Goal: Information Seeking & Learning: Learn about a topic

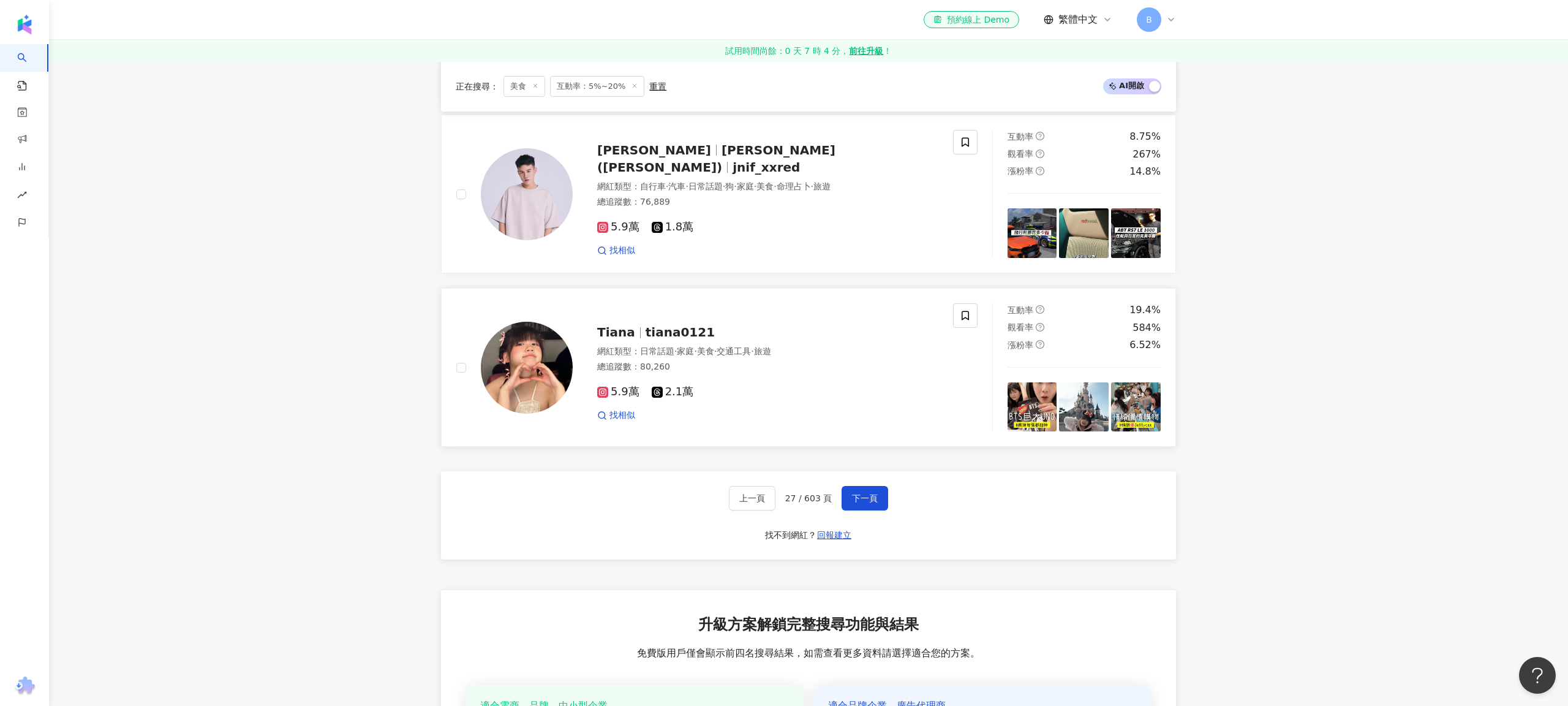
click at [795, 418] on div "Tiana tiana0121 網紅類型 ： 日常話題 · 家庭 · 美食 · 交通工具 · 旅遊 總追蹤數 ： 80,260 5.9萬 2.1萬 找相似" at bounding box center [704, 367] width 497 height 128
click at [879, 489] on button "下一頁" at bounding box center [865, 498] width 47 height 25
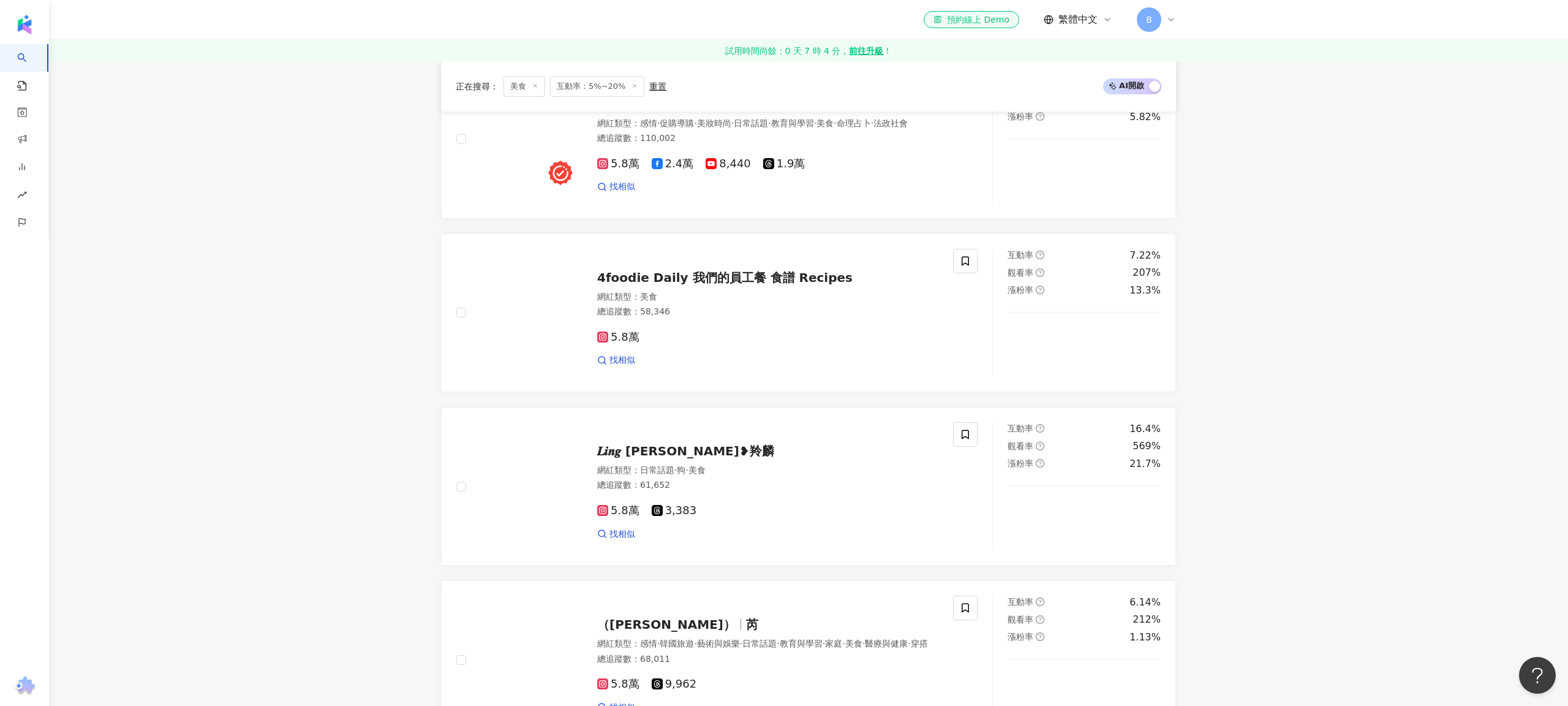
scroll to position [1909, 0]
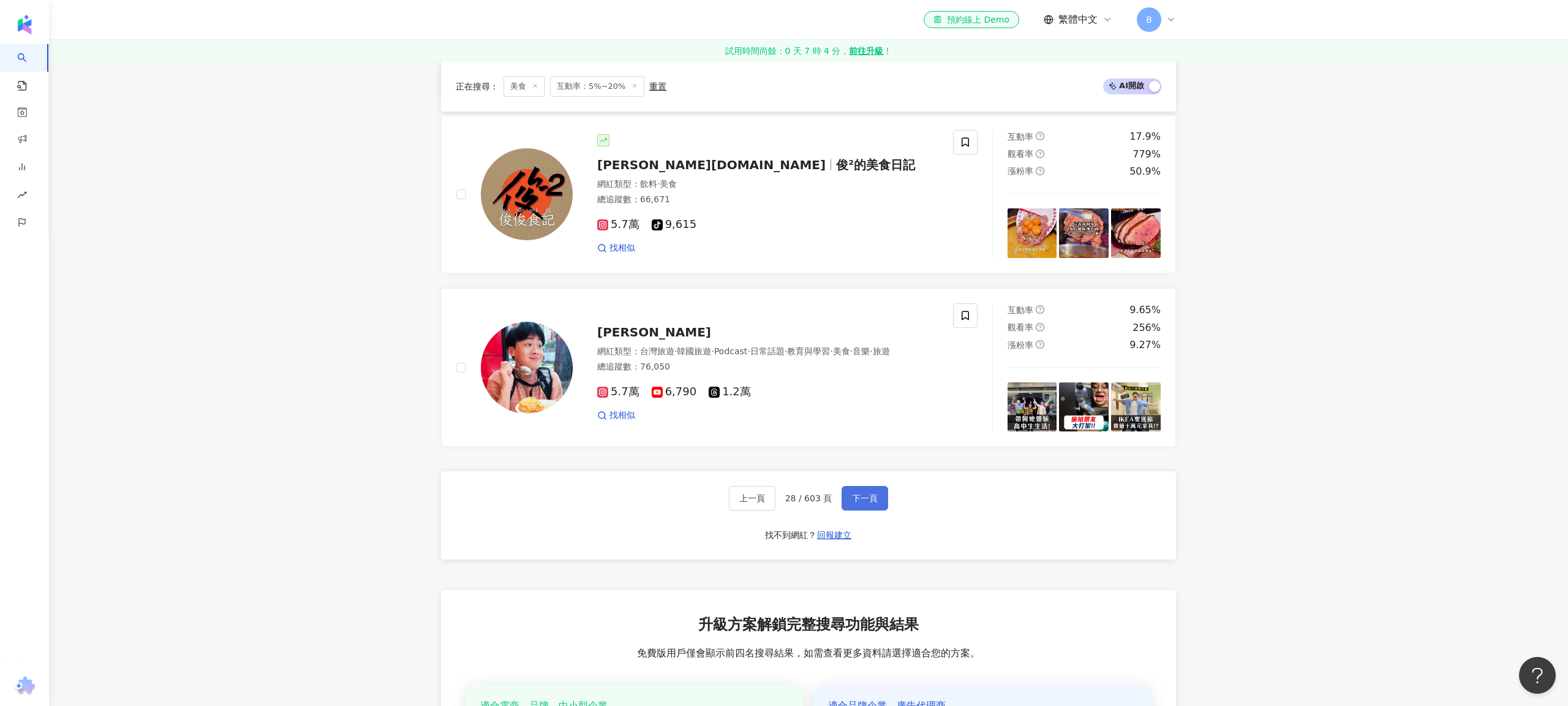
click at [878, 495] on button "下一頁" at bounding box center [865, 498] width 47 height 25
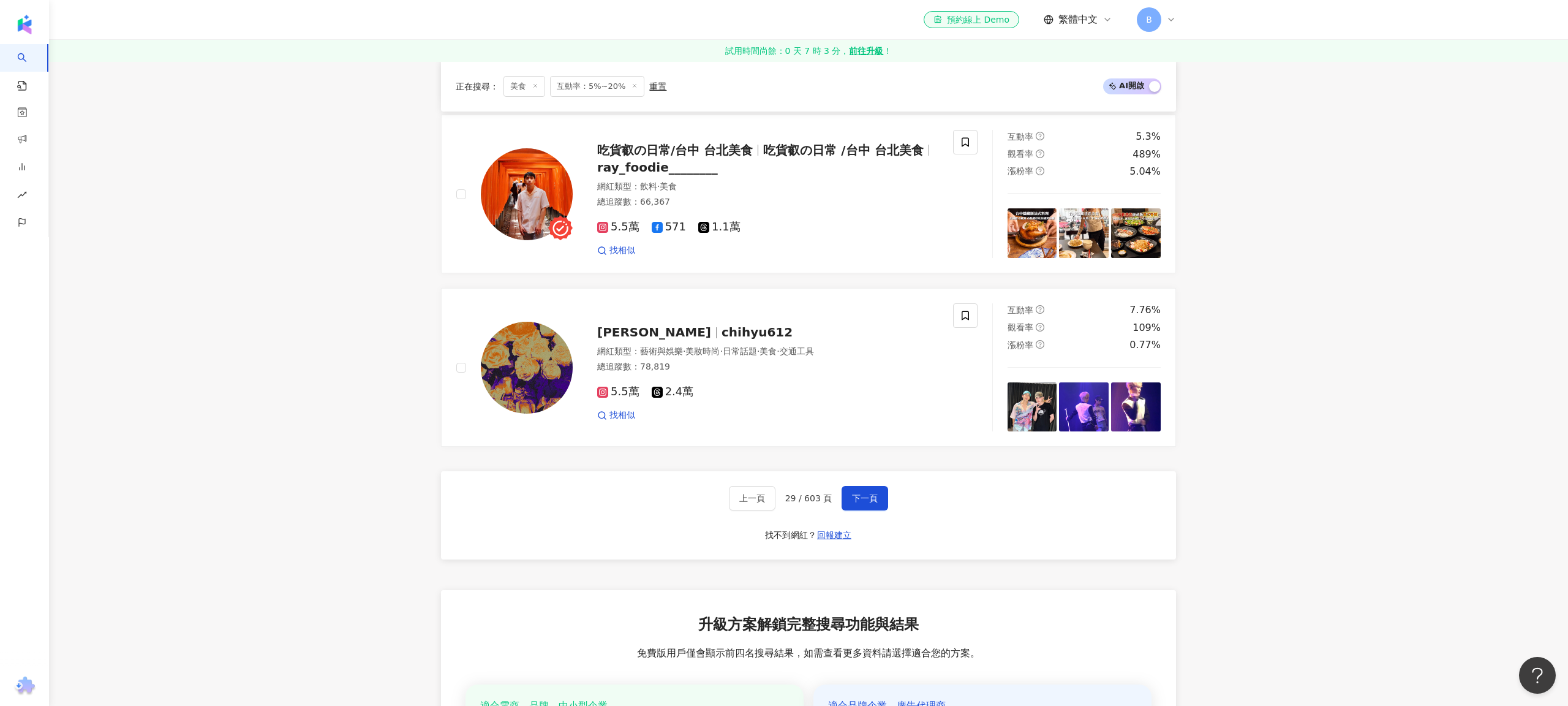
click at [863, 477] on div "上一頁 29 / 603 頁 下一頁 找不到網紅？ 回報建立" at bounding box center [808, 515] width 735 height 88
click at [871, 493] on span "下一頁" at bounding box center [865, 497] width 26 height 9
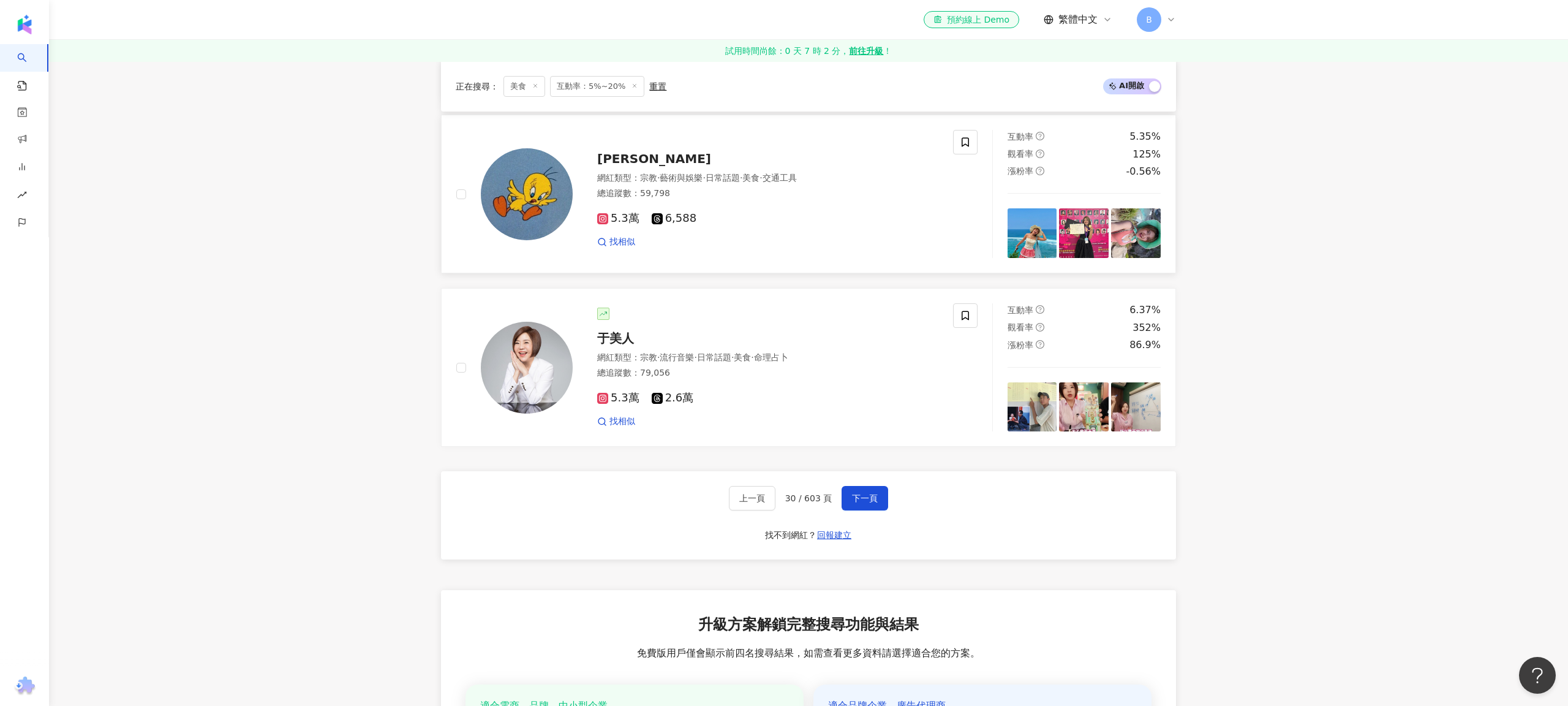
click at [615, 151] on span "常瑜" at bounding box center [655, 158] width 114 height 14
click at [846, 495] on button "下一頁" at bounding box center [865, 498] width 47 height 25
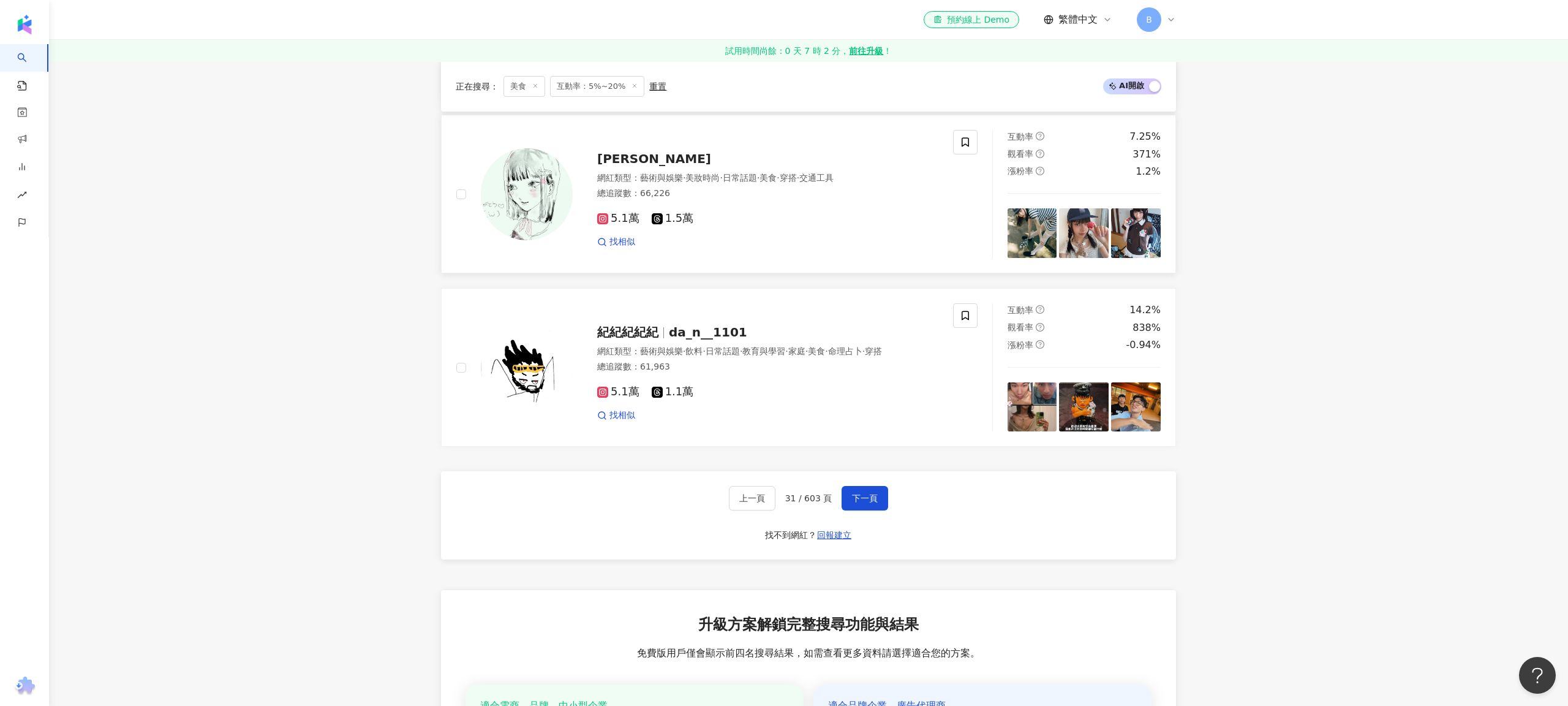
click at [622, 153] on div "韓鈺" at bounding box center [768, 159] width 341 height 17
click at [658, 327] on span "紀紀紀紀紀" at bounding box center [634, 332] width 72 height 14
click at [854, 495] on span "下一頁" at bounding box center [865, 497] width 26 height 9
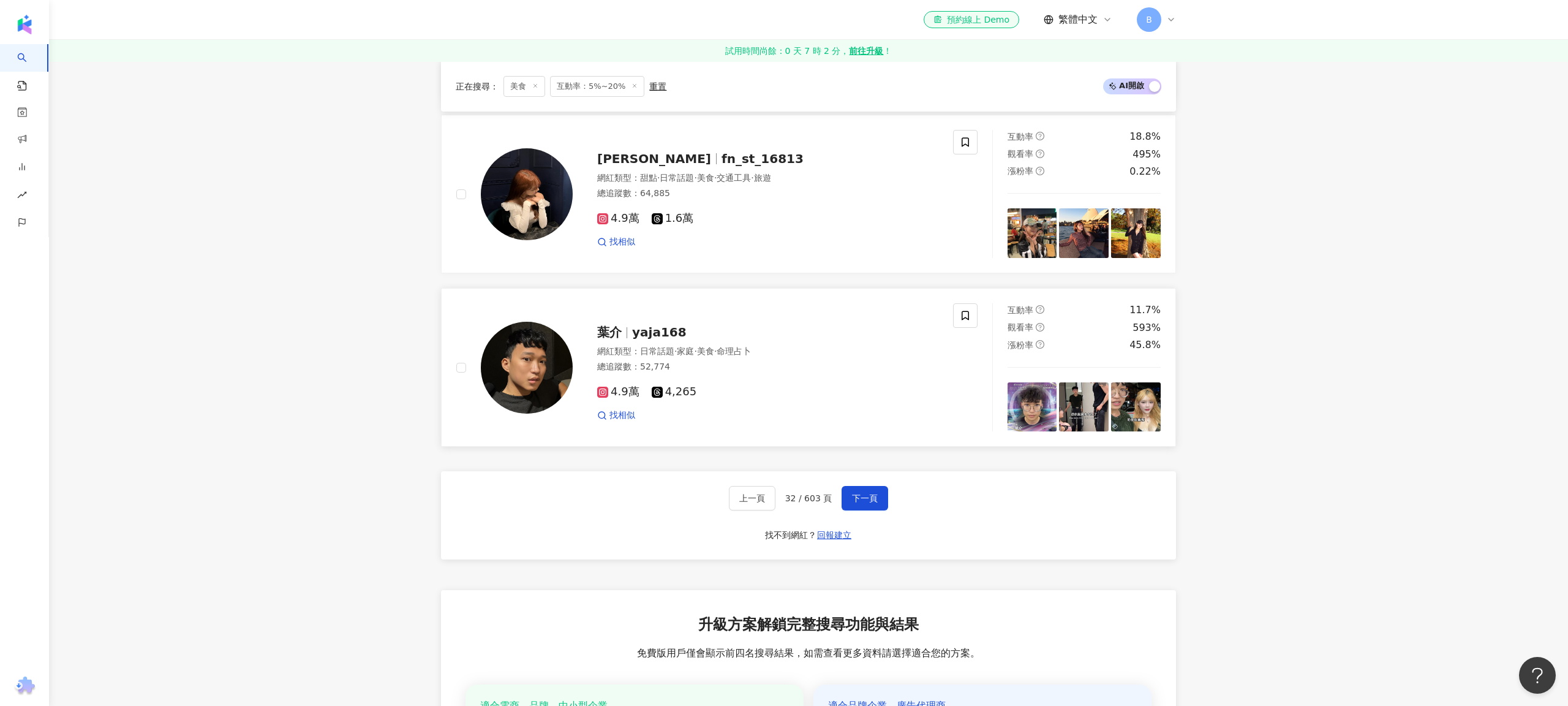
click at [666, 327] on span "yaja168" at bounding box center [659, 332] width 55 height 14
click at [865, 493] on span "下一頁" at bounding box center [865, 497] width 26 height 9
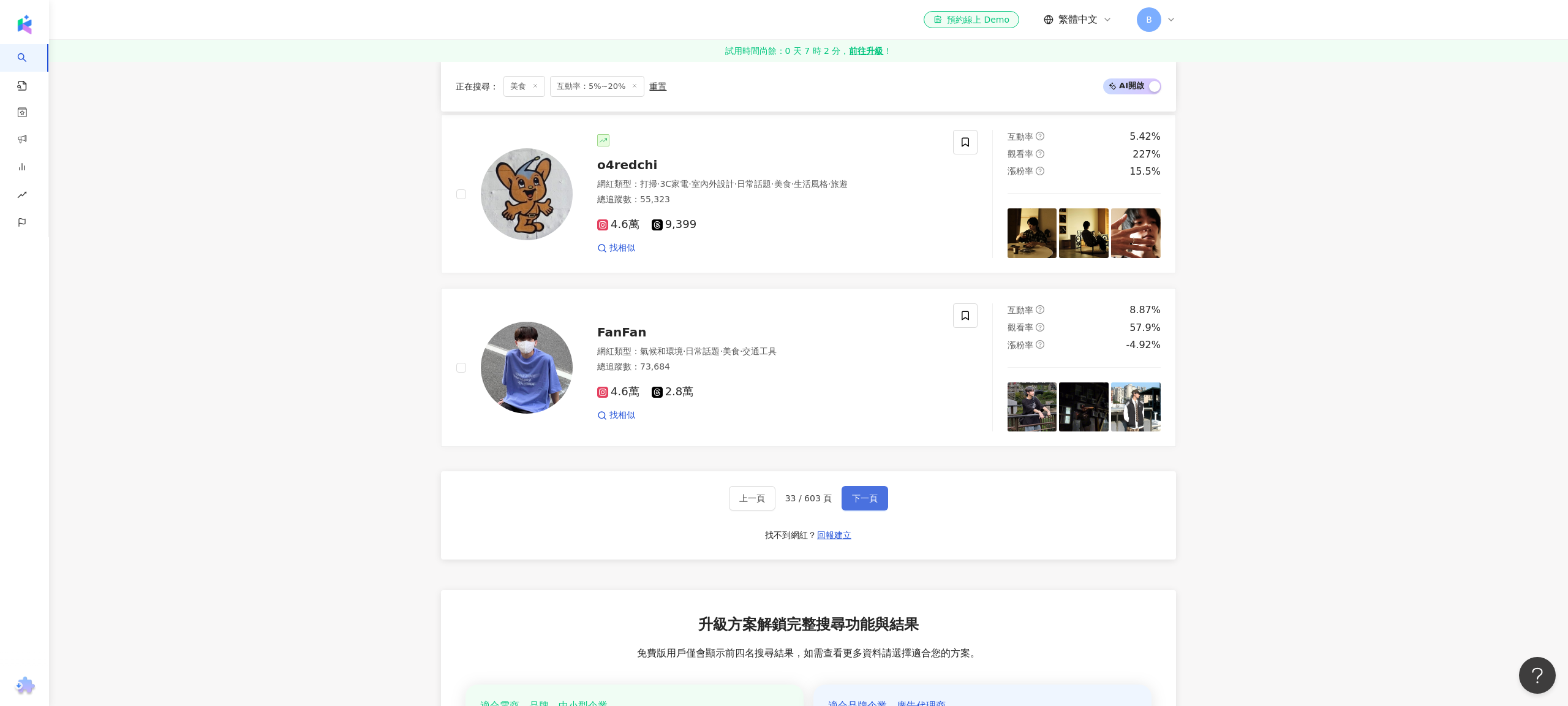
click at [880, 489] on button "下一頁" at bounding box center [865, 498] width 47 height 25
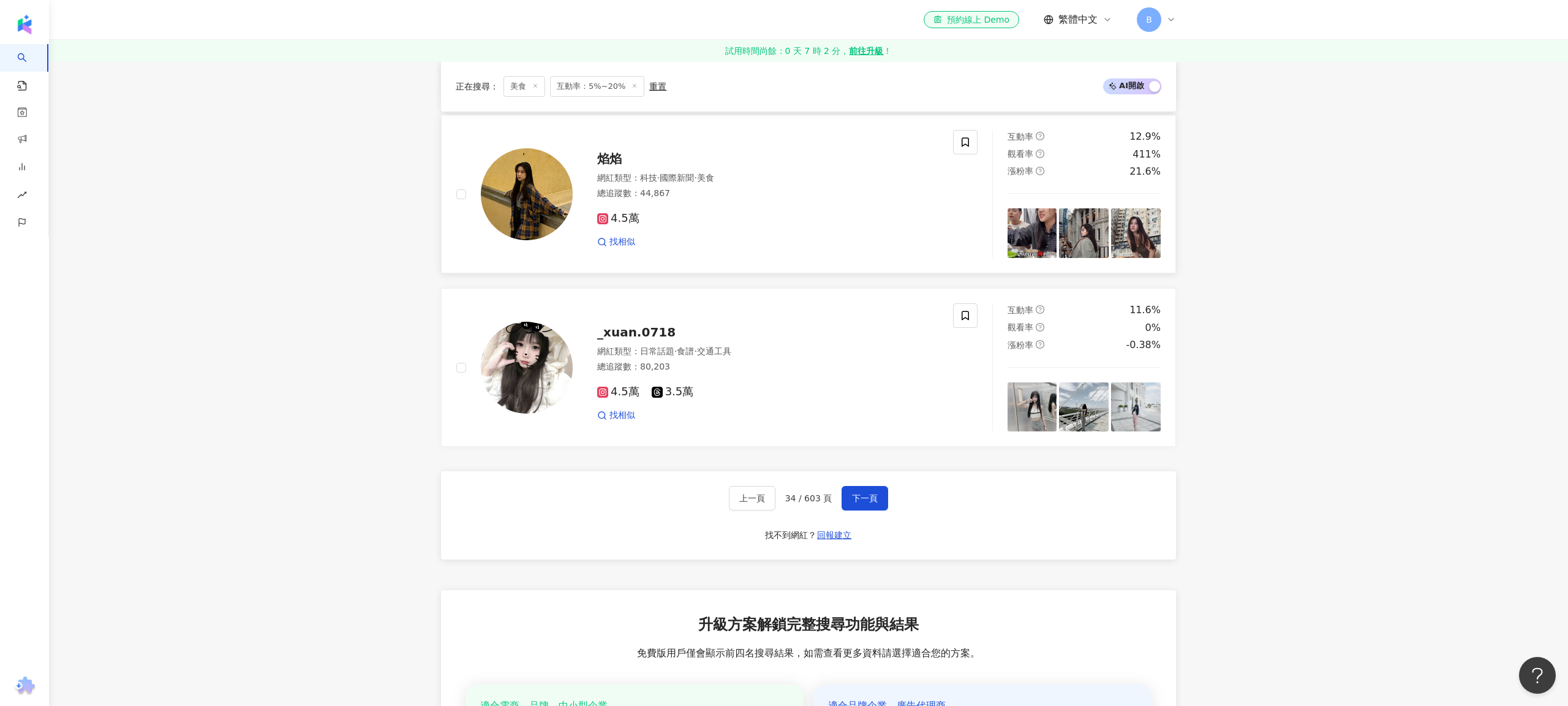
click at [605, 153] on span "焰焰" at bounding box center [610, 158] width 25 height 14
click at [870, 486] on button "下一頁" at bounding box center [865, 498] width 47 height 25
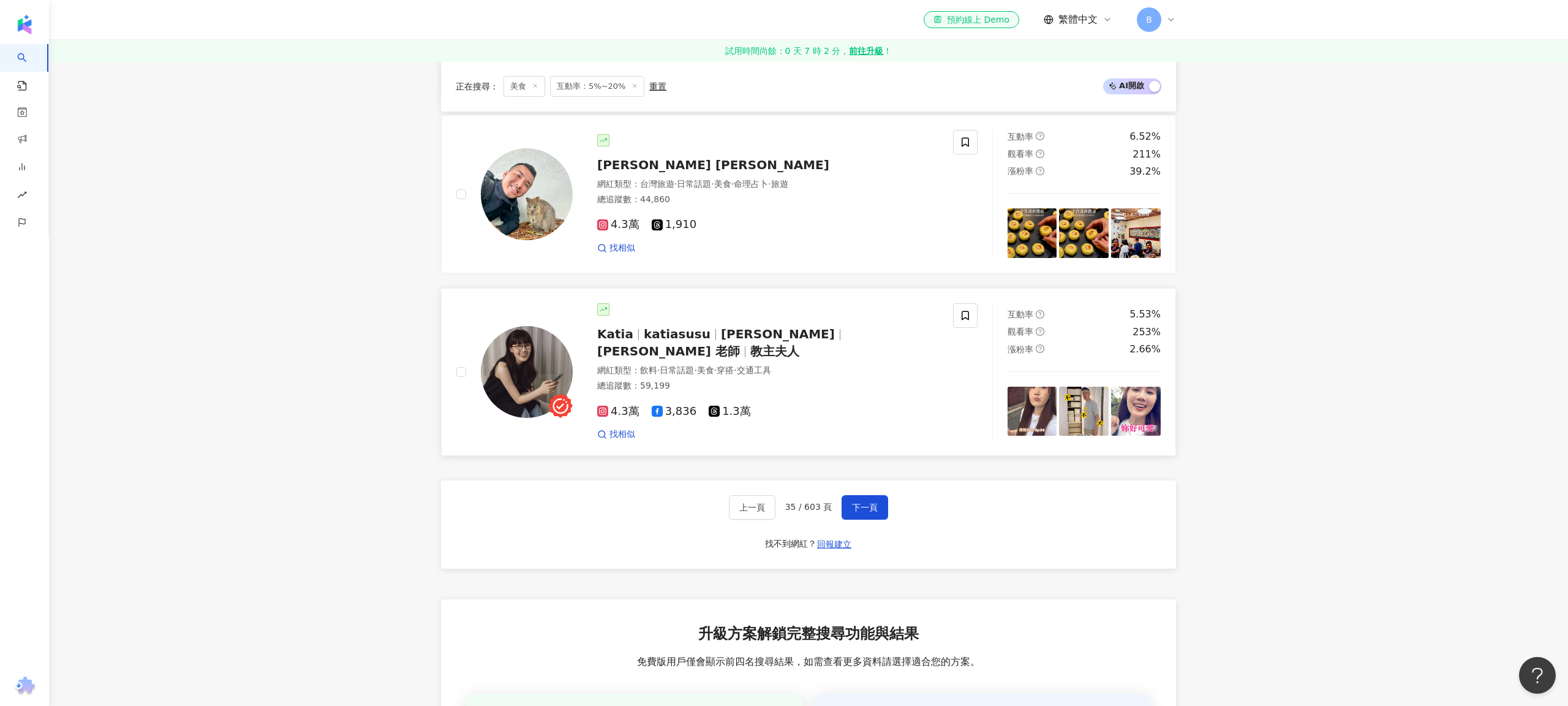
click at [611, 332] on span "Katia" at bounding box center [616, 333] width 36 height 14
click at [633, 160] on span "HANS LIN" at bounding box center [714, 165] width 232 height 14
click at [865, 495] on button "下一頁" at bounding box center [865, 507] width 47 height 25
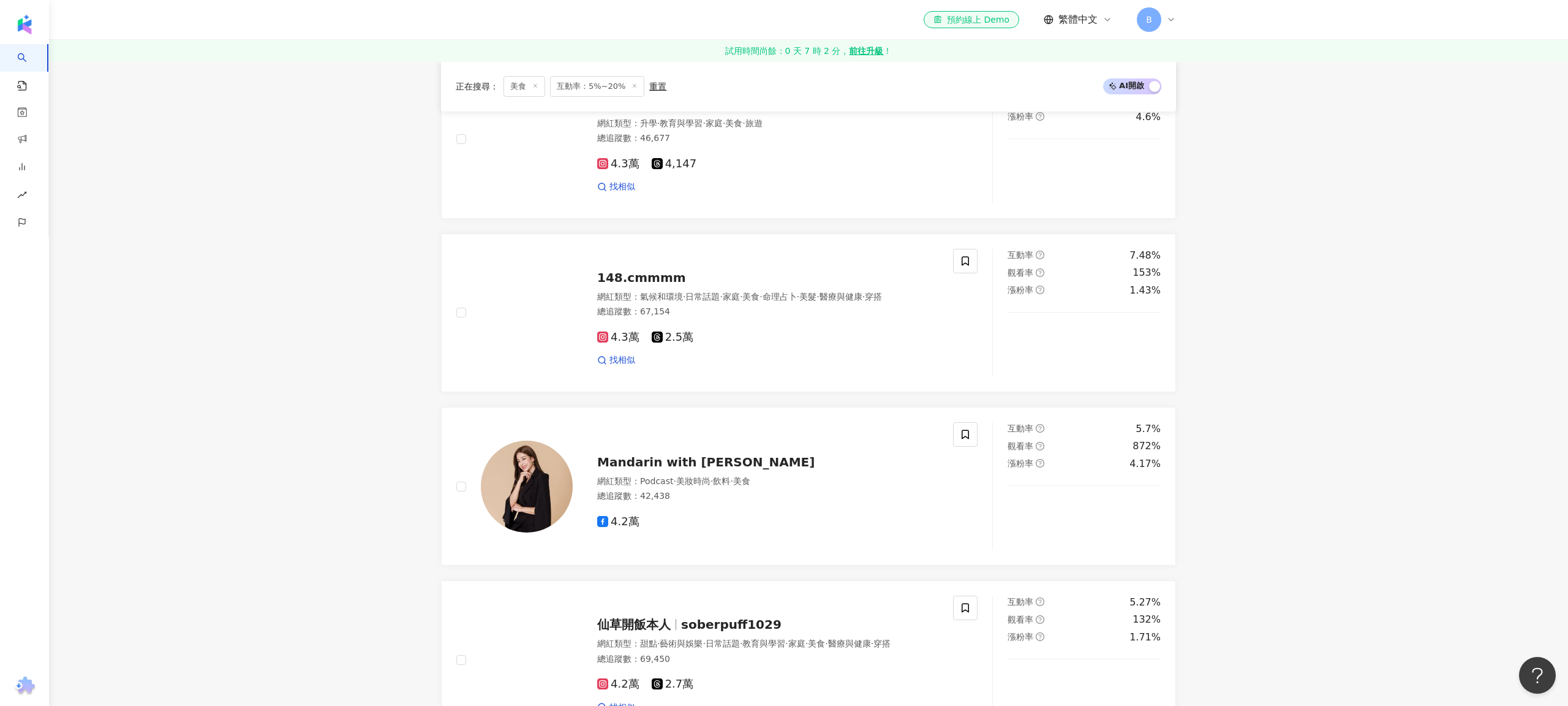
scroll to position [1735, 0]
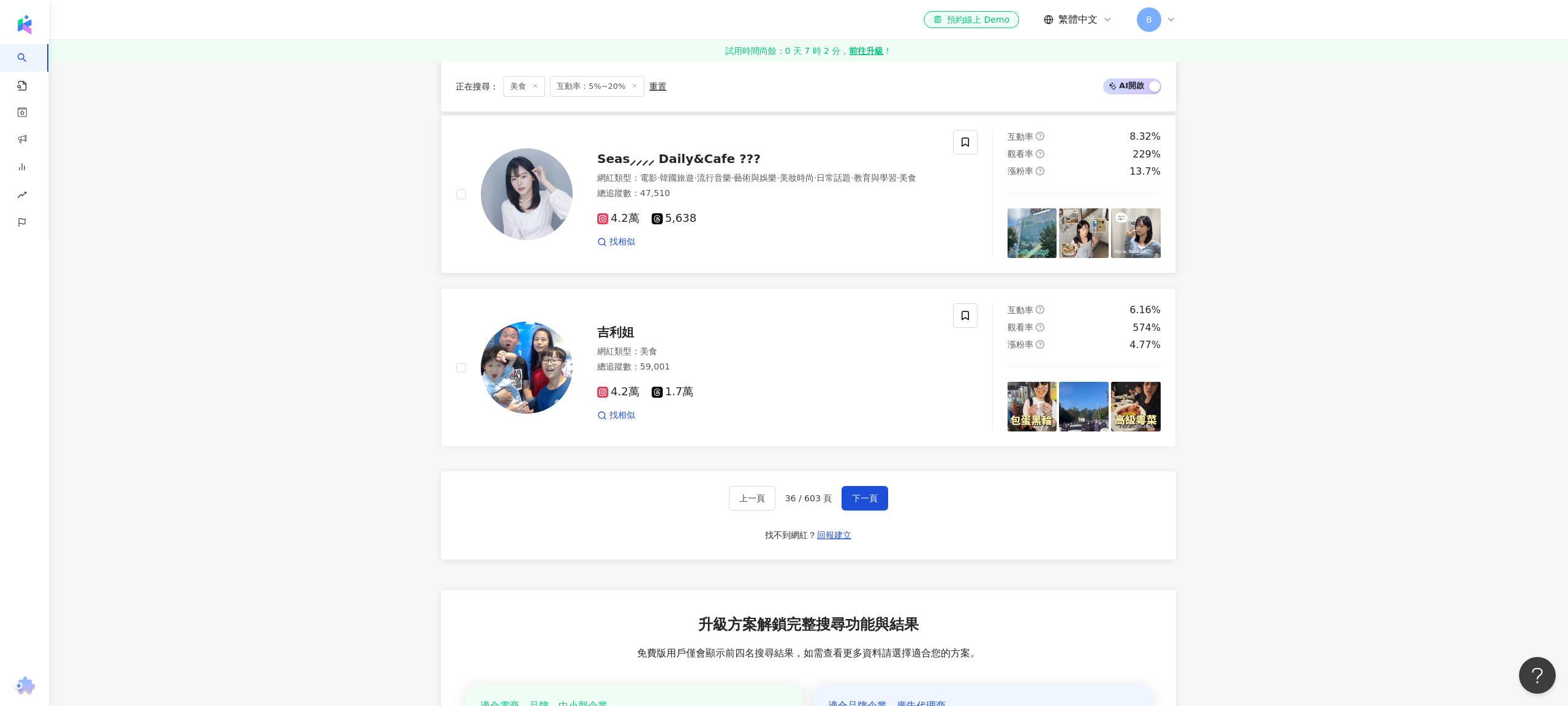
click at [657, 151] on span "Seas⸝⸝⸝⸝ Daily&Cafe ???" at bounding box center [680, 158] width 164 height 14
click at [625, 326] on span "吉利姐" at bounding box center [616, 332] width 37 height 14
click at [856, 495] on span "下一頁" at bounding box center [865, 497] width 26 height 9
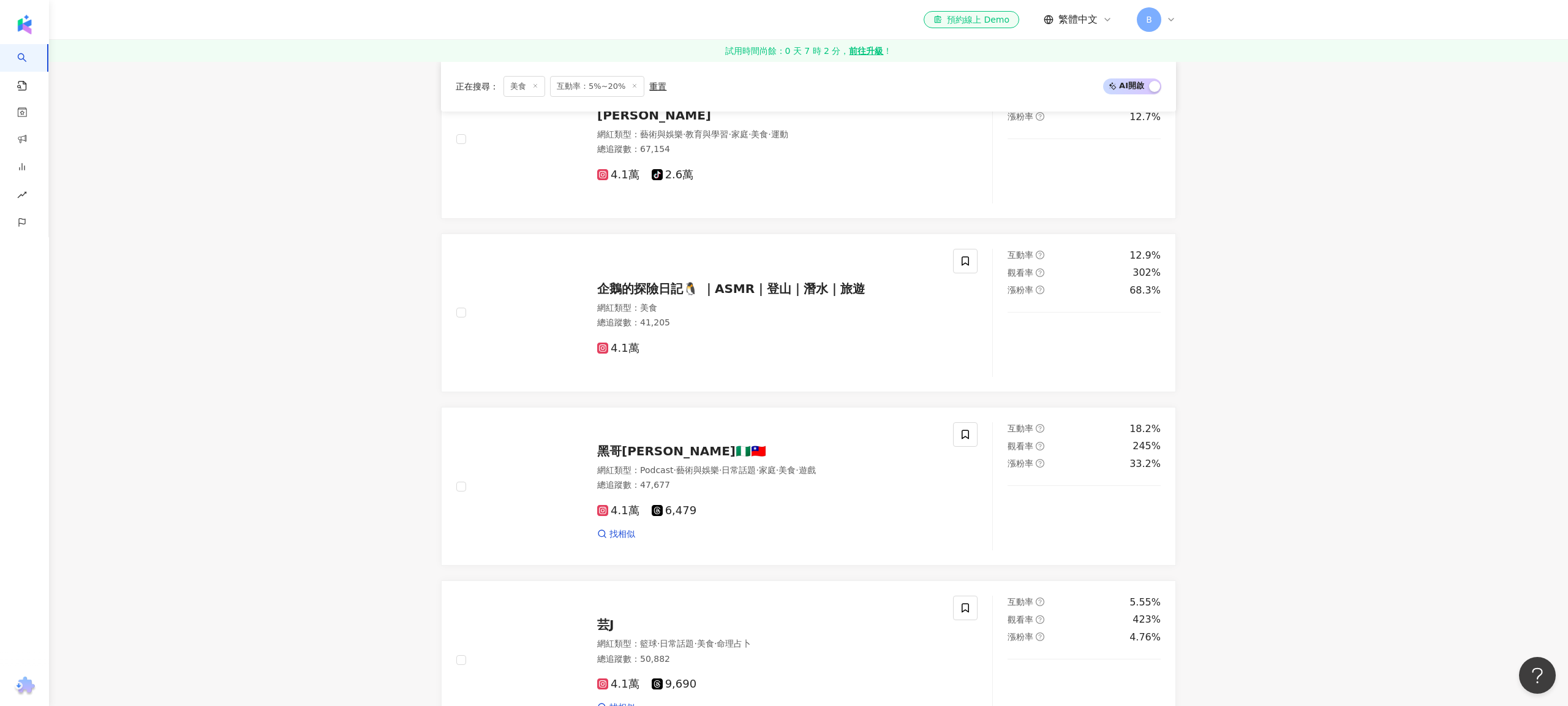
scroll to position [1909, 0]
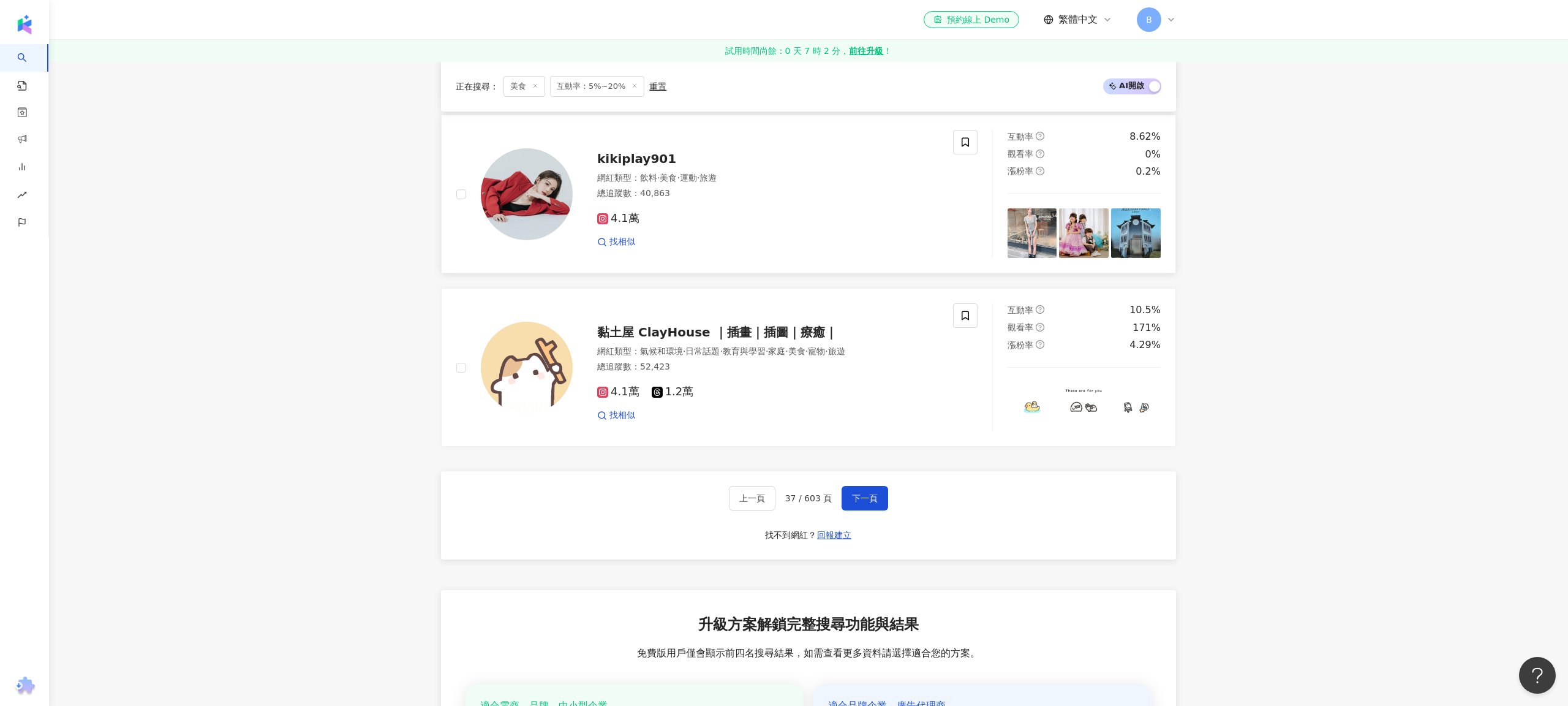
click at [613, 152] on span "kikiplay901" at bounding box center [637, 158] width 79 height 14
click at [859, 500] on button "下一頁" at bounding box center [865, 498] width 47 height 25
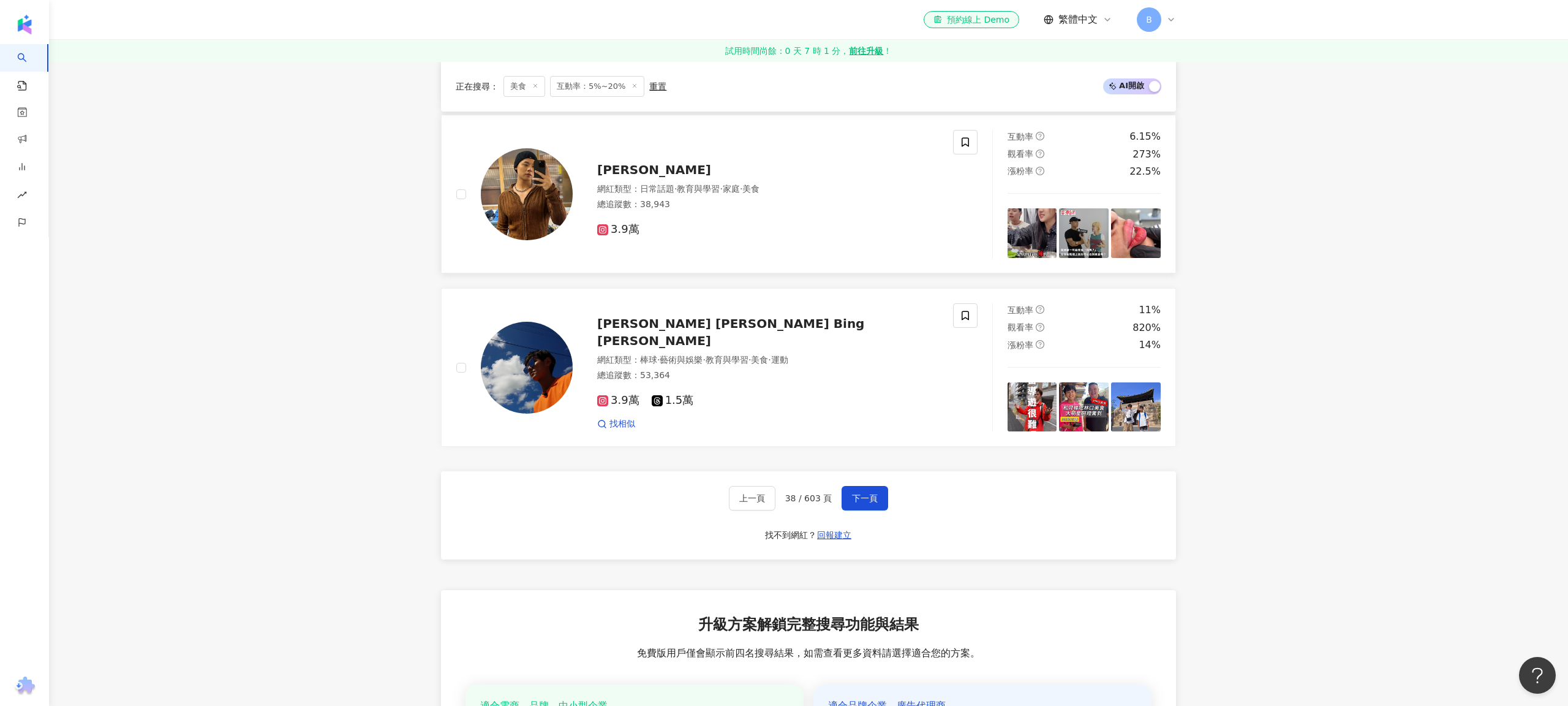
click at [622, 165] on span "徐老師" at bounding box center [655, 169] width 114 height 14
click at [620, 325] on span "阿翔 Chen Bing Li" at bounding box center [731, 332] width 267 height 32
click at [867, 511] on div "上一頁 38 / 603 頁 下一頁 找不到網紅？ 回報建立" at bounding box center [808, 515] width 735 height 88
click at [863, 494] on span "下一頁" at bounding box center [865, 497] width 26 height 9
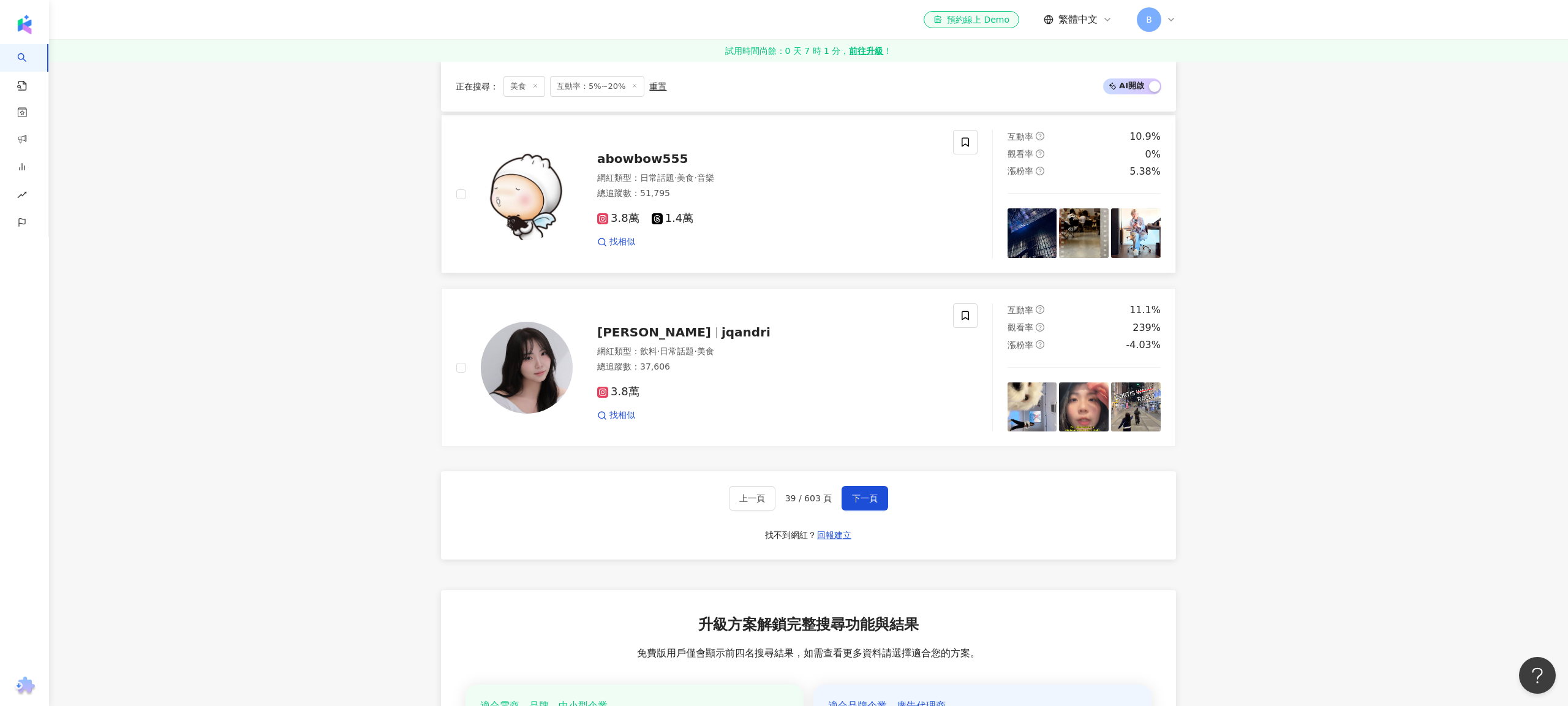
click at [610, 155] on span "abowbow555" at bounding box center [643, 158] width 90 height 14
click at [640, 329] on span "Jacqueline Andri" at bounding box center [655, 332] width 114 height 14
click at [865, 493] on span "下一頁" at bounding box center [865, 497] width 26 height 9
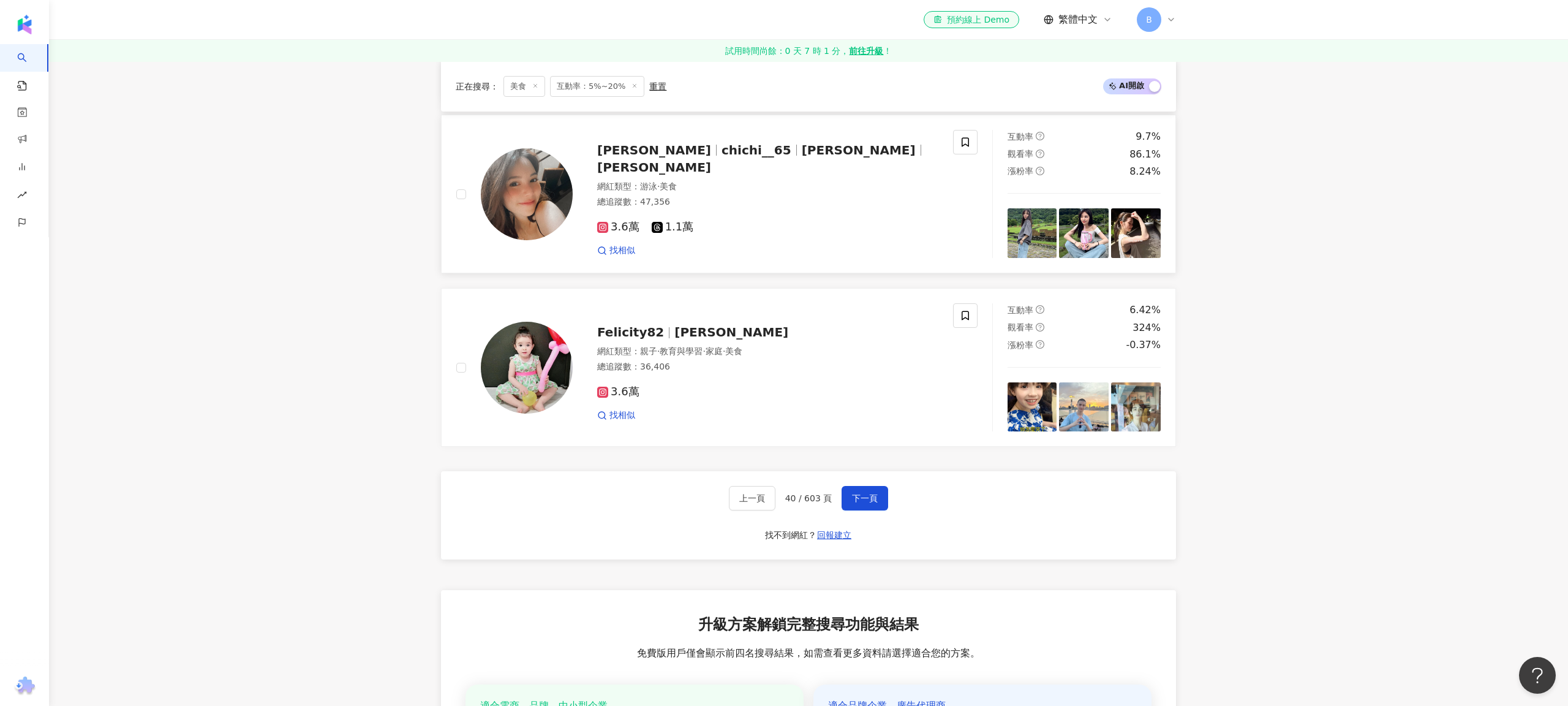
click at [742, 153] on span "chichi__65" at bounding box center [756, 149] width 70 height 14
click at [852, 501] on button "下一頁" at bounding box center [865, 498] width 47 height 25
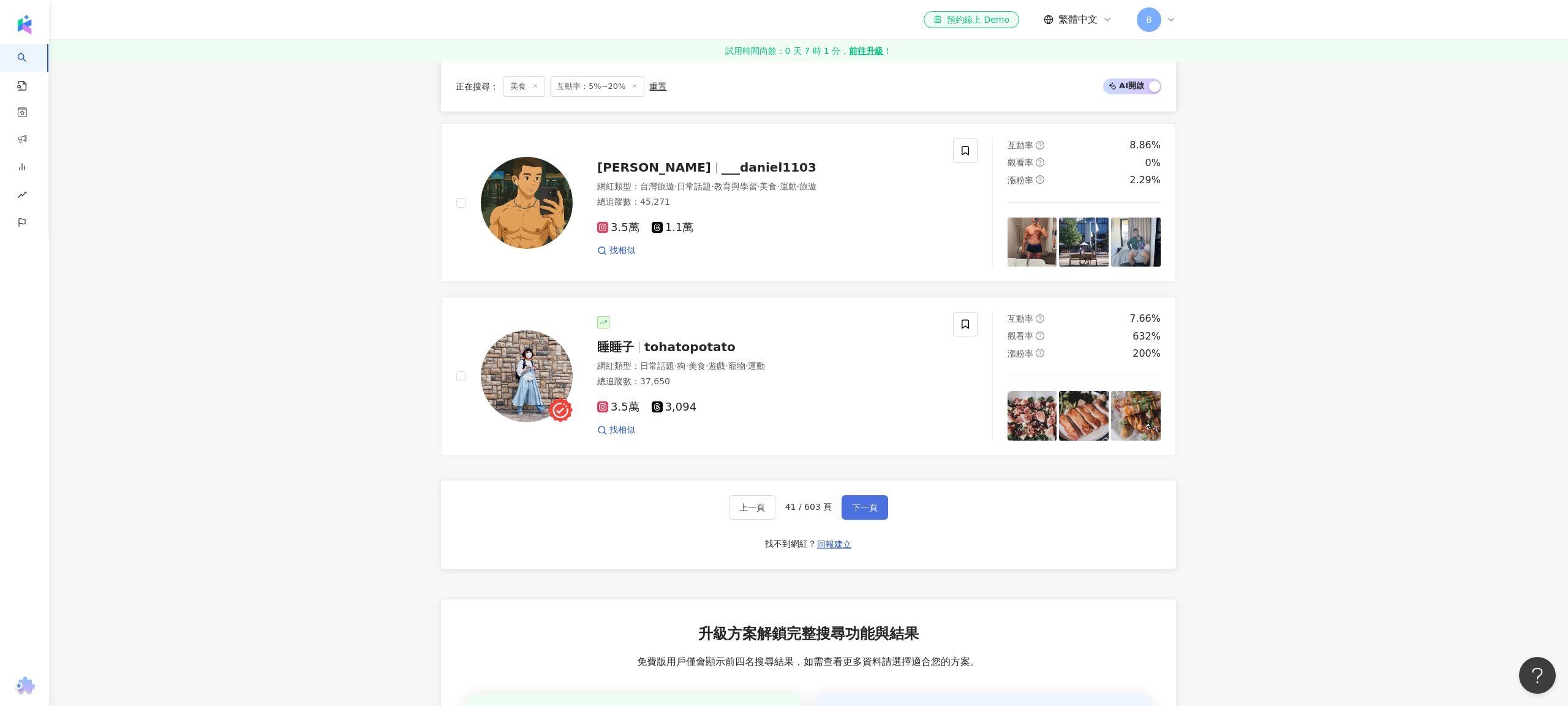
click at [860, 502] on span "下一頁" at bounding box center [865, 506] width 26 height 9
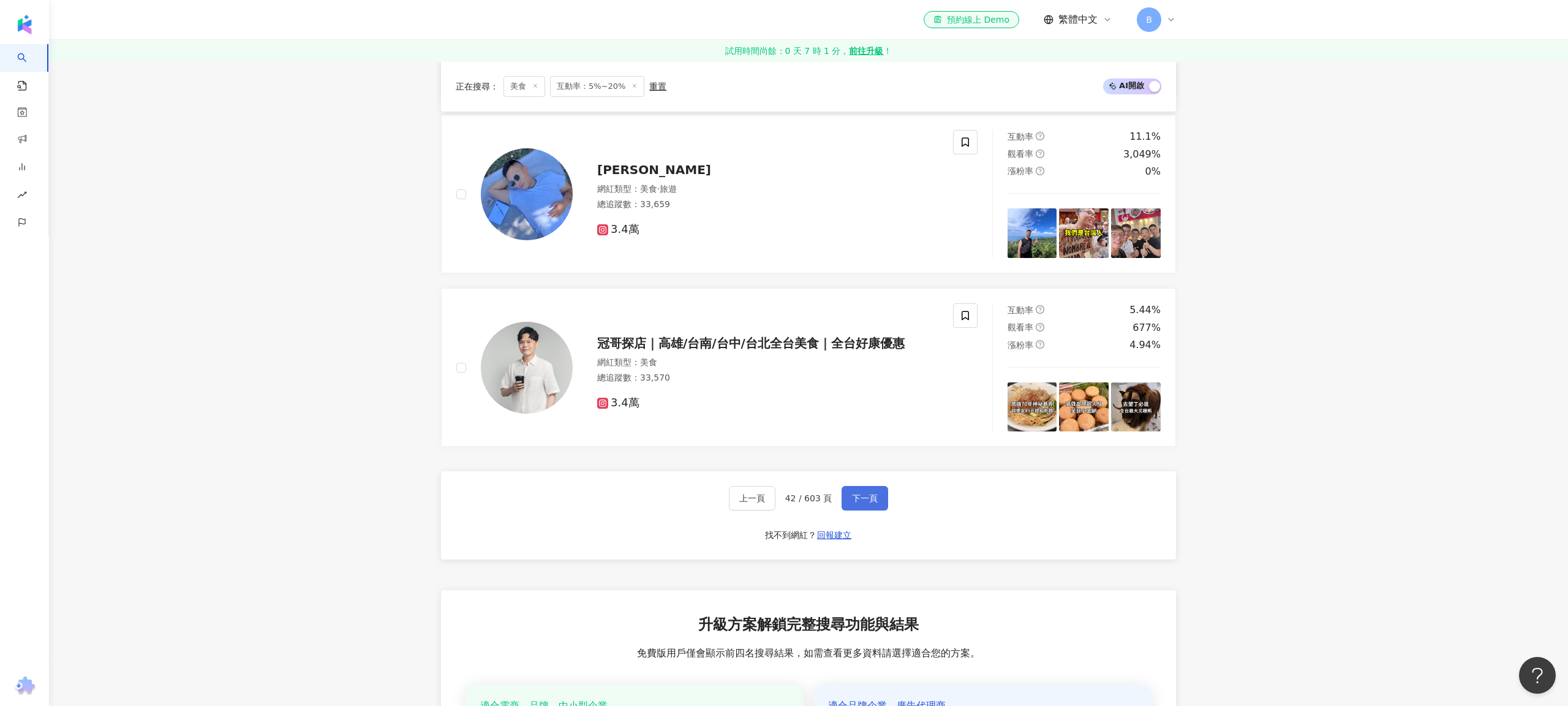
click at [847, 495] on button "下一頁" at bounding box center [865, 498] width 47 height 25
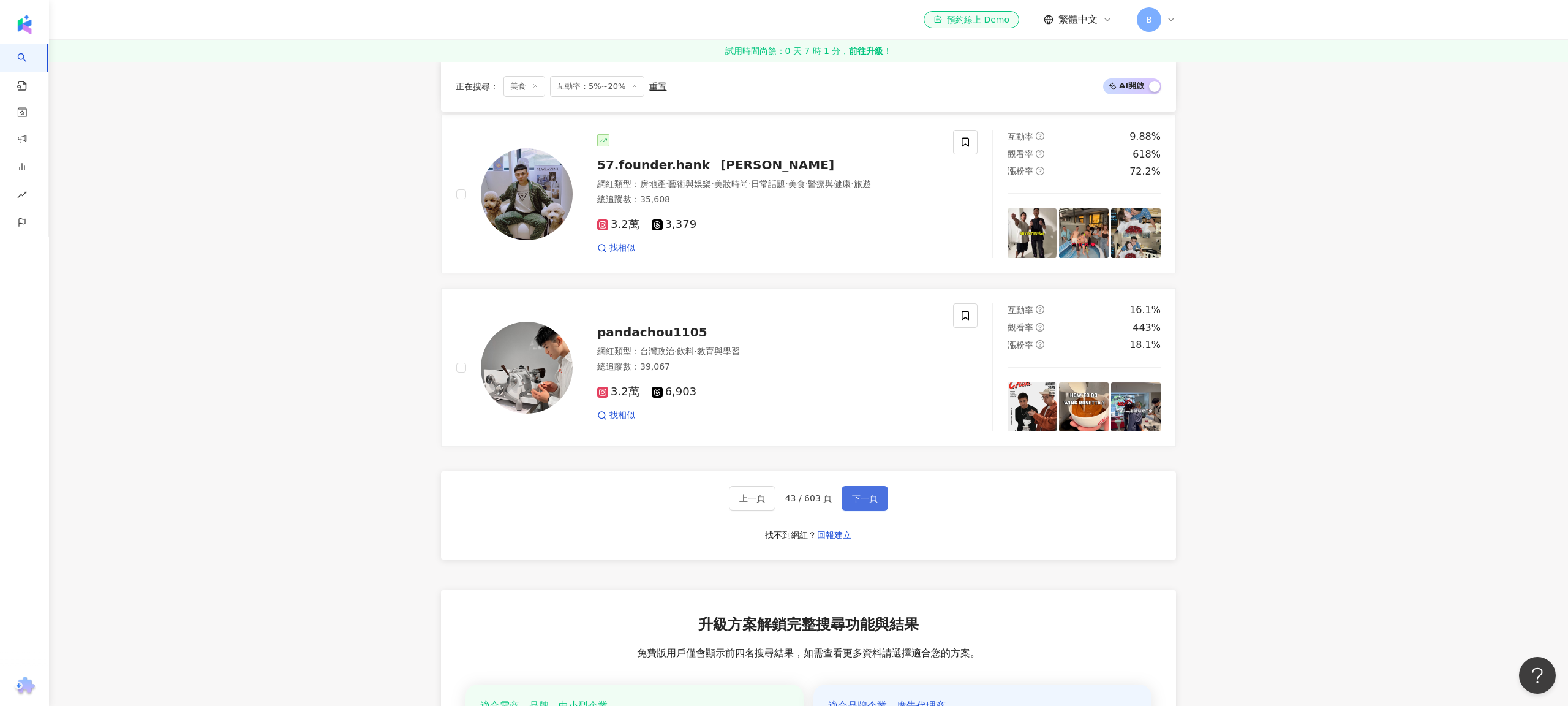
click at [855, 493] on span "下一頁" at bounding box center [865, 497] width 26 height 9
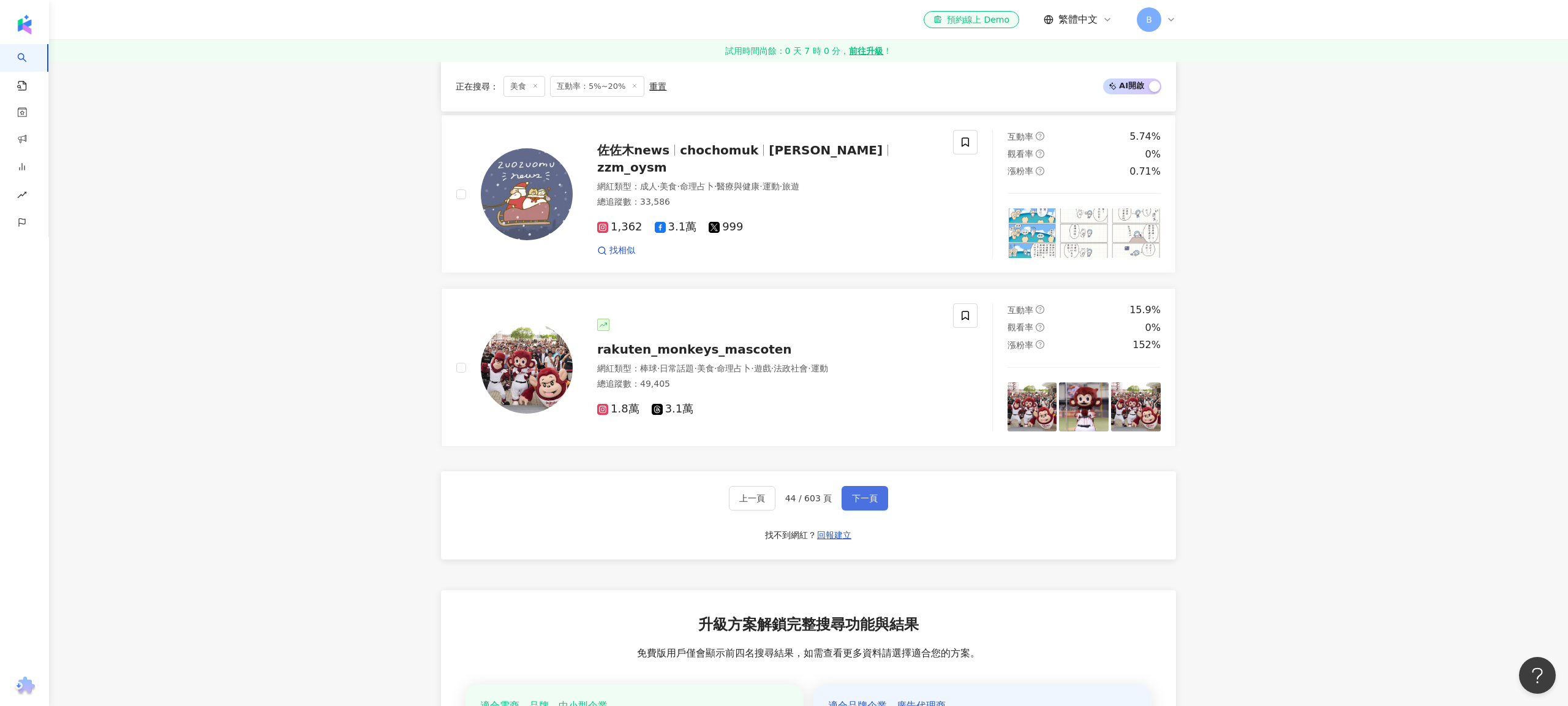
click at [867, 493] on span "下一頁" at bounding box center [865, 497] width 26 height 9
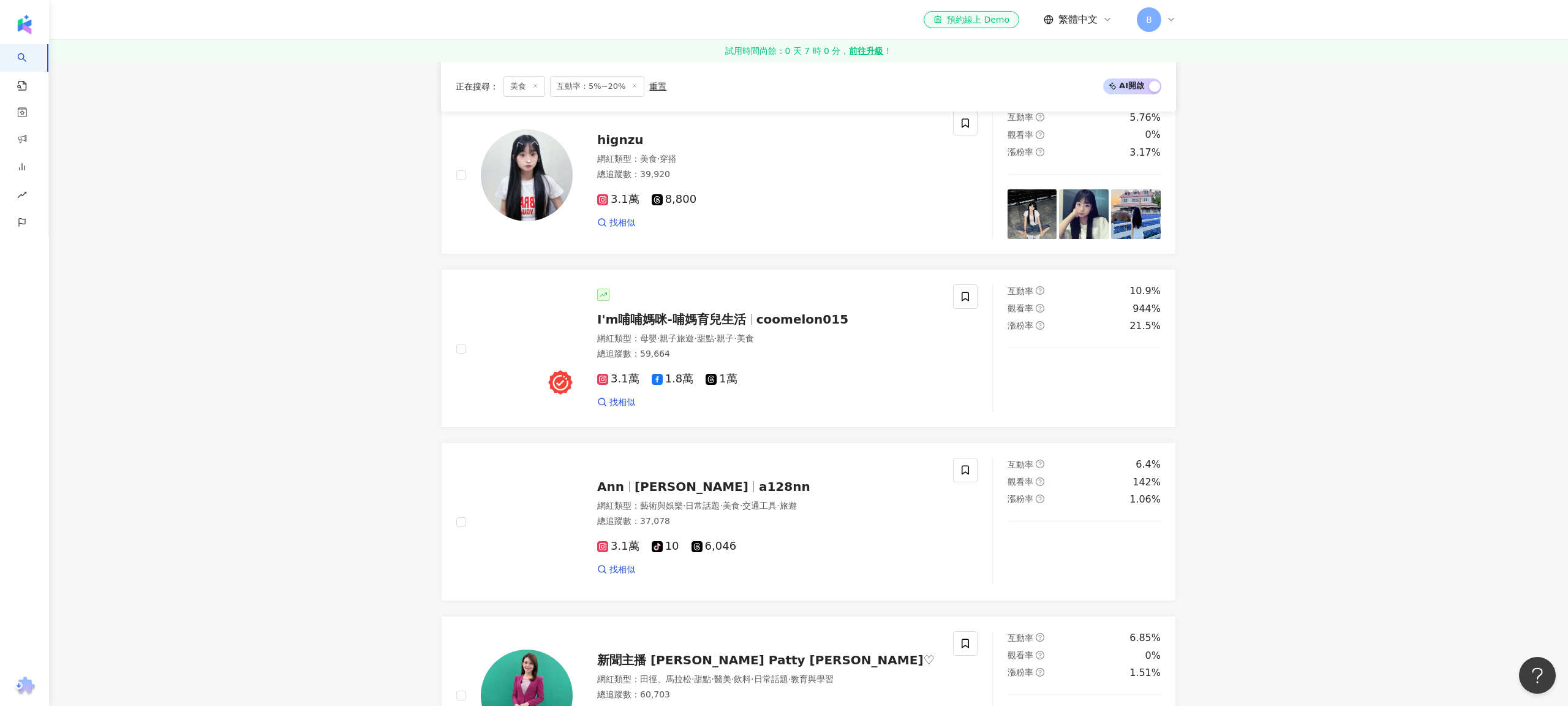
scroll to position [1944, 0]
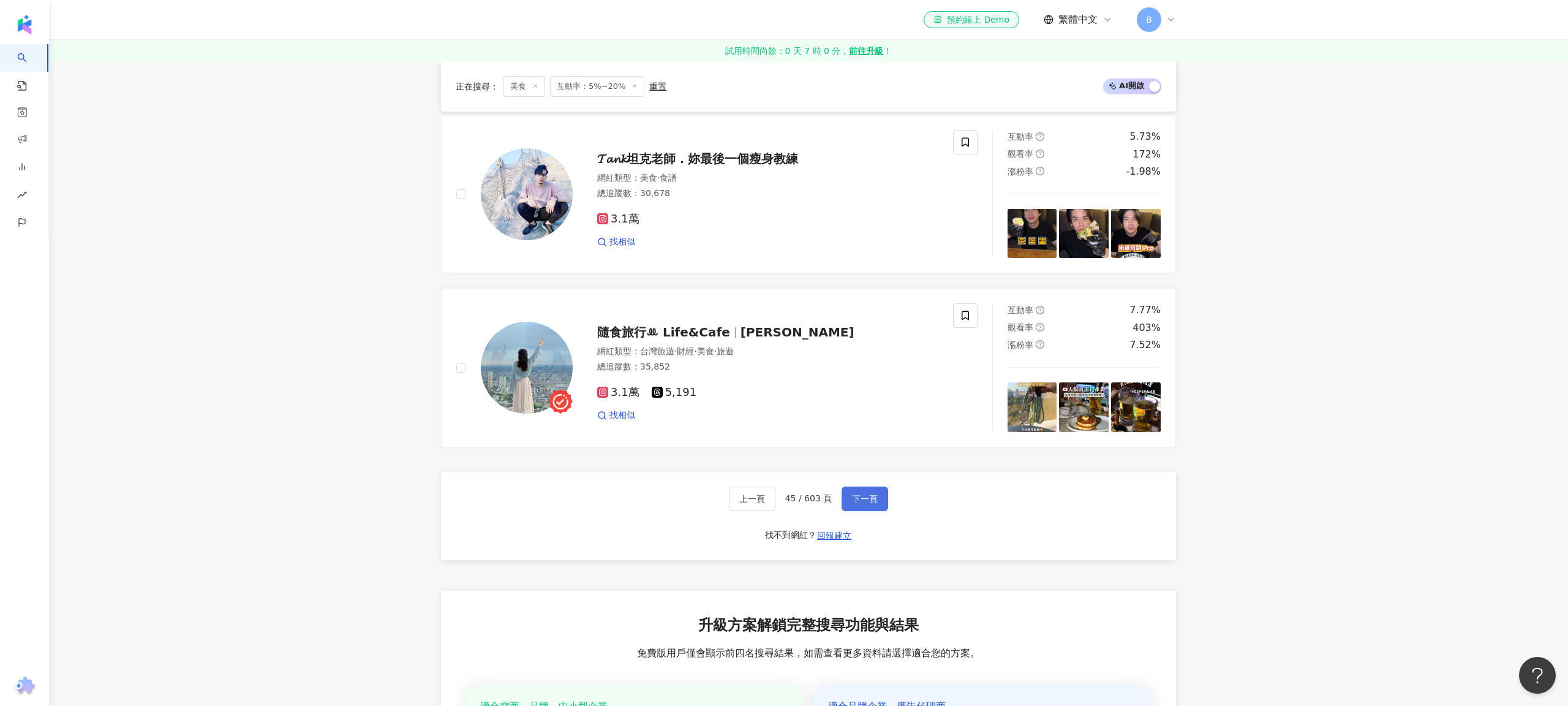
click at [859, 494] on span "下一頁" at bounding box center [865, 498] width 26 height 9
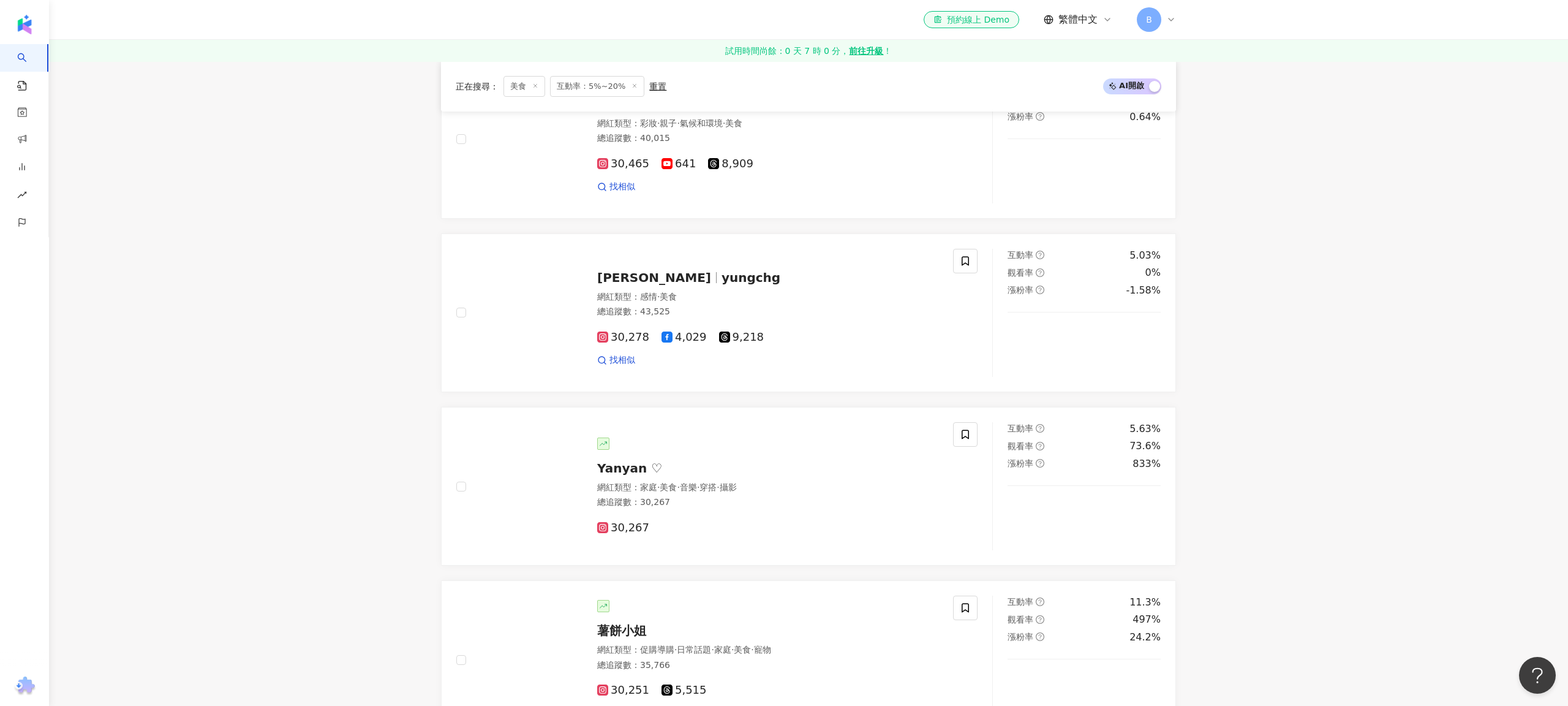
scroll to position [1909, 0]
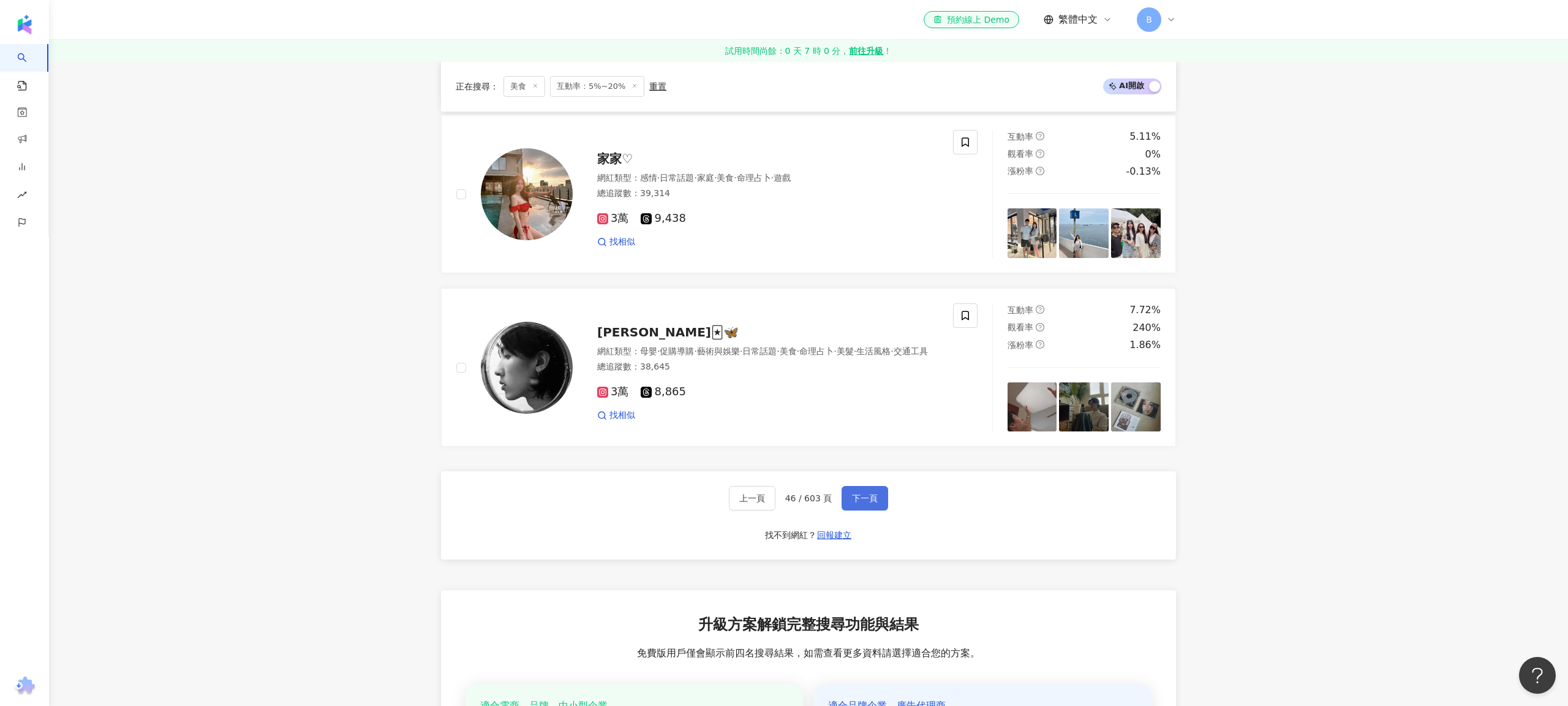
click at [848, 491] on button "下一頁" at bounding box center [865, 498] width 47 height 25
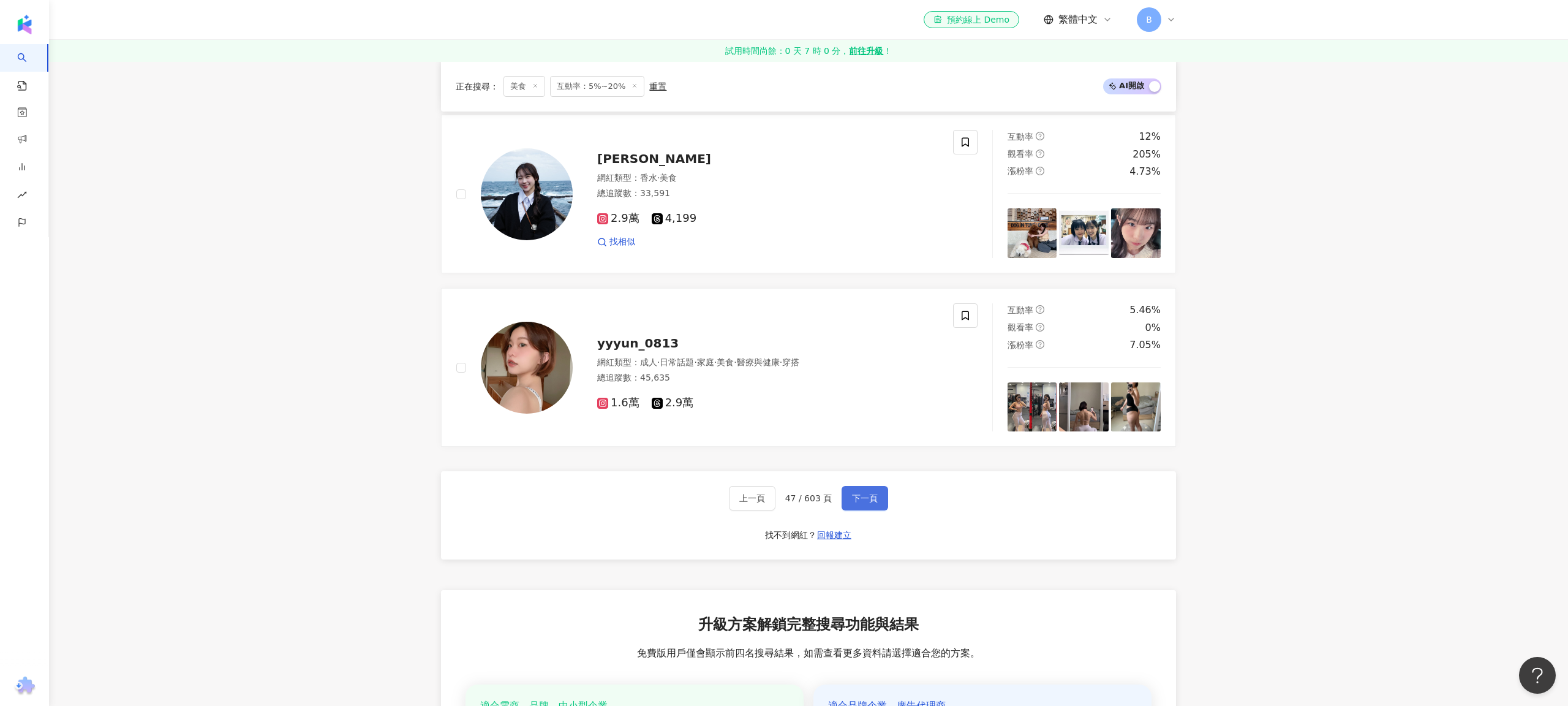
click at [860, 496] on button "下一頁" at bounding box center [865, 498] width 47 height 25
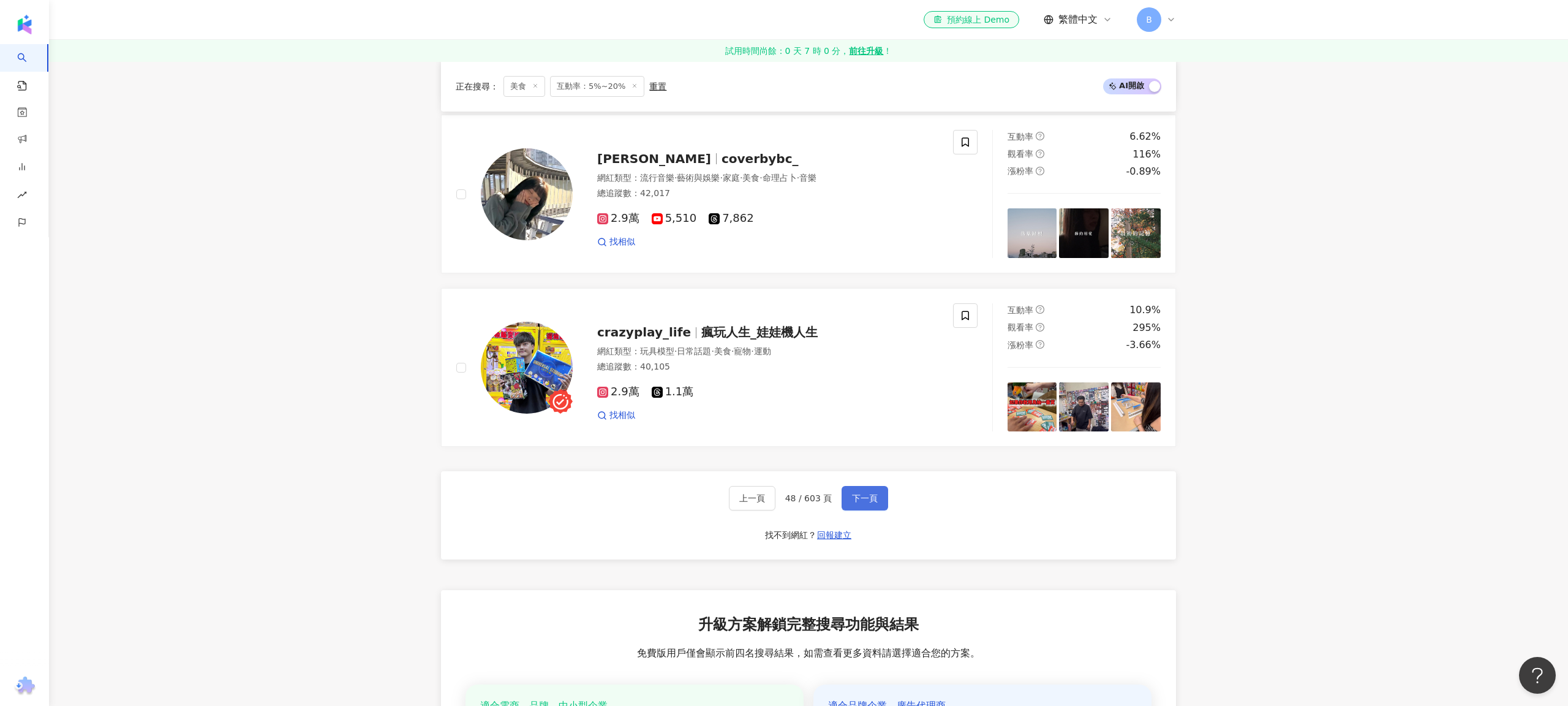
click at [858, 493] on span "下一頁" at bounding box center [865, 497] width 26 height 9
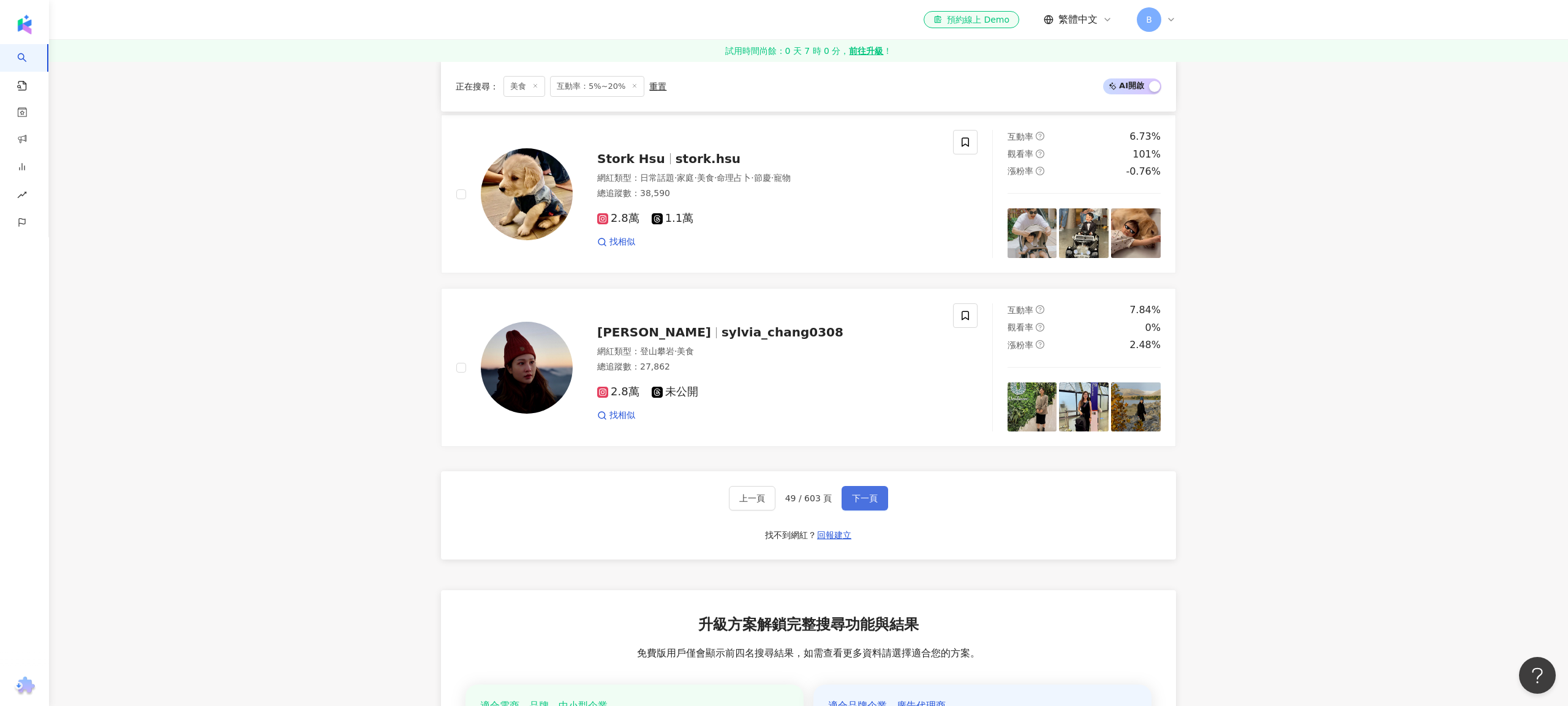
click at [863, 493] on span "下一頁" at bounding box center [865, 497] width 26 height 9
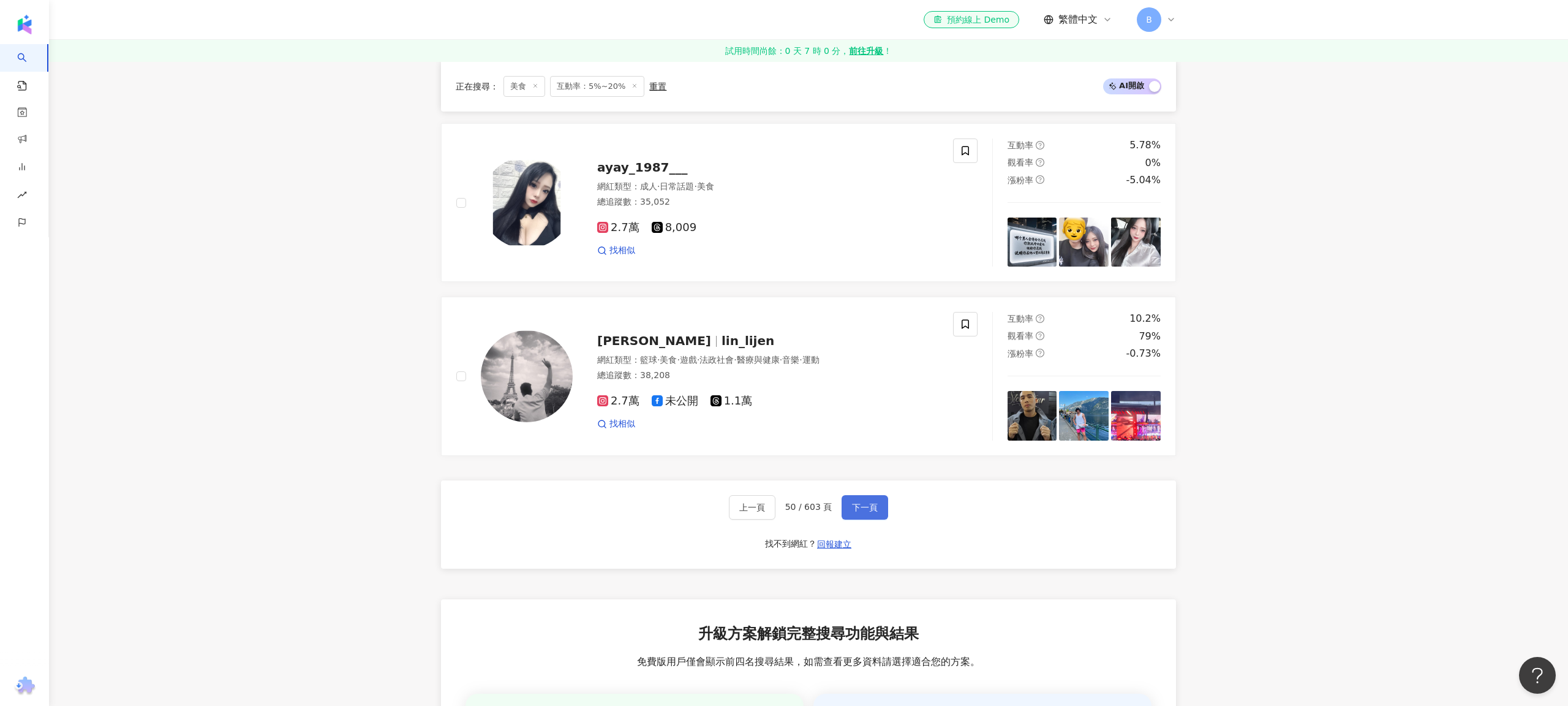
click at [853, 502] on span "下一頁" at bounding box center [865, 506] width 26 height 9
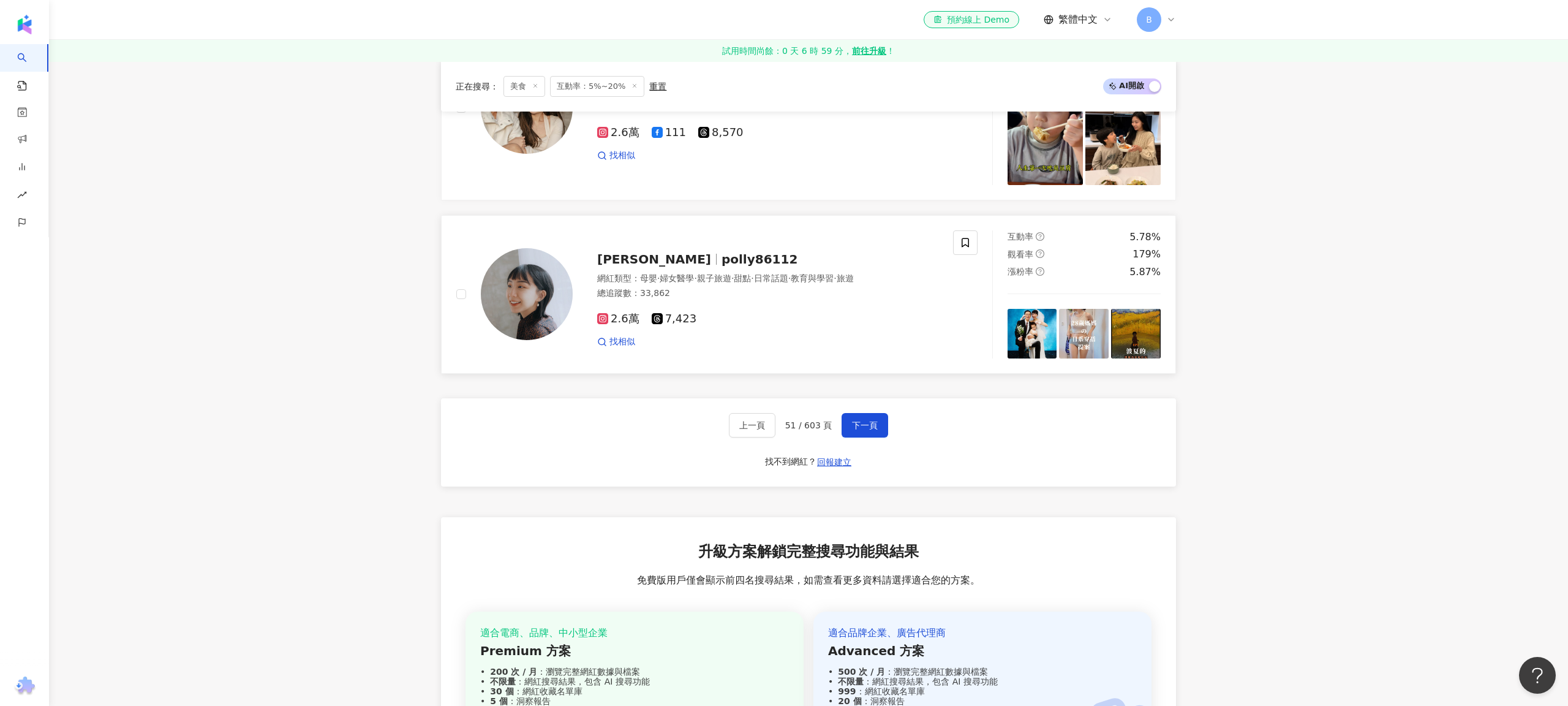
scroll to position [2026, 0]
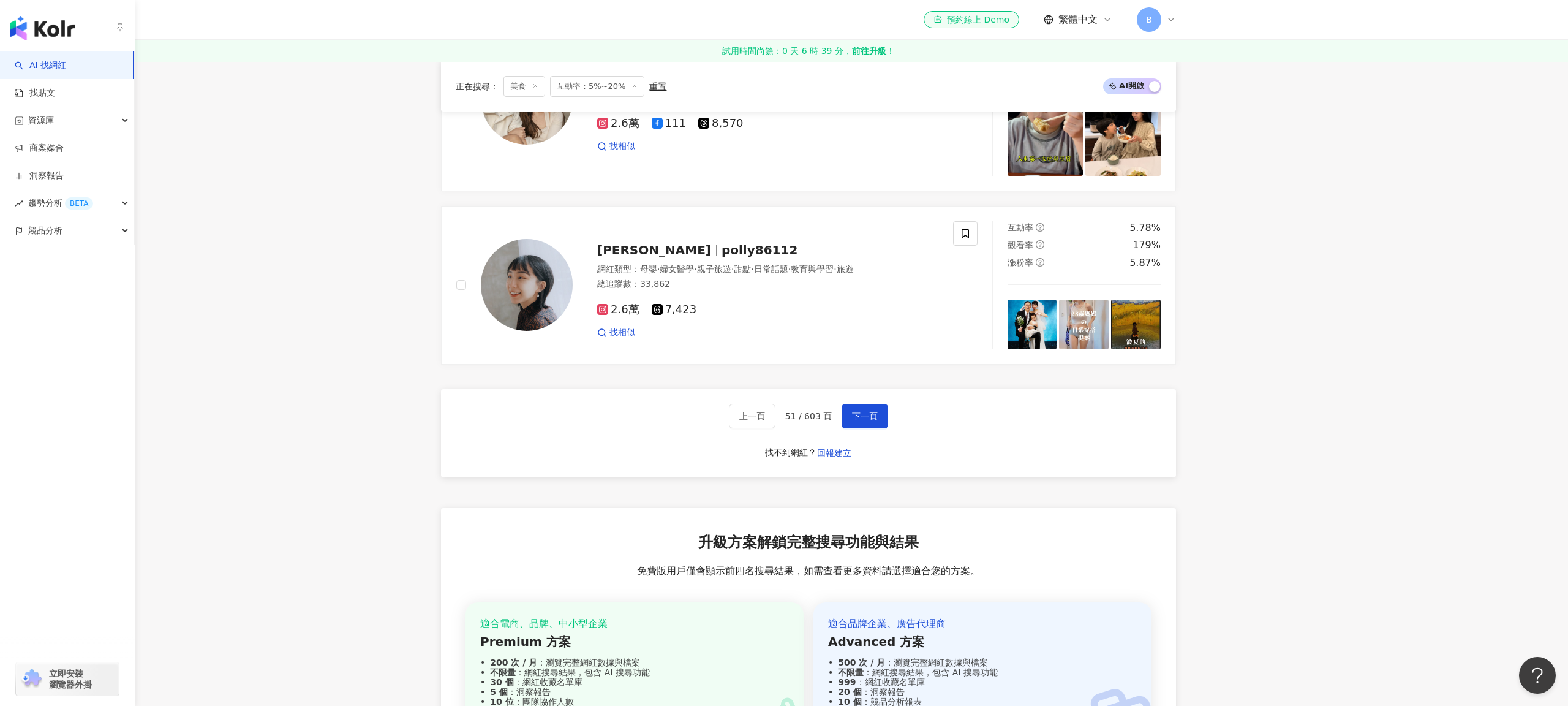
click at [50, 23] on img "button" at bounding box center [42, 28] width 66 height 25
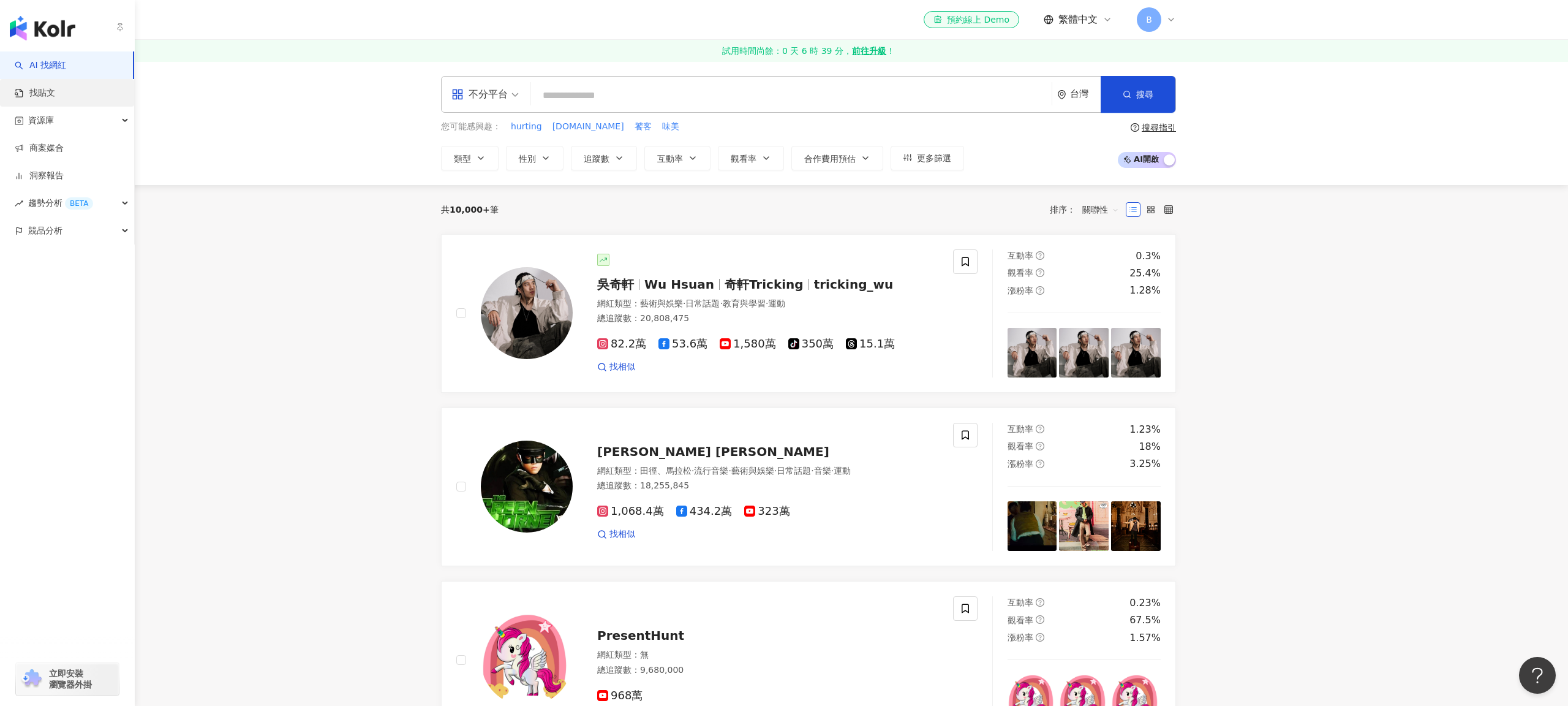
click at [45, 97] on link "找貼文" at bounding box center [34, 93] width 40 height 12
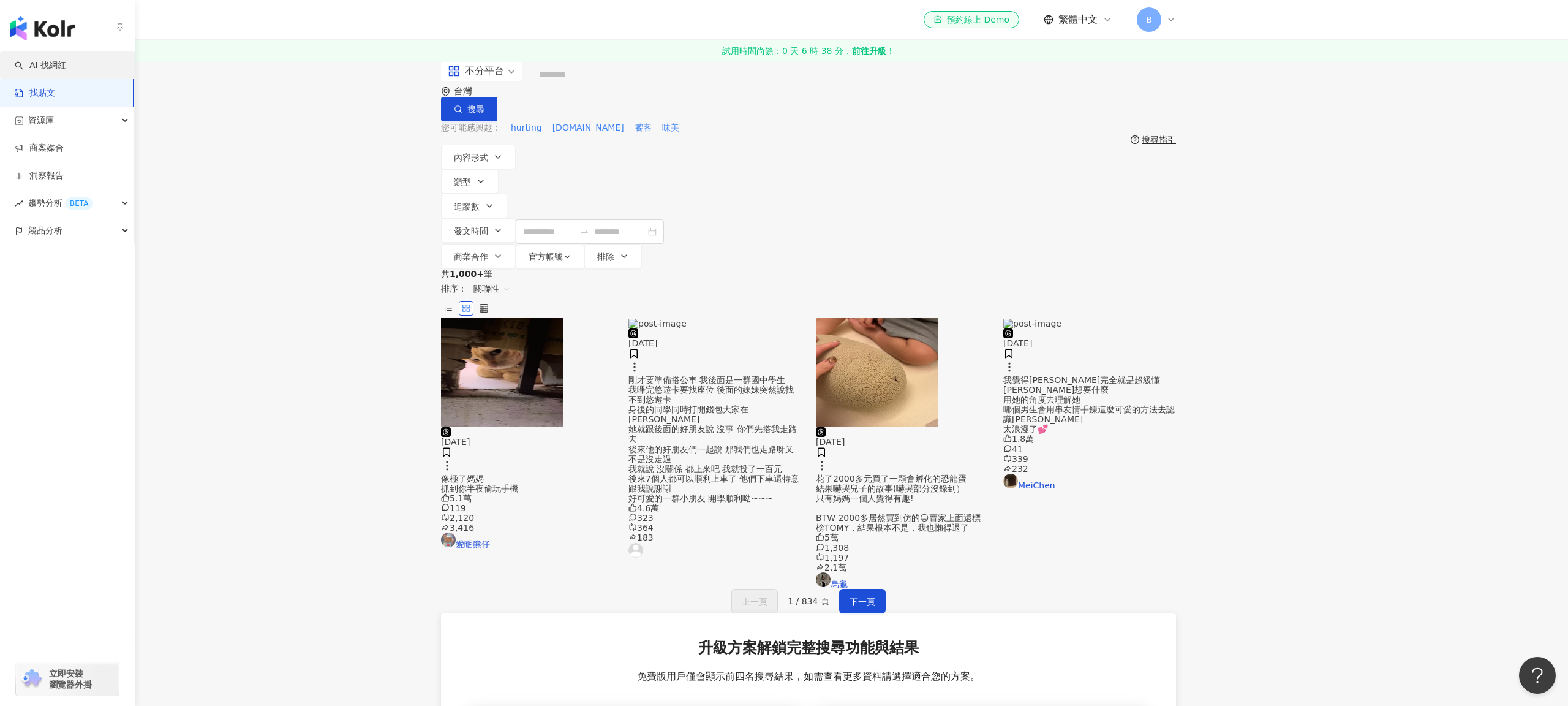
click at [49, 66] on link "AI 找網紅" at bounding box center [40, 66] width 51 height 12
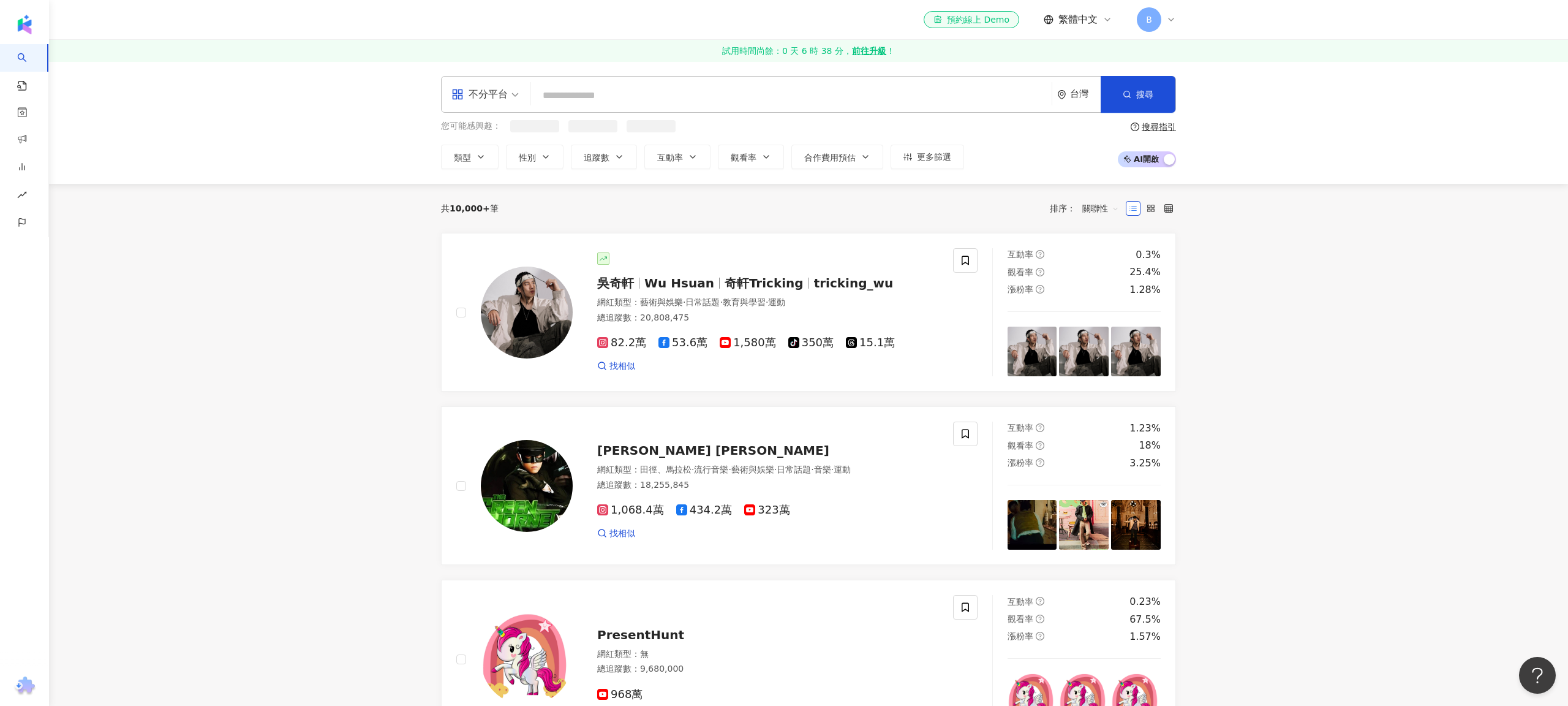
click at [516, 94] on span "不分平台" at bounding box center [485, 94] width 67 height 20
click at [512, 147] on div "Instagram" at bounding box center [489, 151] width 69 height 15
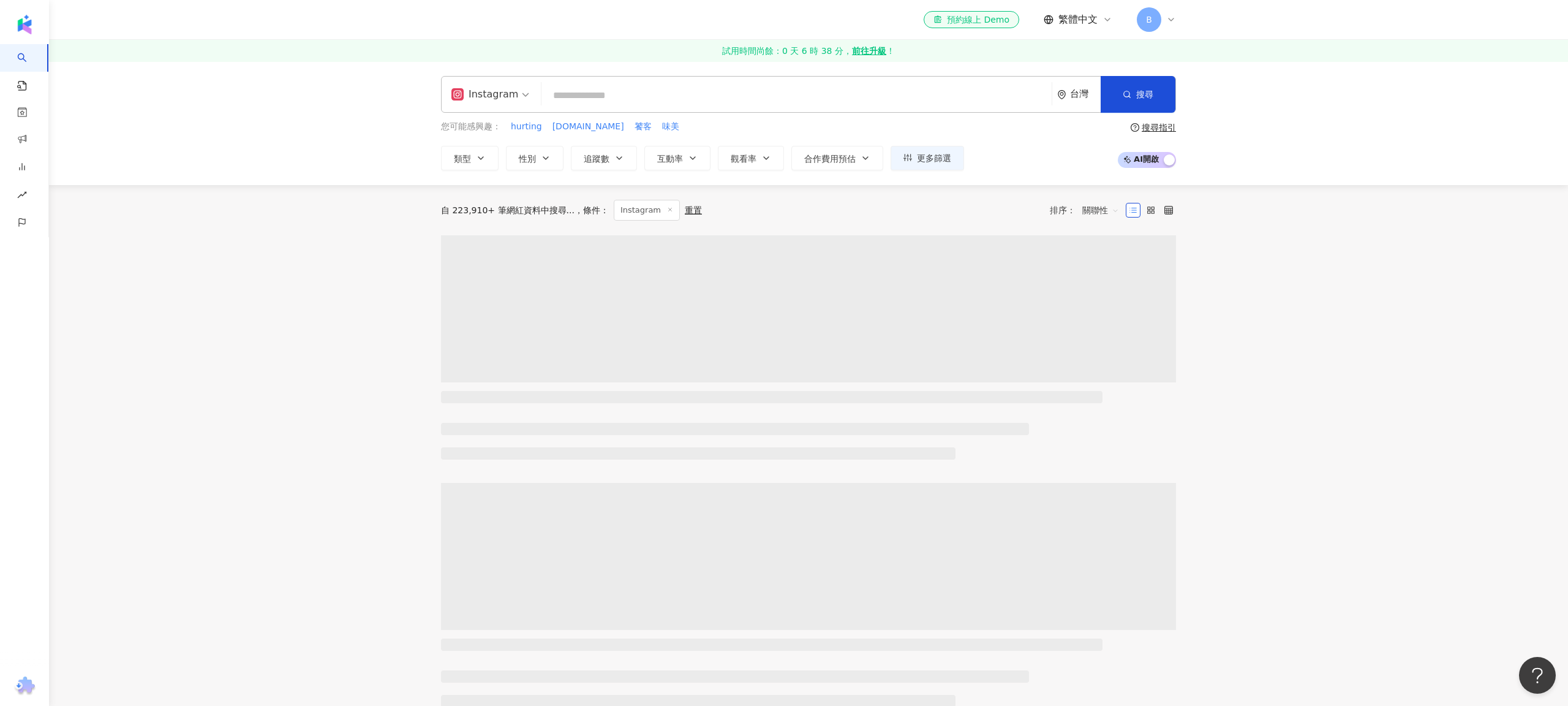
click at [612, 99] on input "search" at bounding box center [796, 95] width 500 height 23
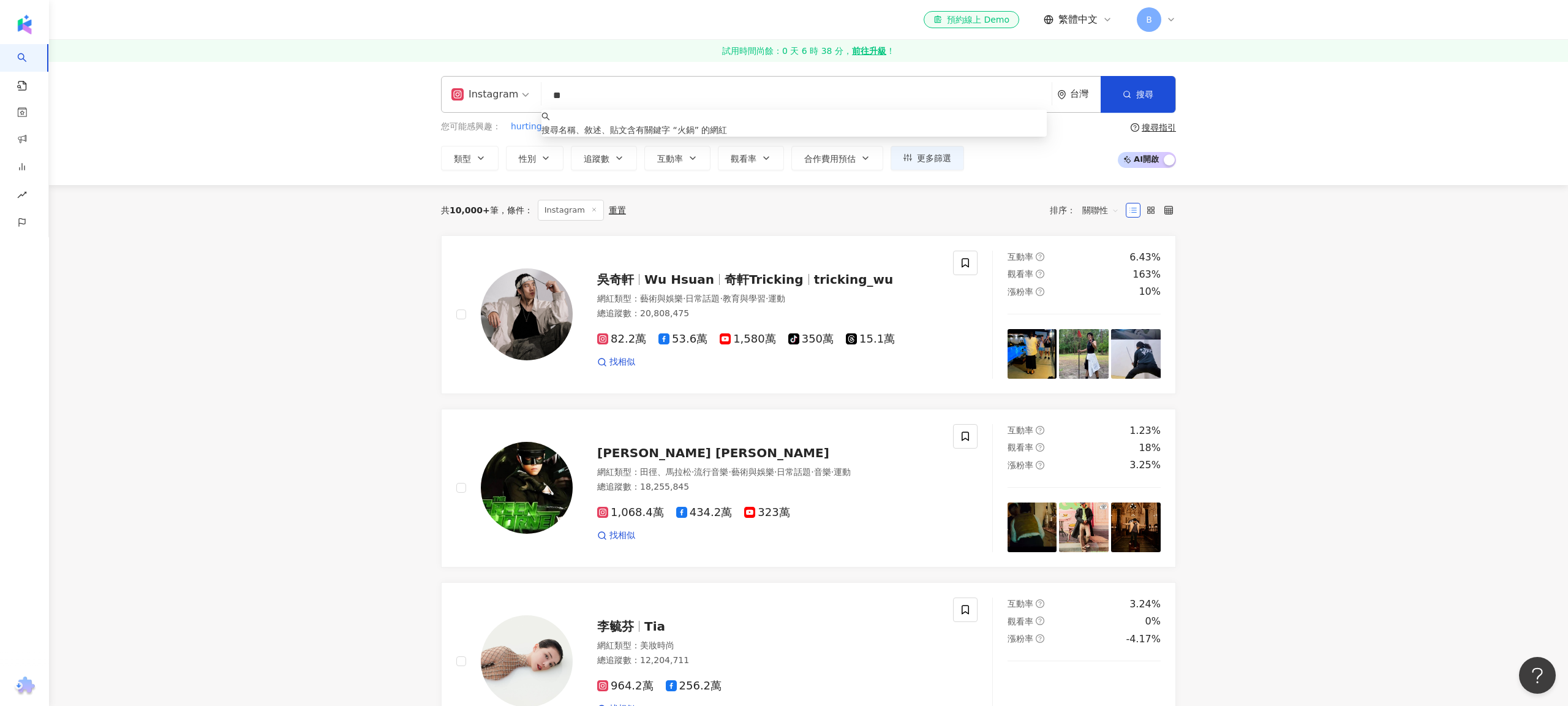
type input "*"
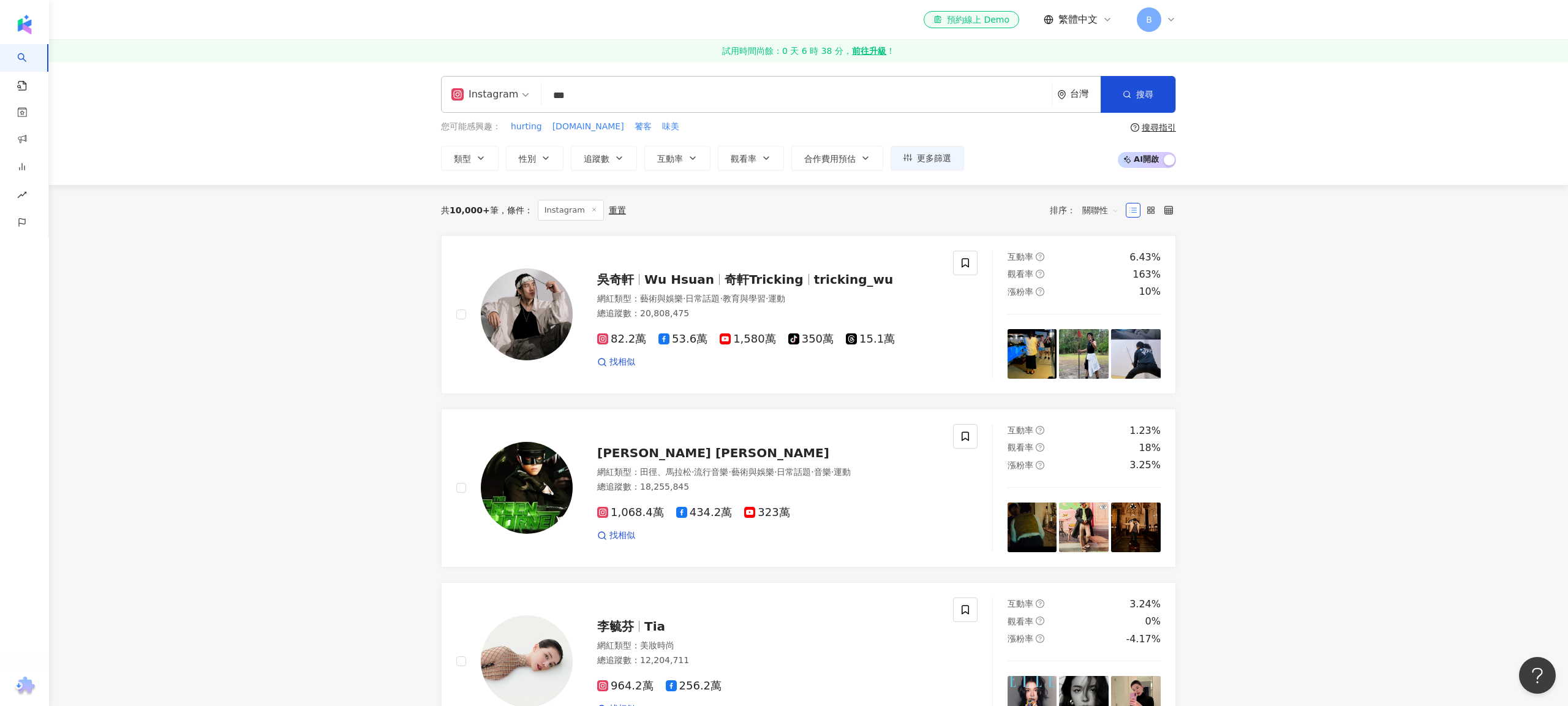
type input "***"
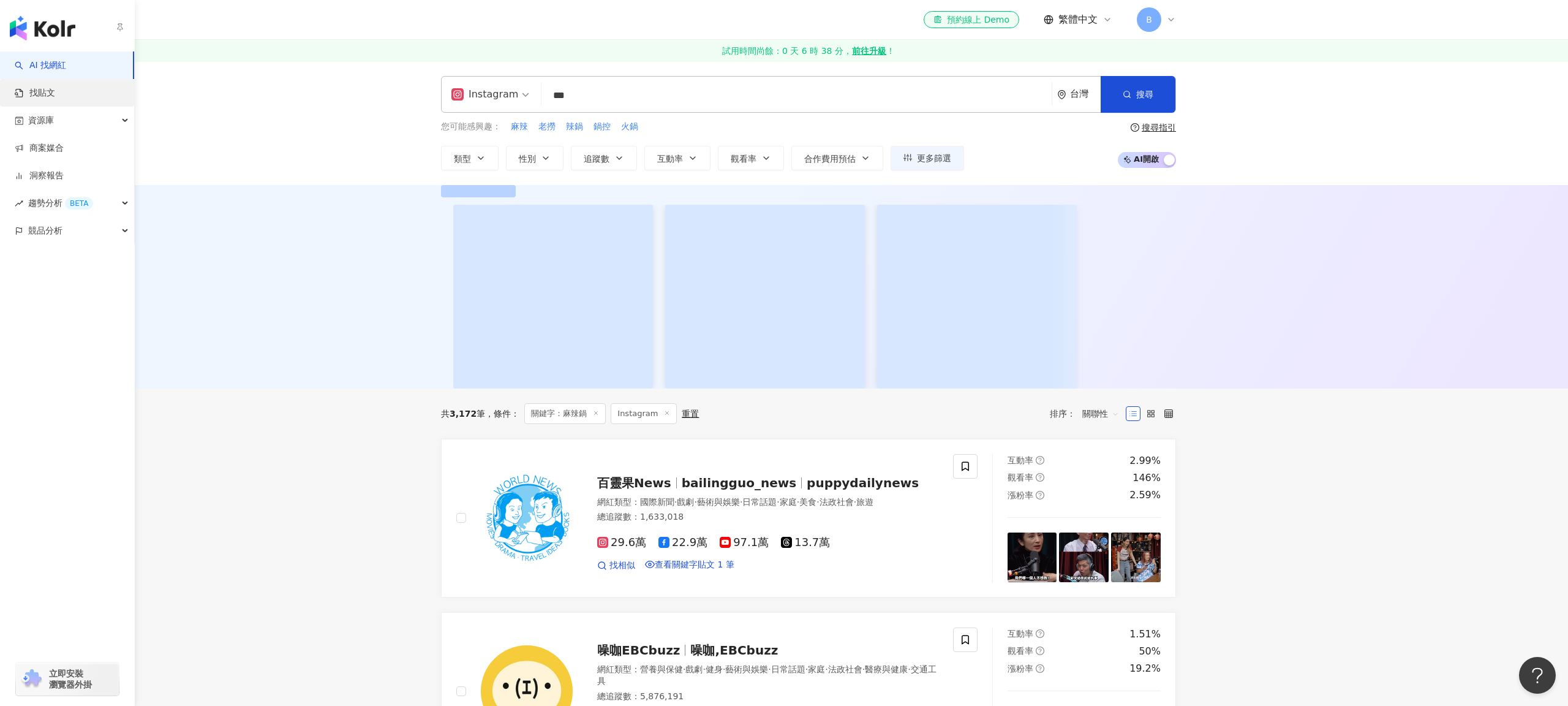
click at [46, 99] on link "找貼文" at bounding box center [34, 93] width 40 height 12
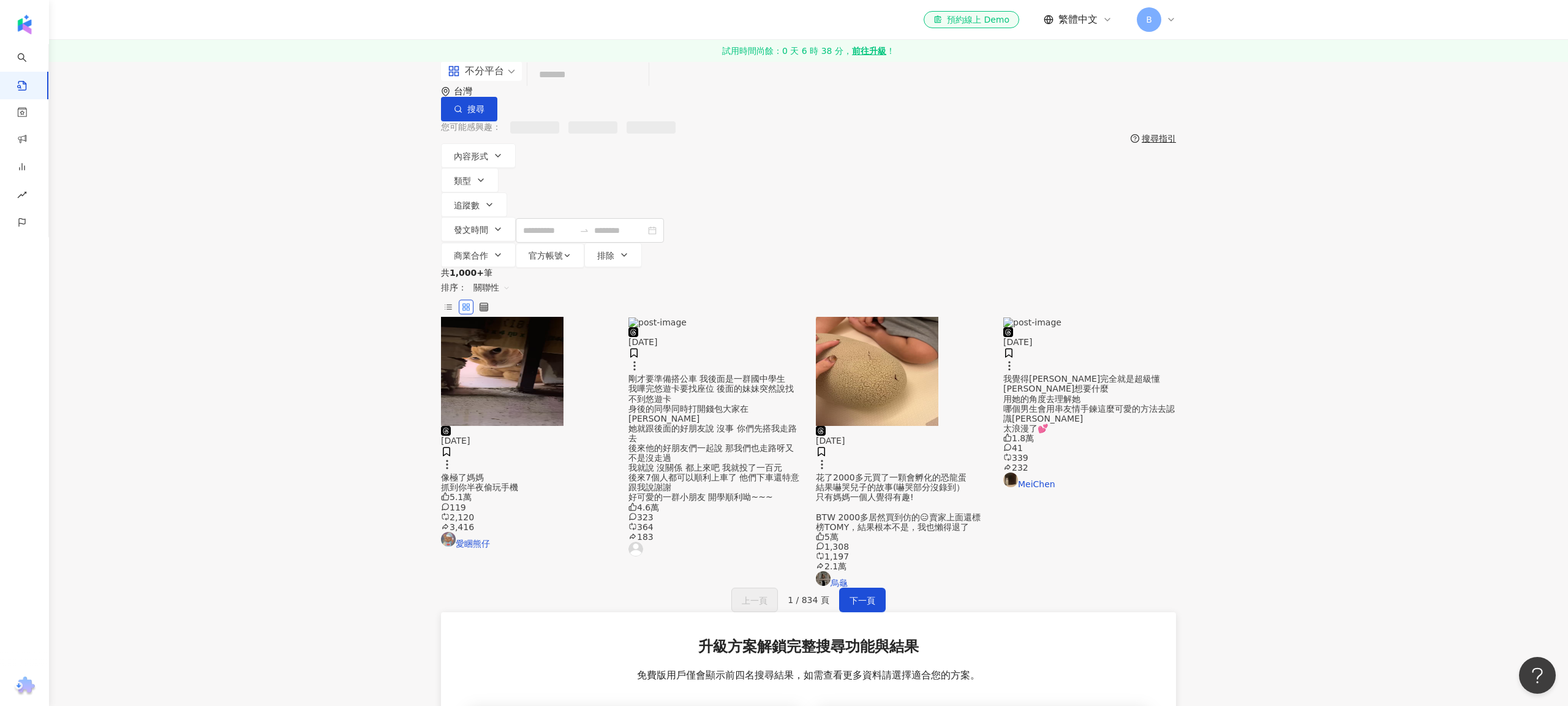
click at [604, 88] on input "search" at bounding box center [587, 75] width 112 height 26
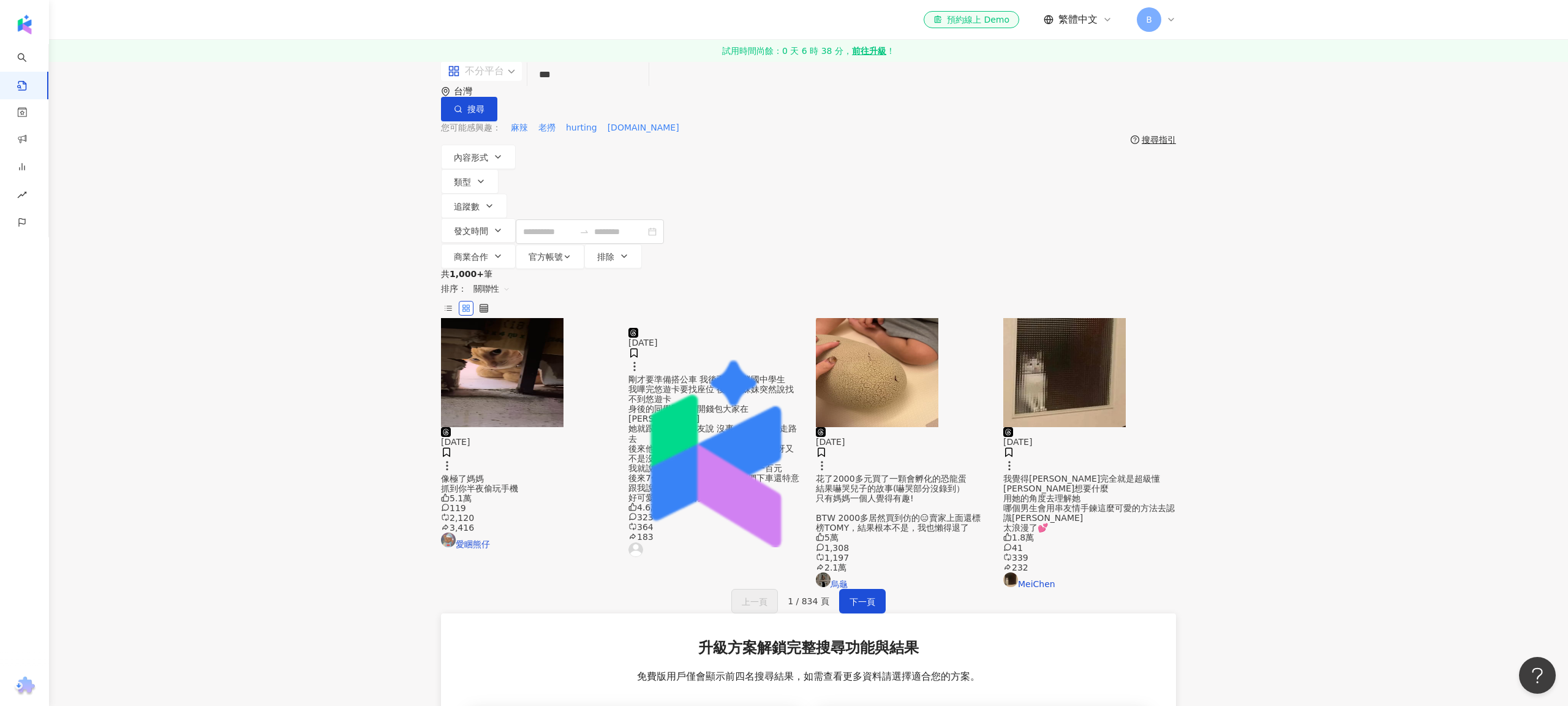
click at [493, 81] on div "不分平台" at bounding box center [476, 71] width 56 height 20
type input "***"
click at [473, 142] on div "Instagram" at bounding box center [489, 151] width 84 height 23
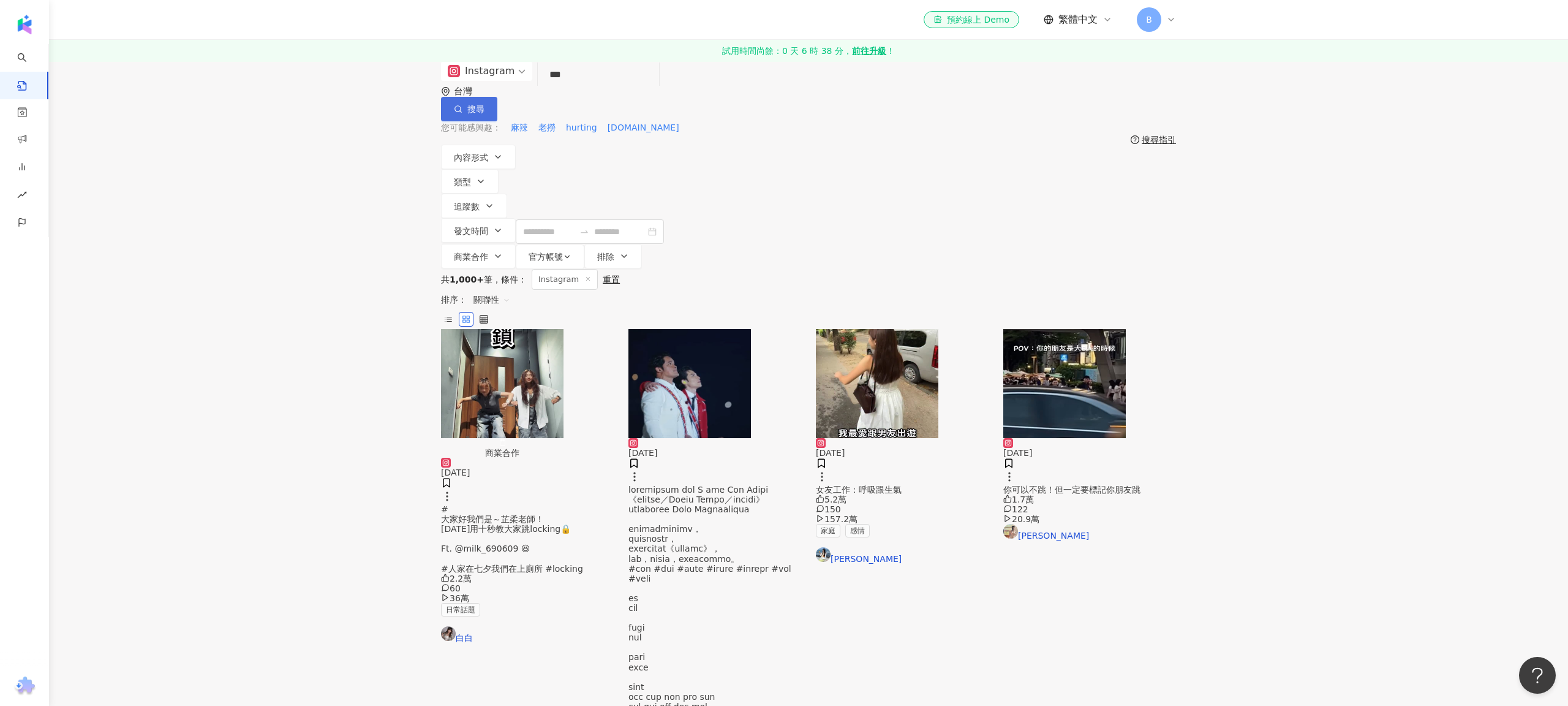
click at [462, 105] on icon "button" at bounding box center [458, 109] width 9 height 9
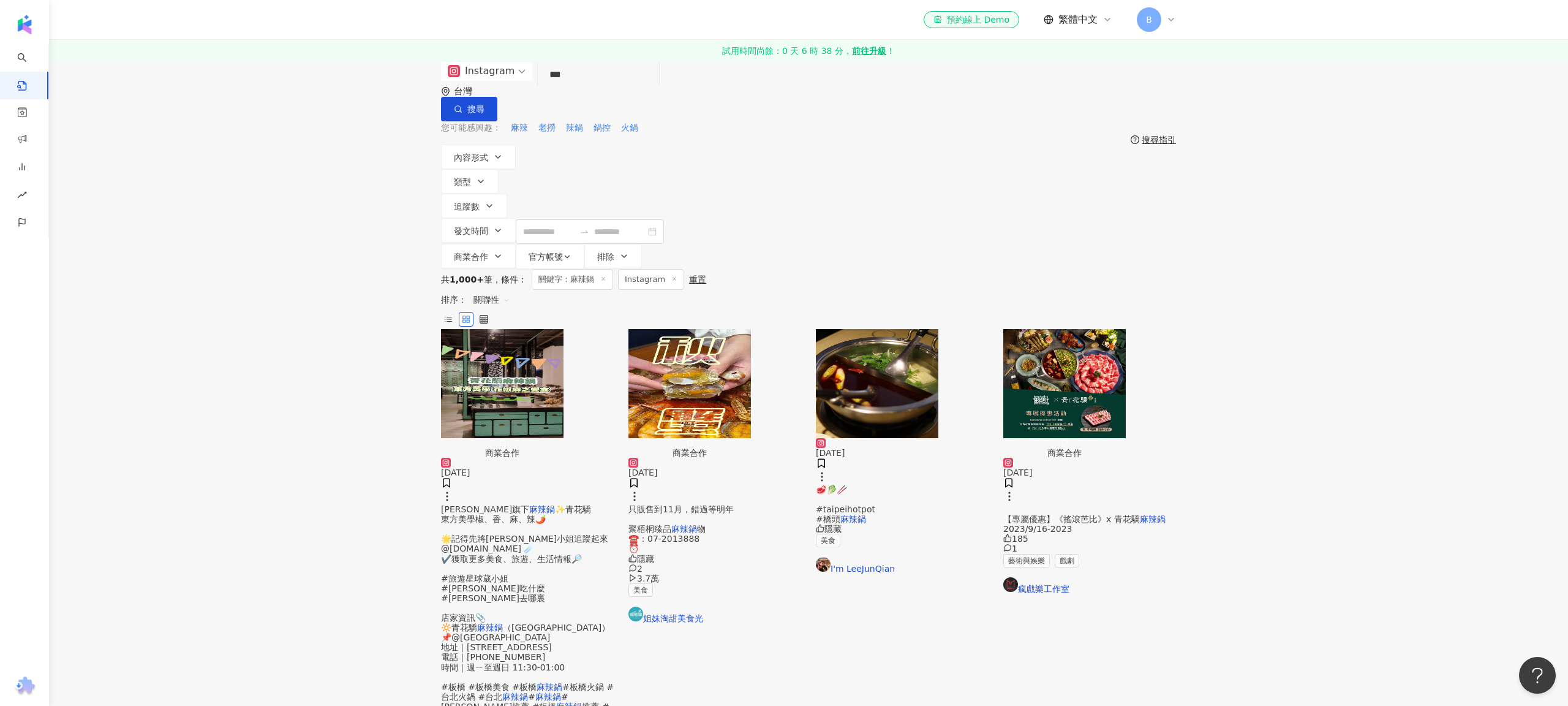
click at [489, 315] on icon at bounding box center [484, 319] width 9 height 9
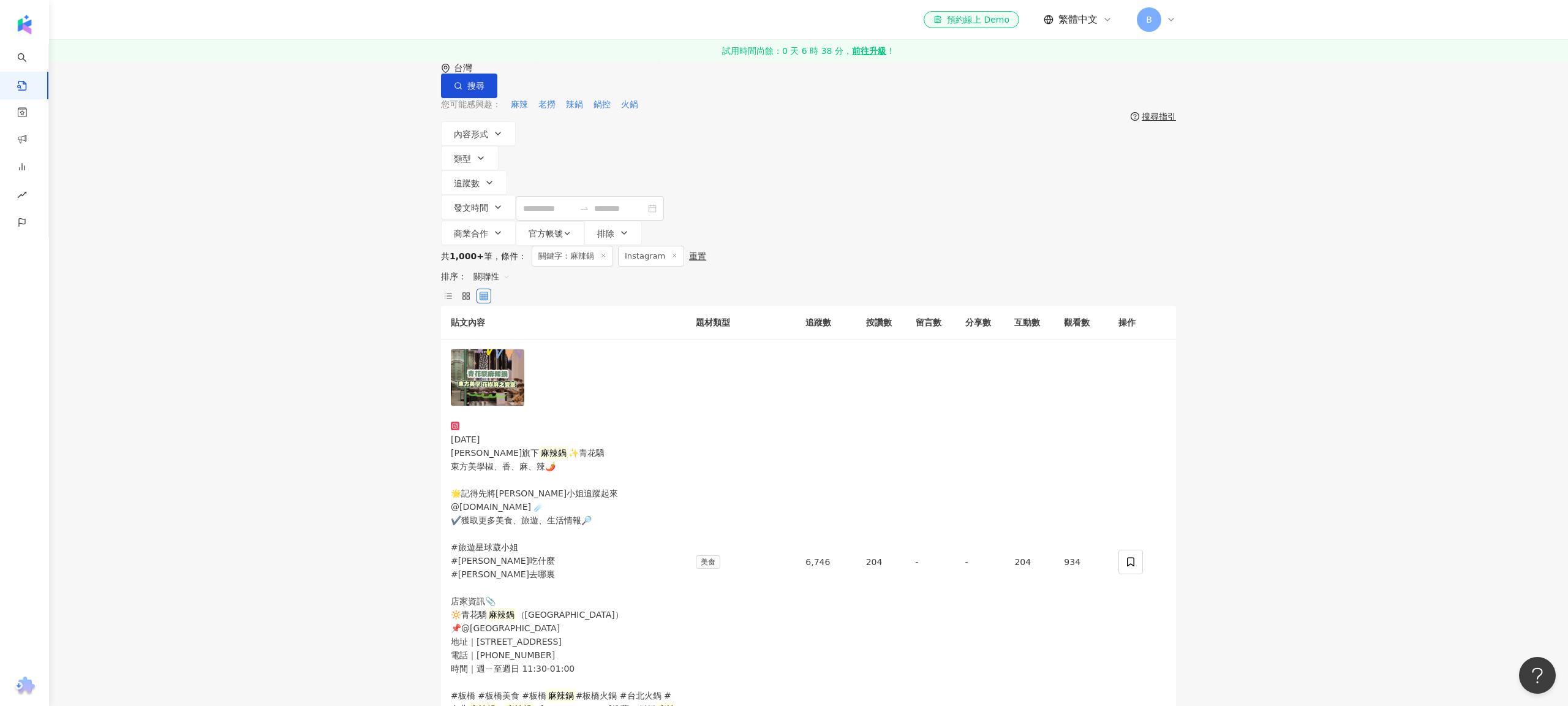
scroll to position [57, 0]
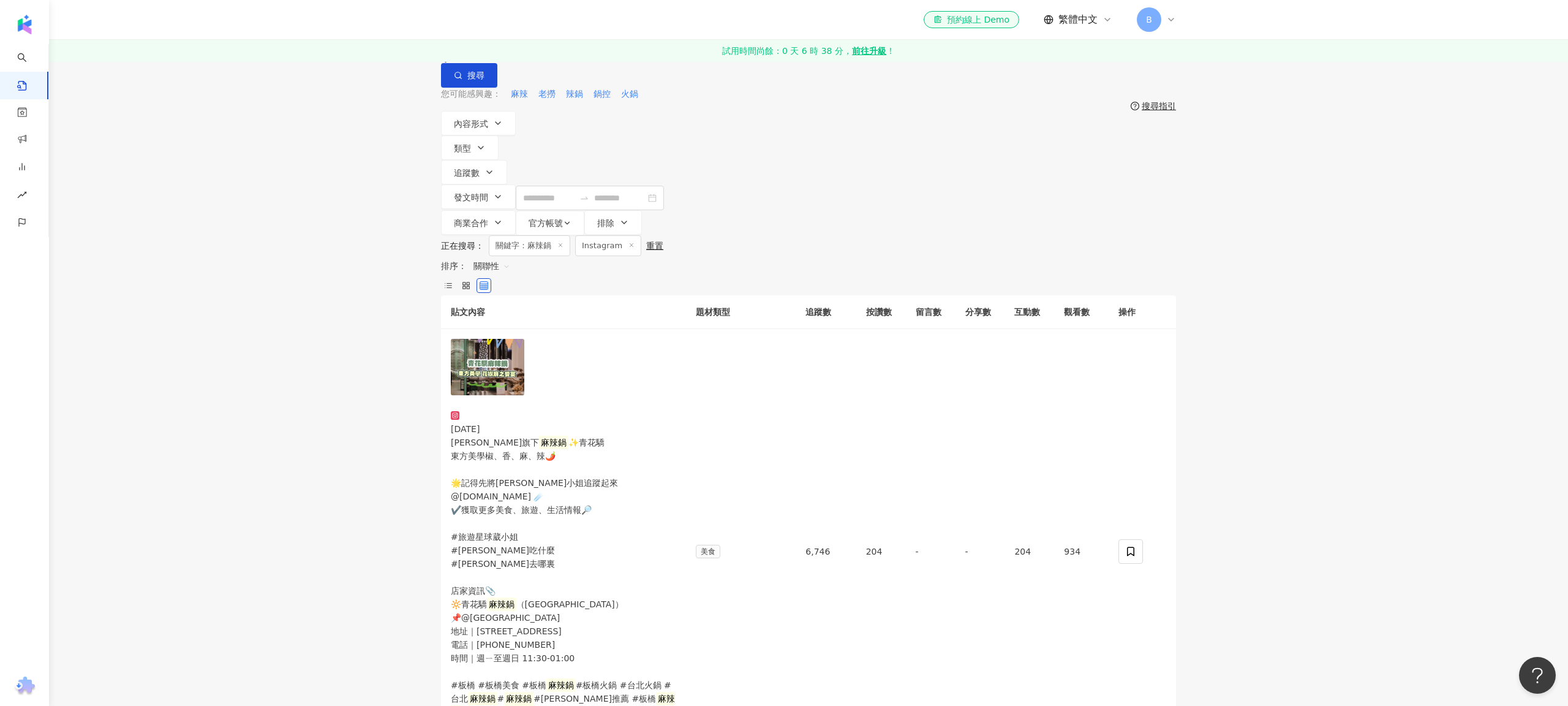
scroll to position [220, 0]
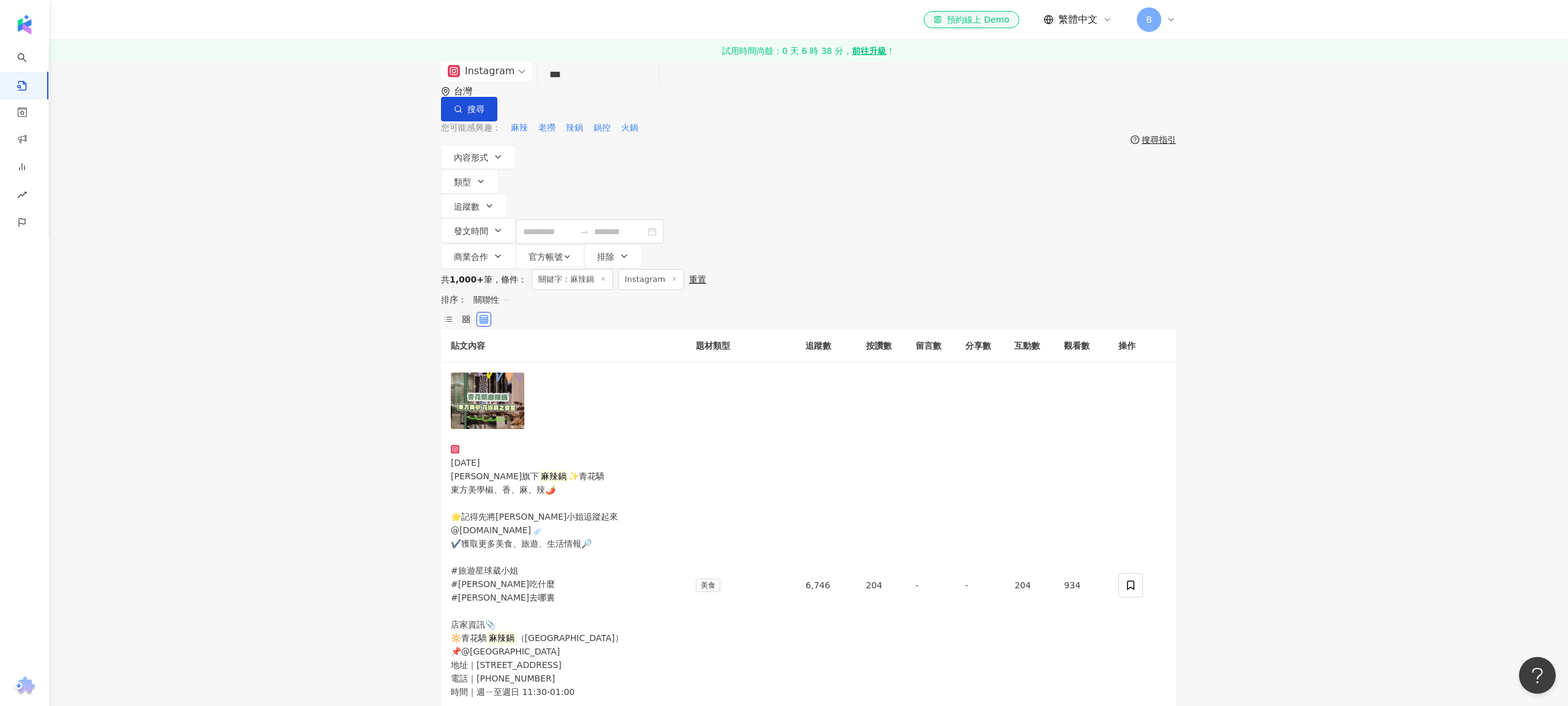
scroll to position [258, 0]
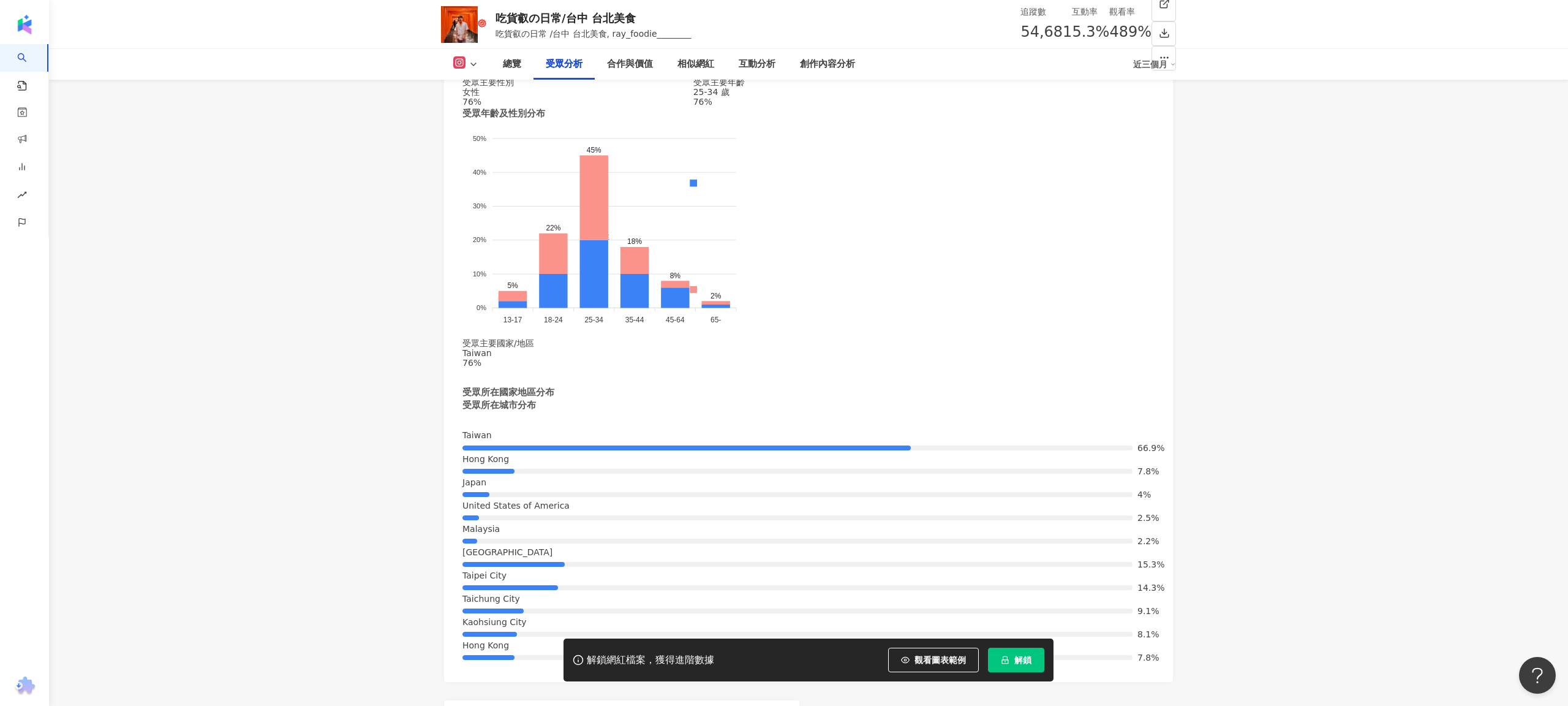
scroll to position [1486, 0]
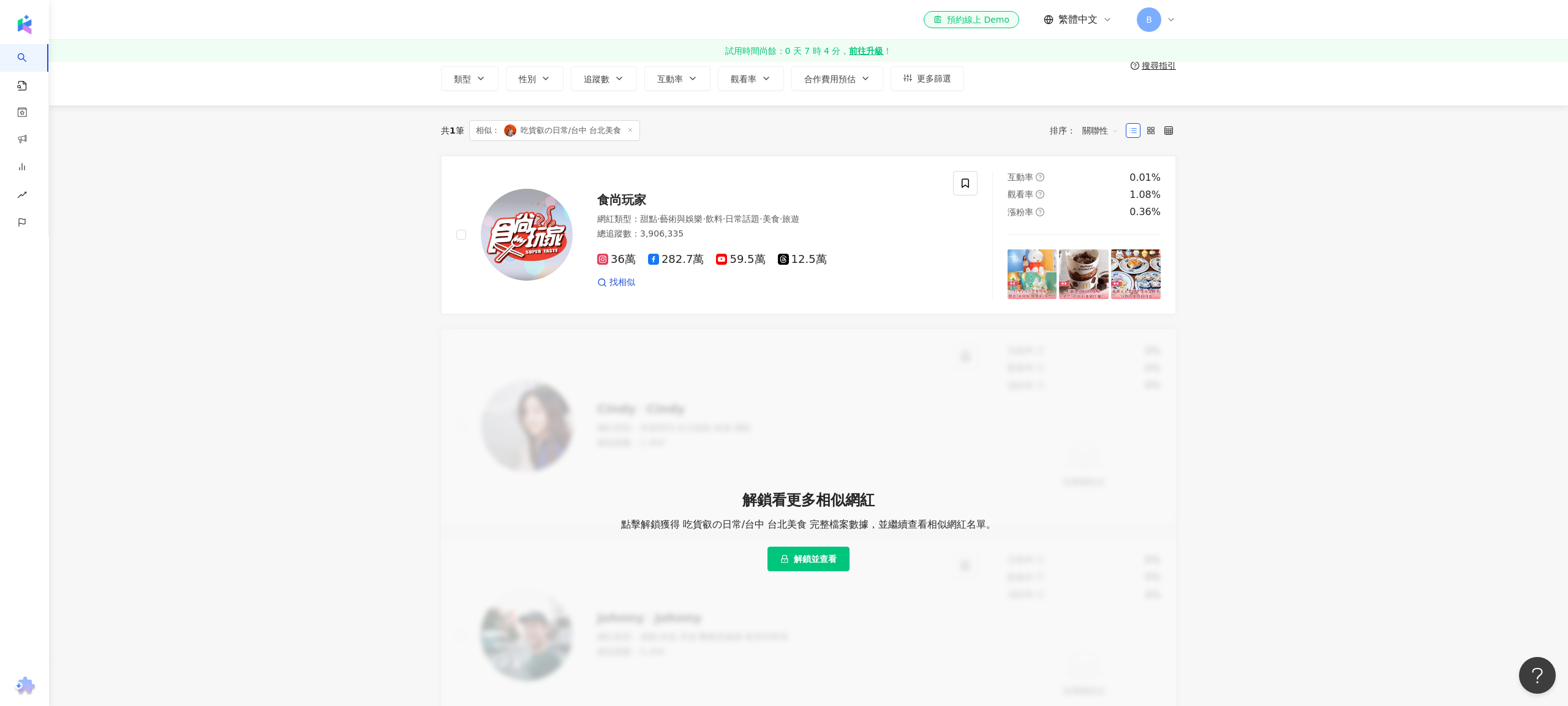
scroll to position [113, 0]
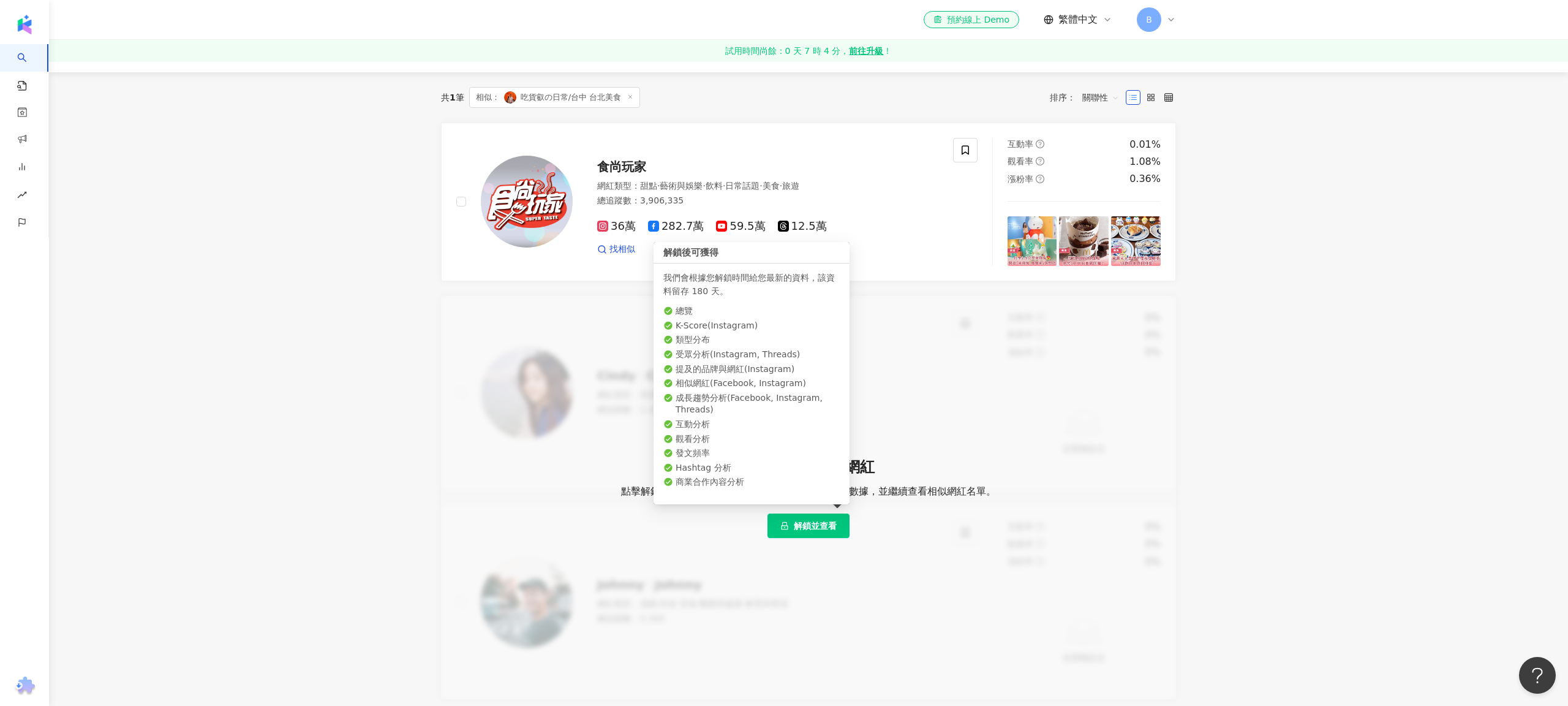
click at [823, 526] on span "解鎖並查看" at bounding box center [815, 525] width 43 height 9
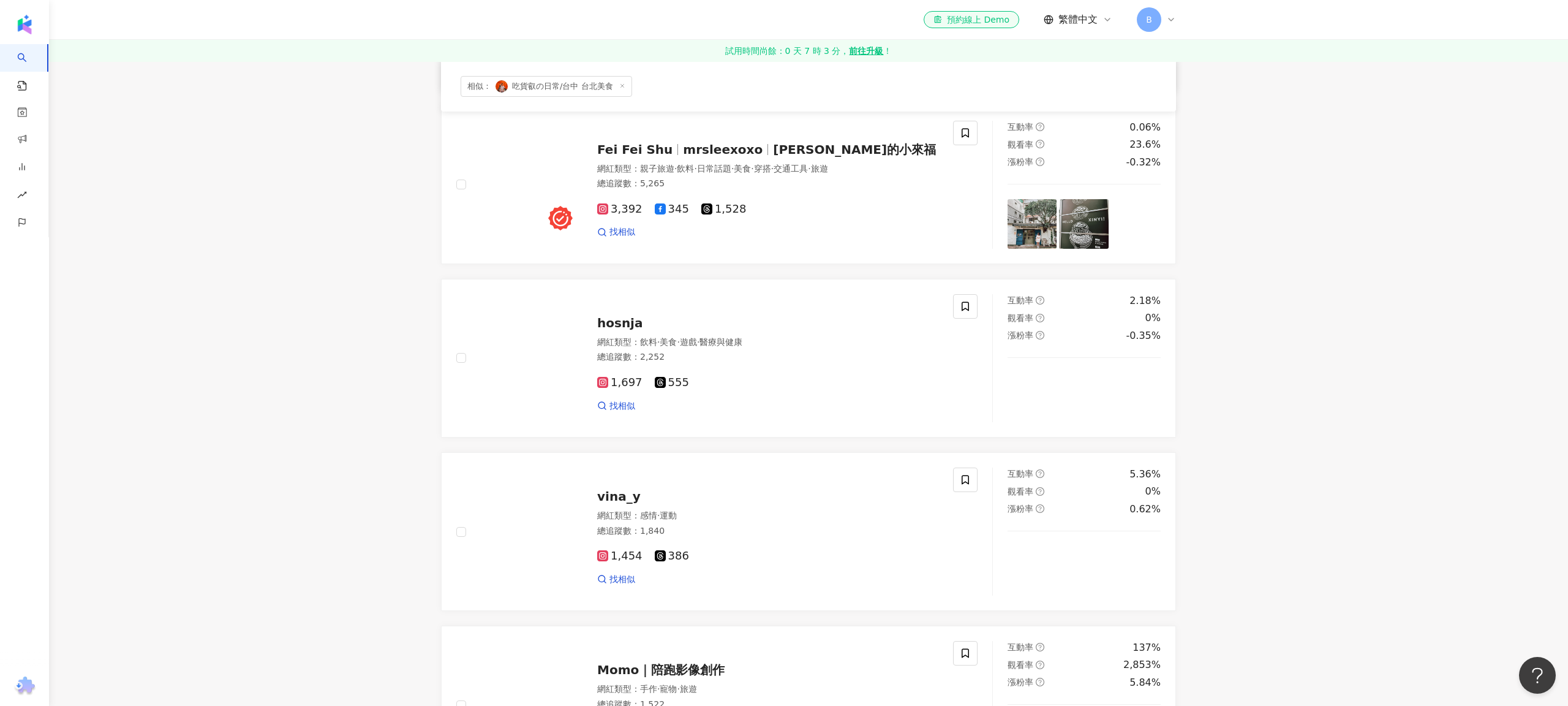
scroll to position [1403, 0]
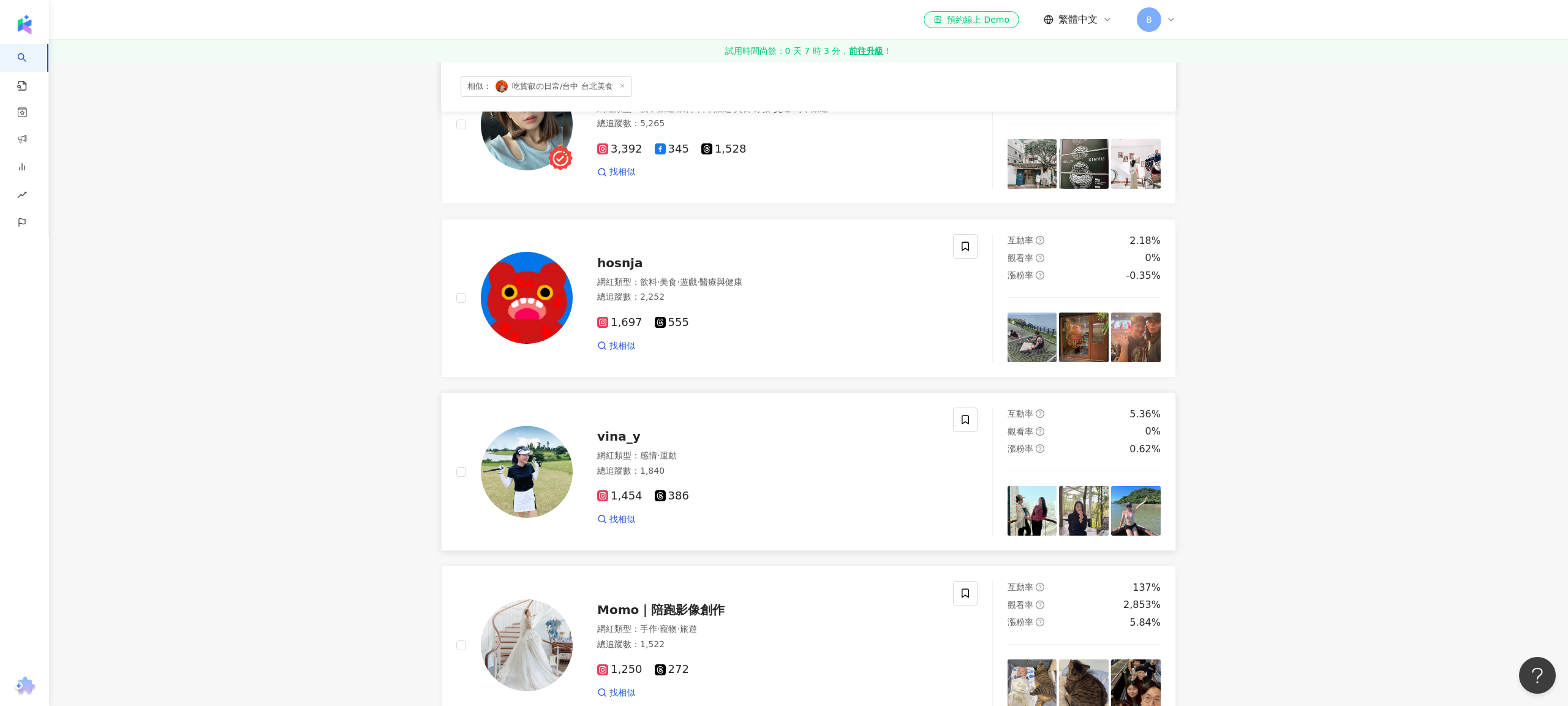
click at [610, 438] on span "vina_y" at bounding box center [619, 436] width 43 height 14
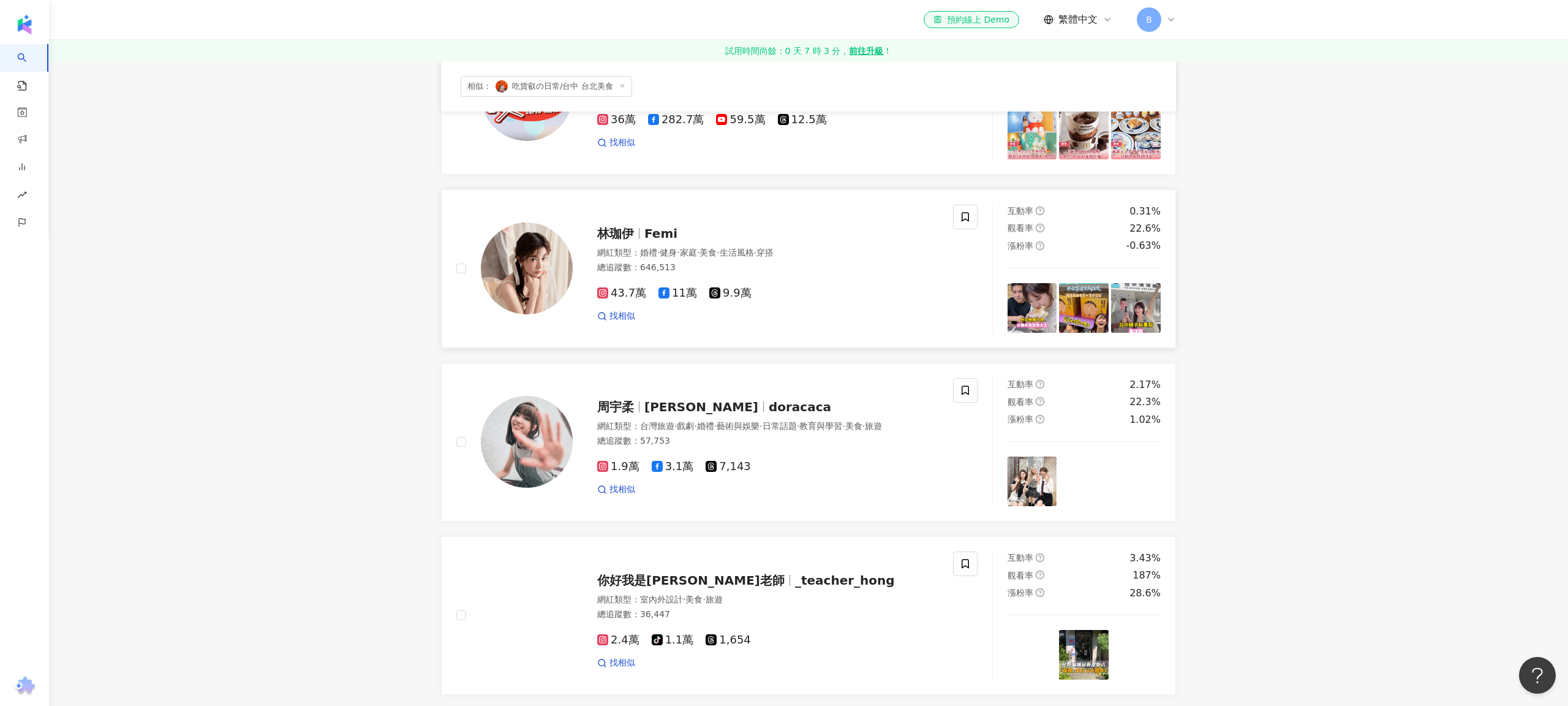
scroll to position [0, 0]
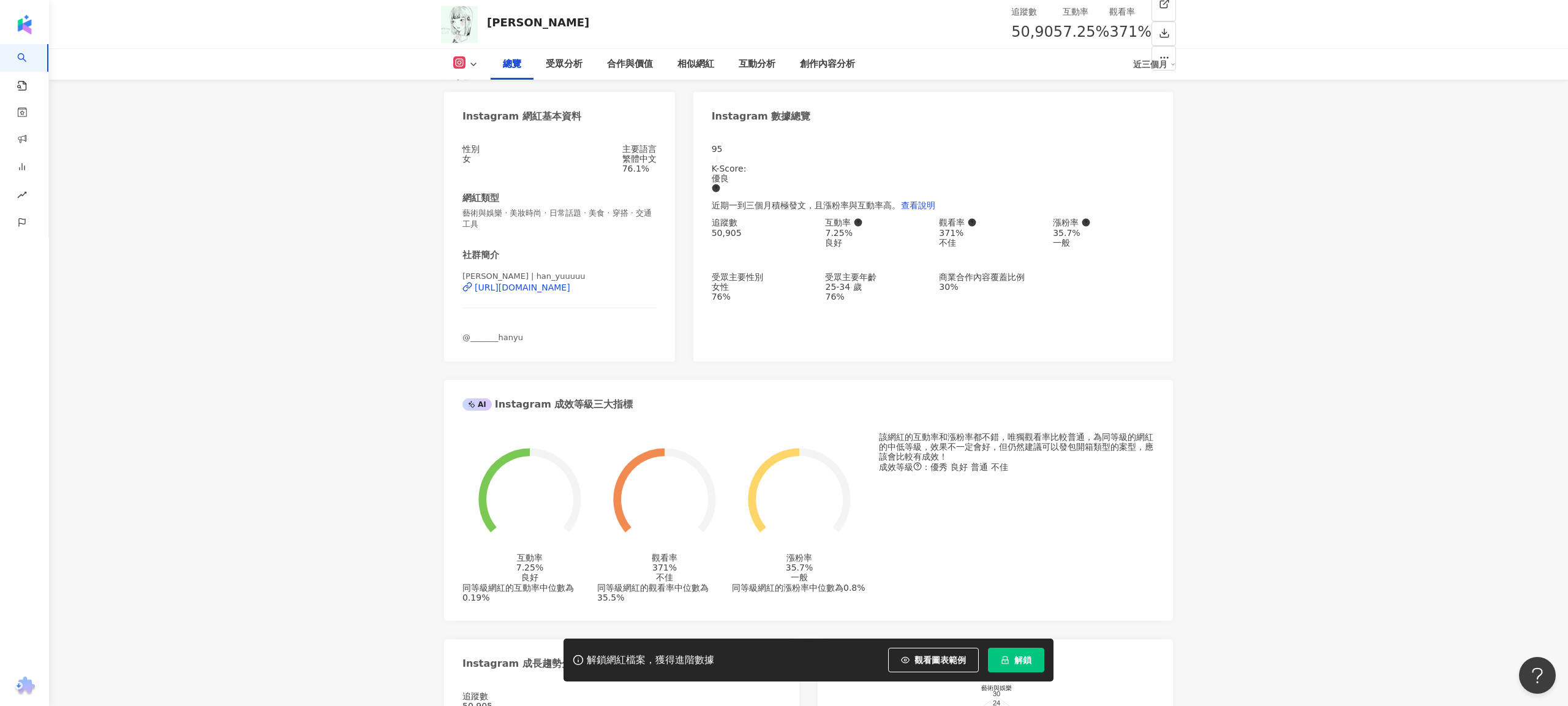
scroll to position [104, 0]
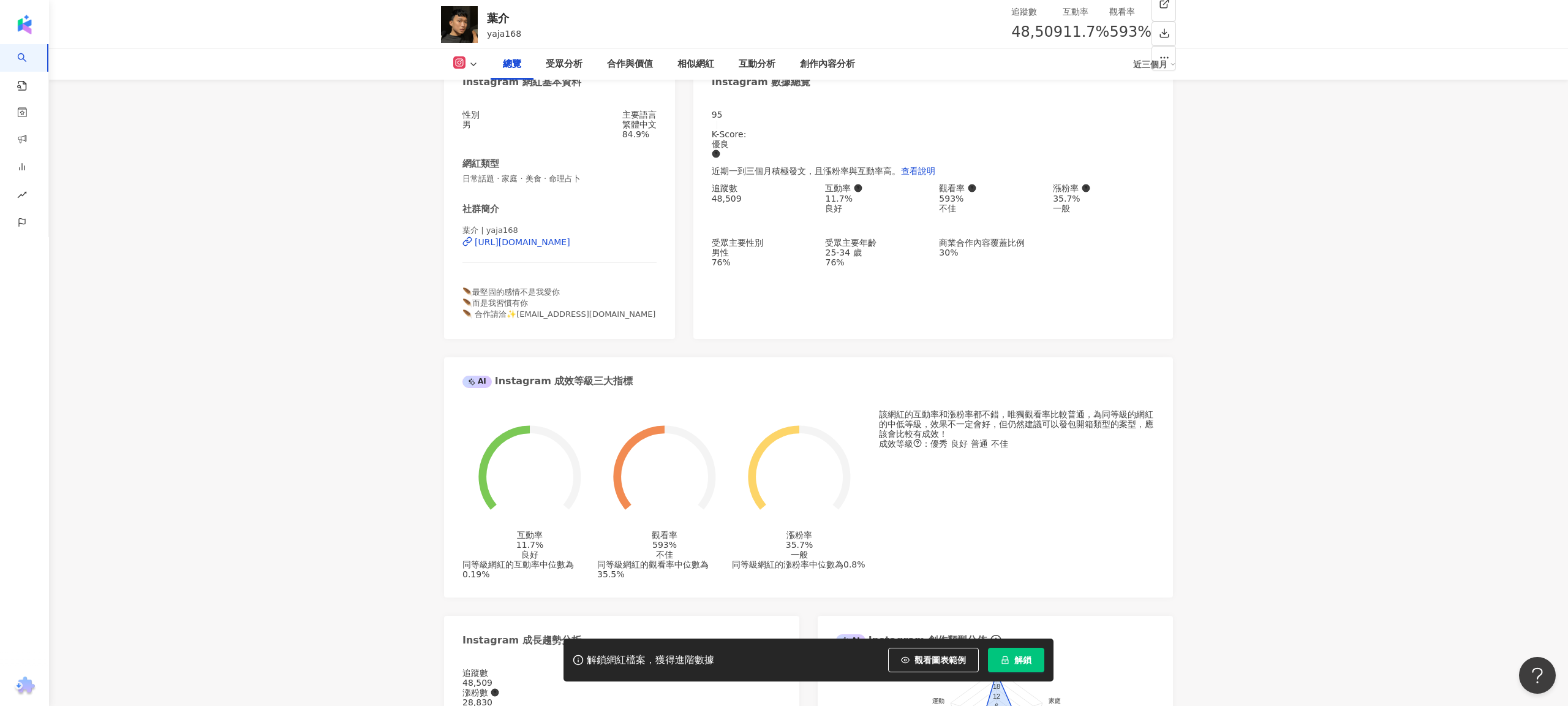
scroll to position [138, 0]
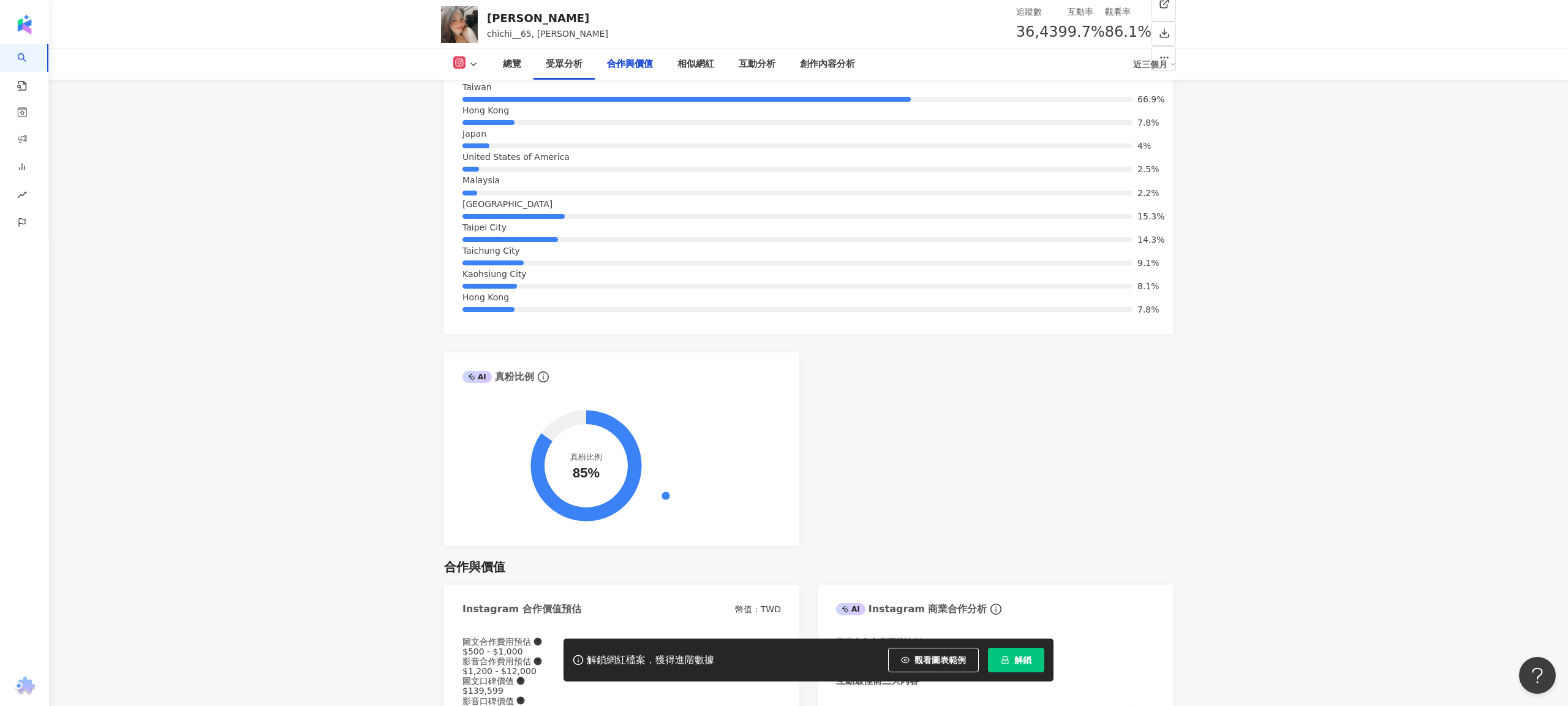
scroll to position [125, 0]
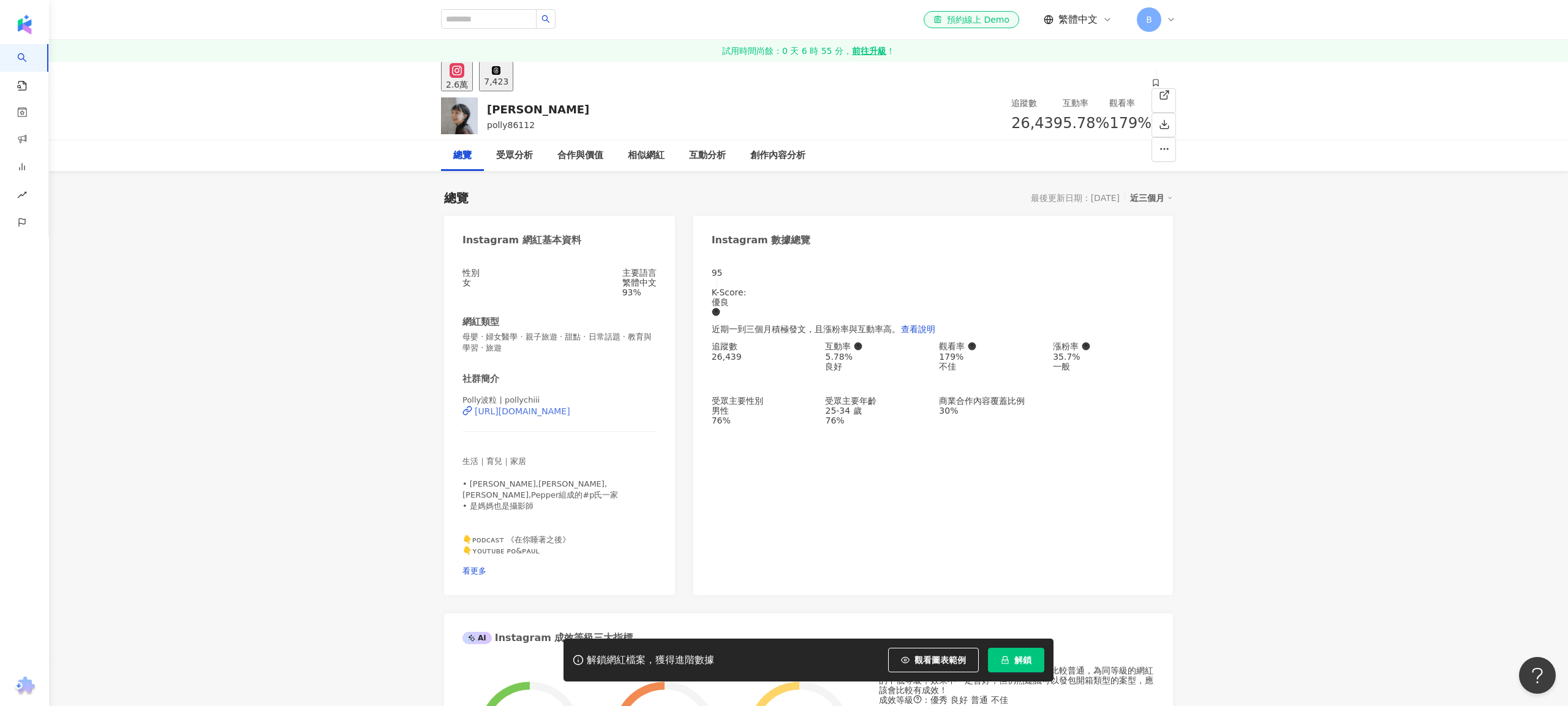
drag, startPoint x: 546, startPoint y: 424, endPoint x: 554, endPoint y: 430, distance: 10.0
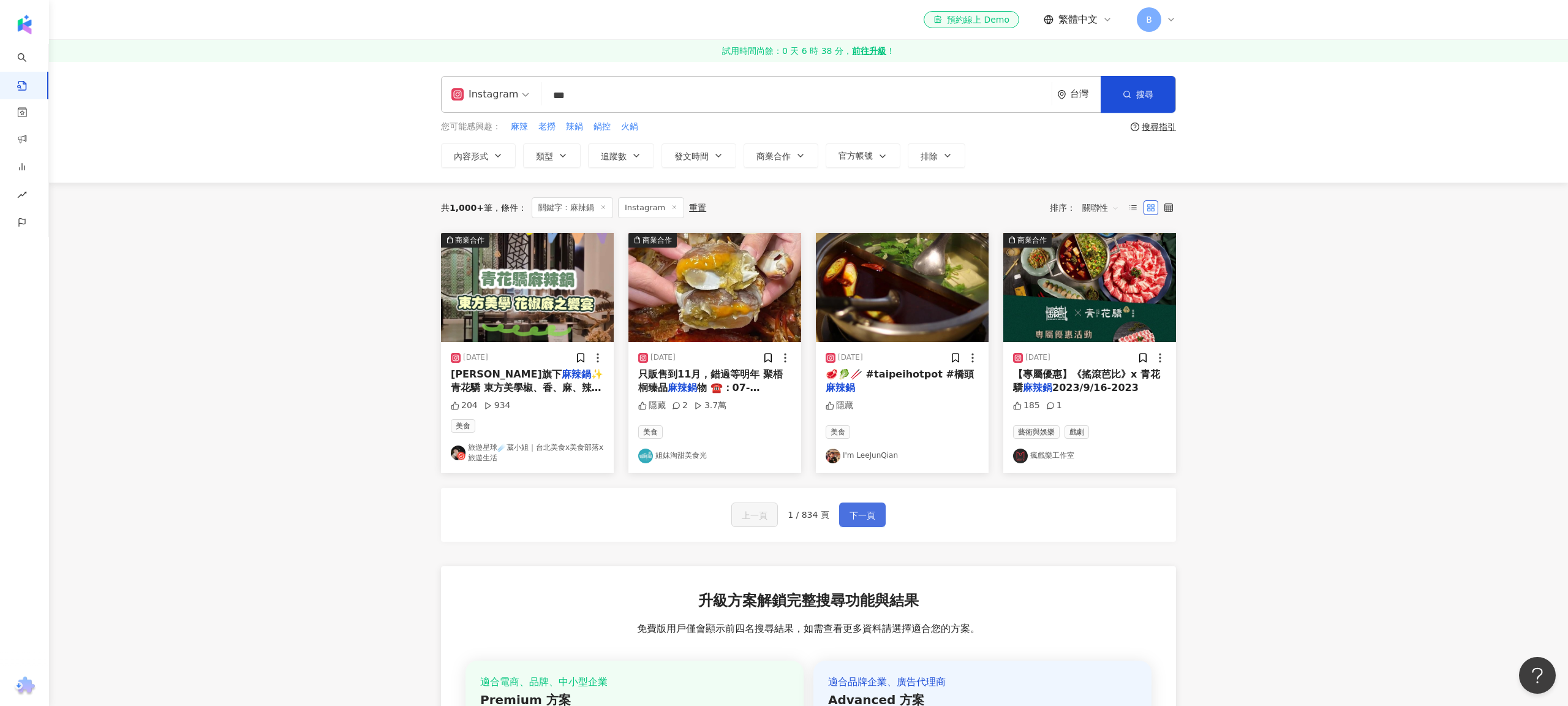
click at [860, 524] on button "下一頁" at bounding box center [862, 514] width 47 height 25
click at [860, 524] on button "下一頁" at bounding box center [862, 514] width 47 height 25
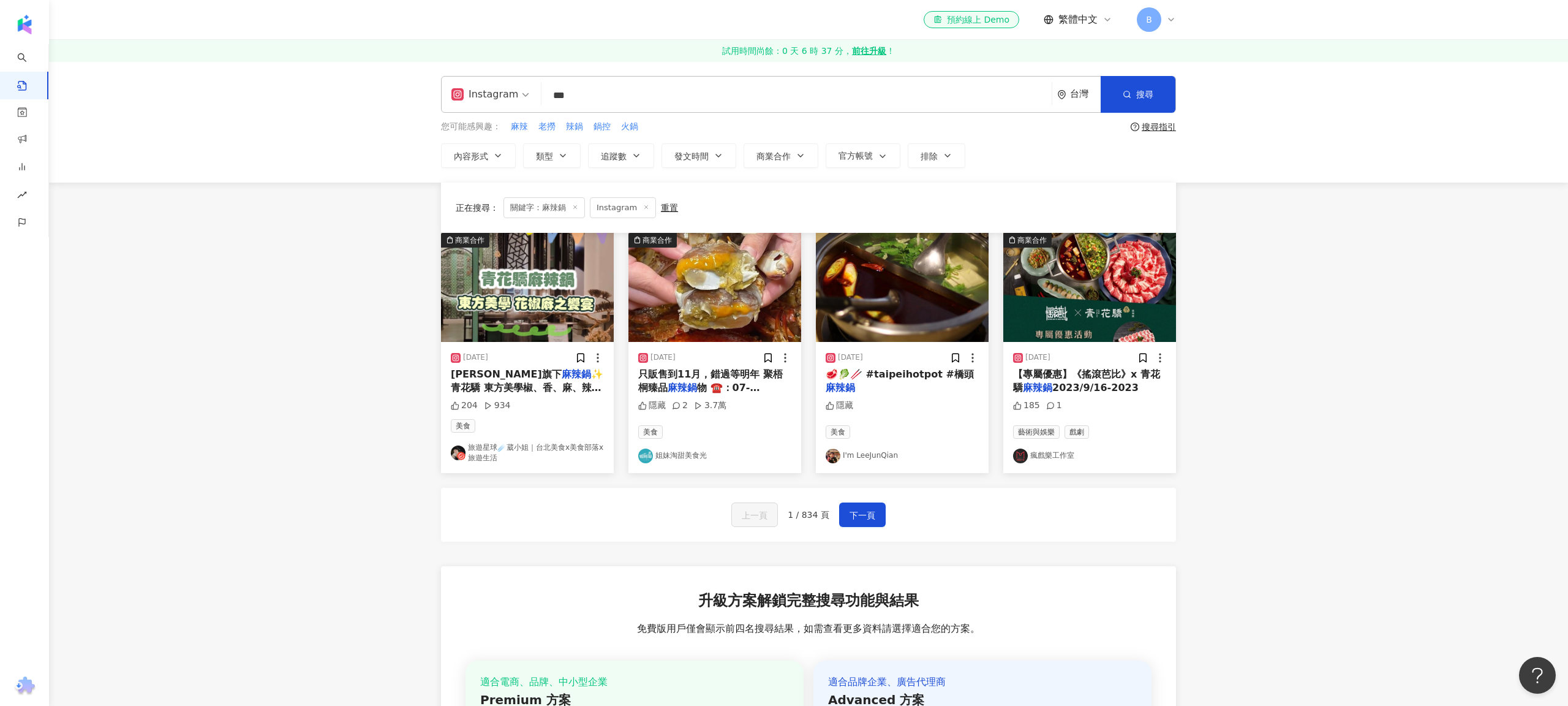
scroll to position [330, 0]
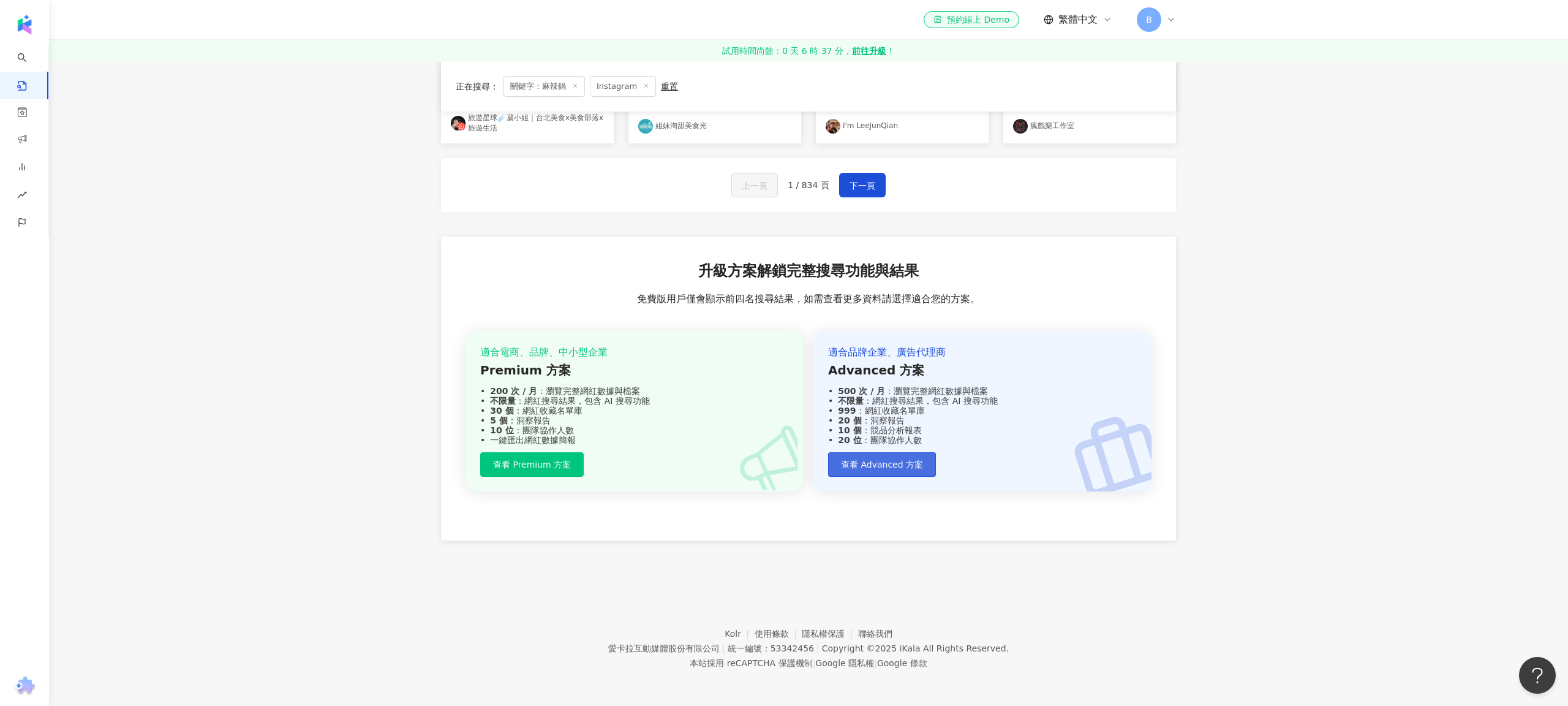
click at [896, 466] on span "查看 Advanced 方案" at bounding box center [882, 464] width 82 height 9
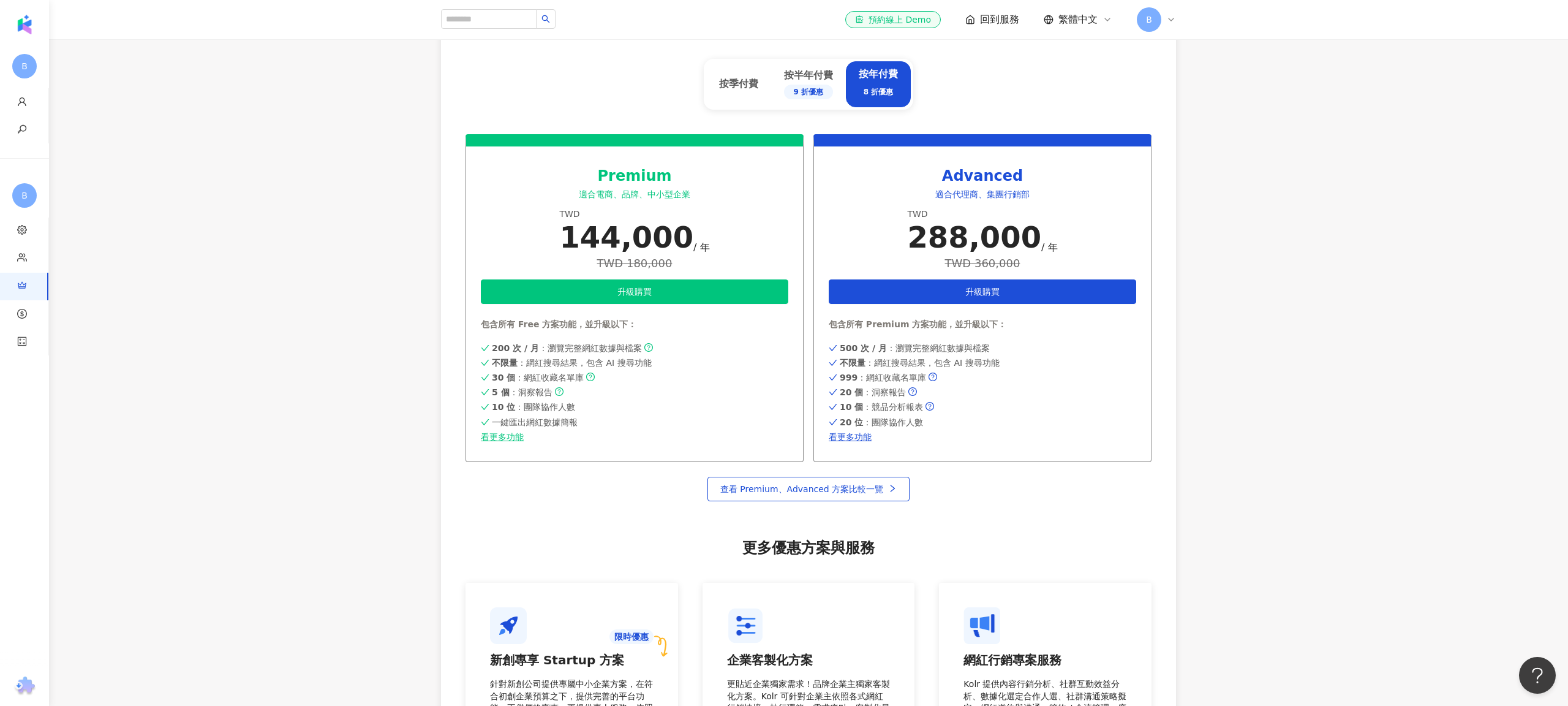
scroll to position [539, 0]
drag, startPoint x: 784, startPoint y: 250, endPoint x: 548, endPoint y: 258, distance: 236.1
click at [548, 259] on div "Premium 適合電商、品牌、中小型企業 TWD 144,000 / 年 TWD 180,000 升級購買 包含所有 Free 方案功能，並升級以下： 20…" at bounding box center [634, 298] width 338 height 327
click at [610, 281] on button "升級購買" at bounding box center [634, 292] width 308 height 25
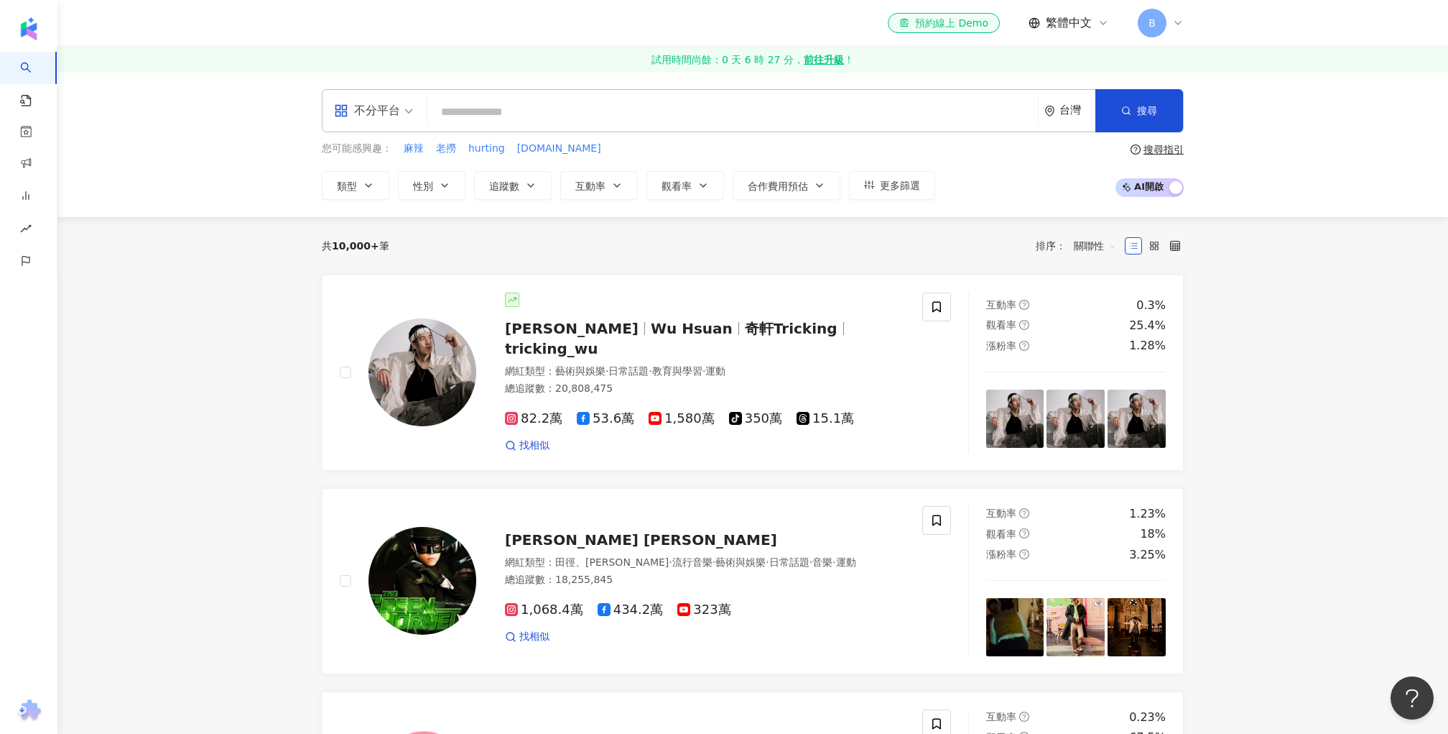
click at [514, 114] on input "search" at bounding box center [732, 111] width 599 height 27
click at [394, 108] on div "不分平台" at bounding box center [367, 110] width 66 height 23
click at [405, 185] on div "Instagram" at bounding box center [378, 177] width 81 height 18
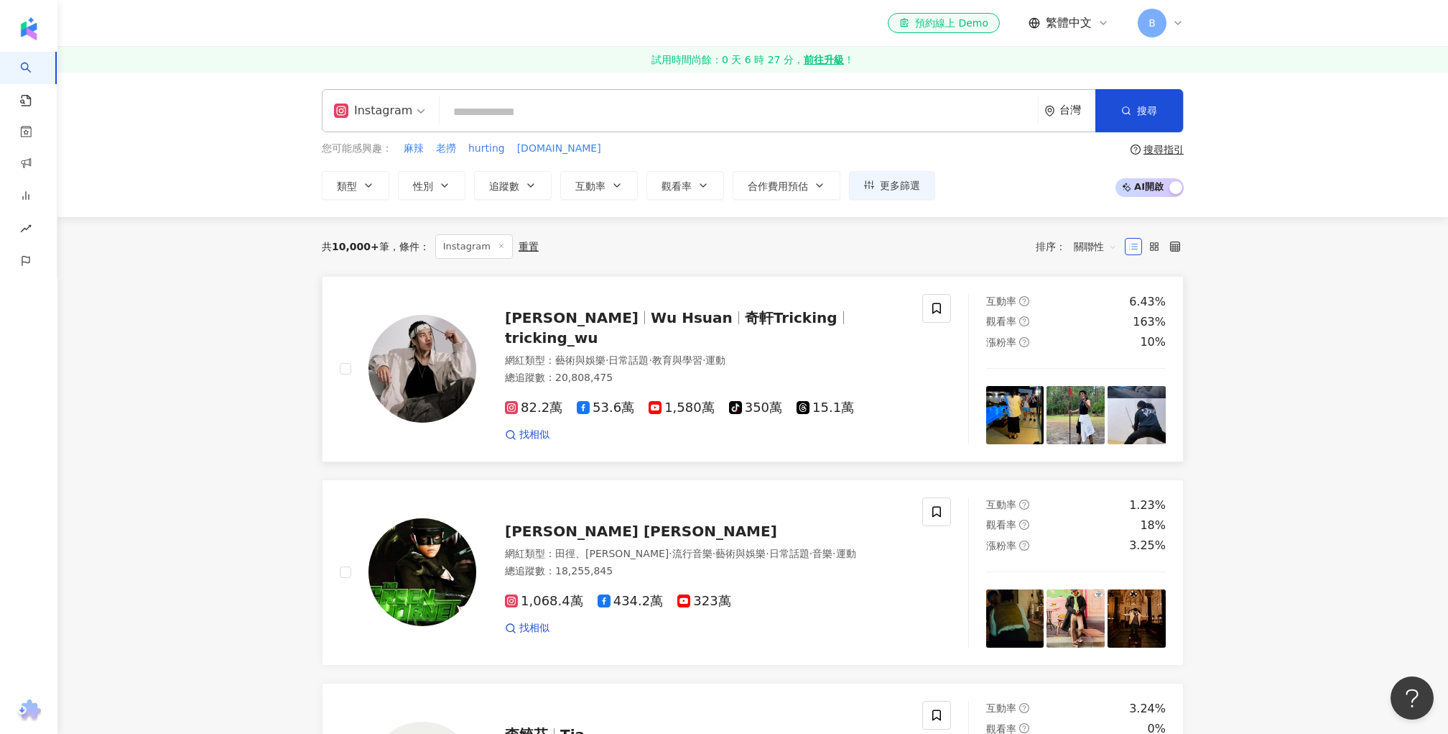
click at [651, 323] on span "Wu Hsuan" at bounding box center [698, 317] width 94 height 17
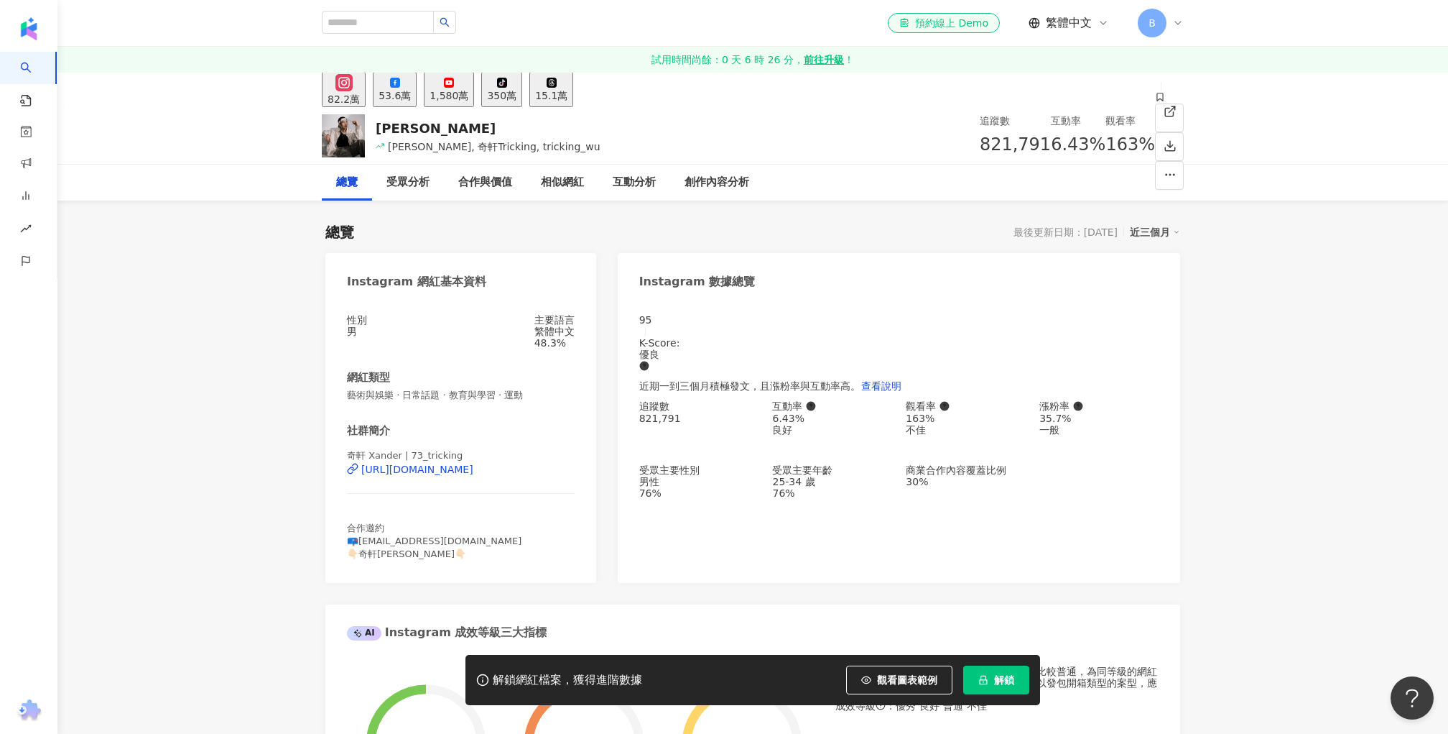
click at [1151, 17] on span "B" at bounding box center [1152, 23] width 7 height 16
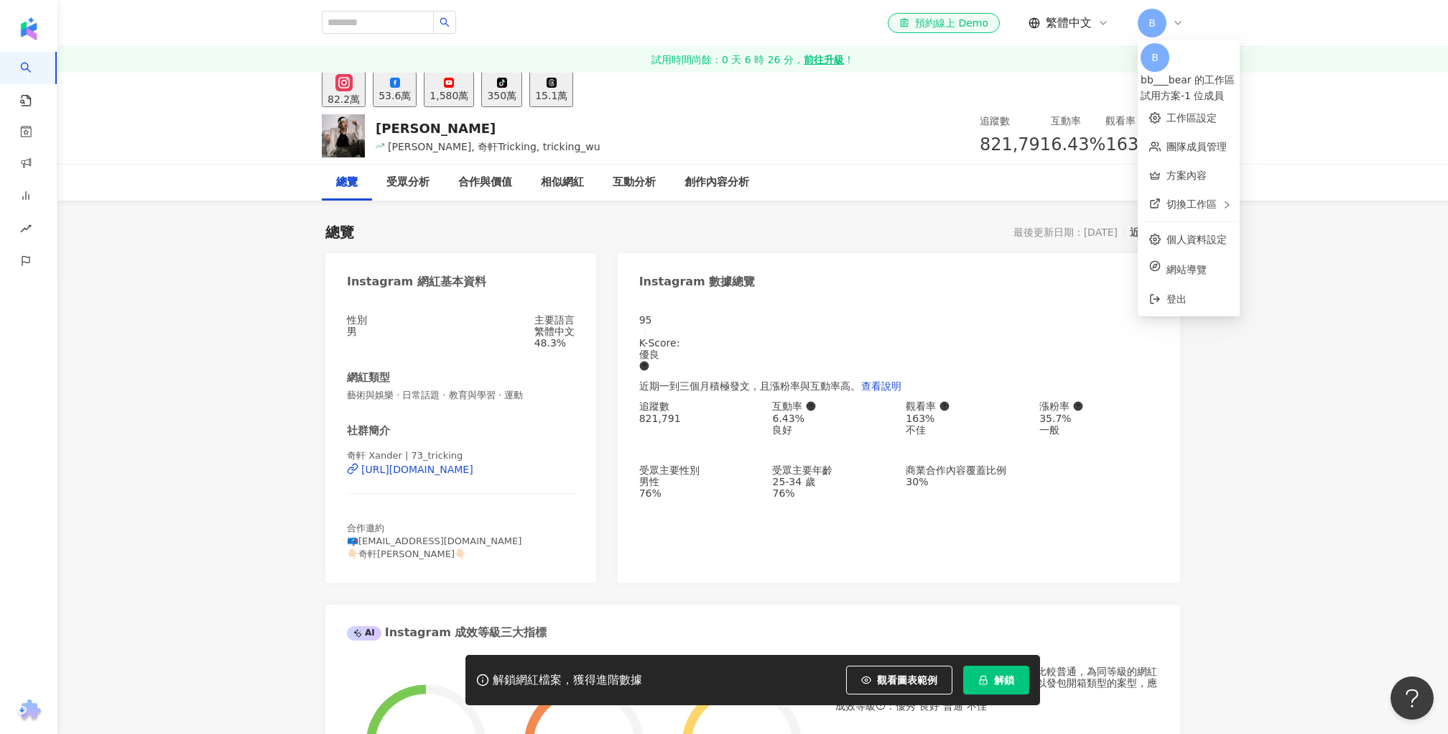
click at [1203, 88] on div "試用方案 - 1 位成員" at bounding box center [1189, 96] width 96 height 16
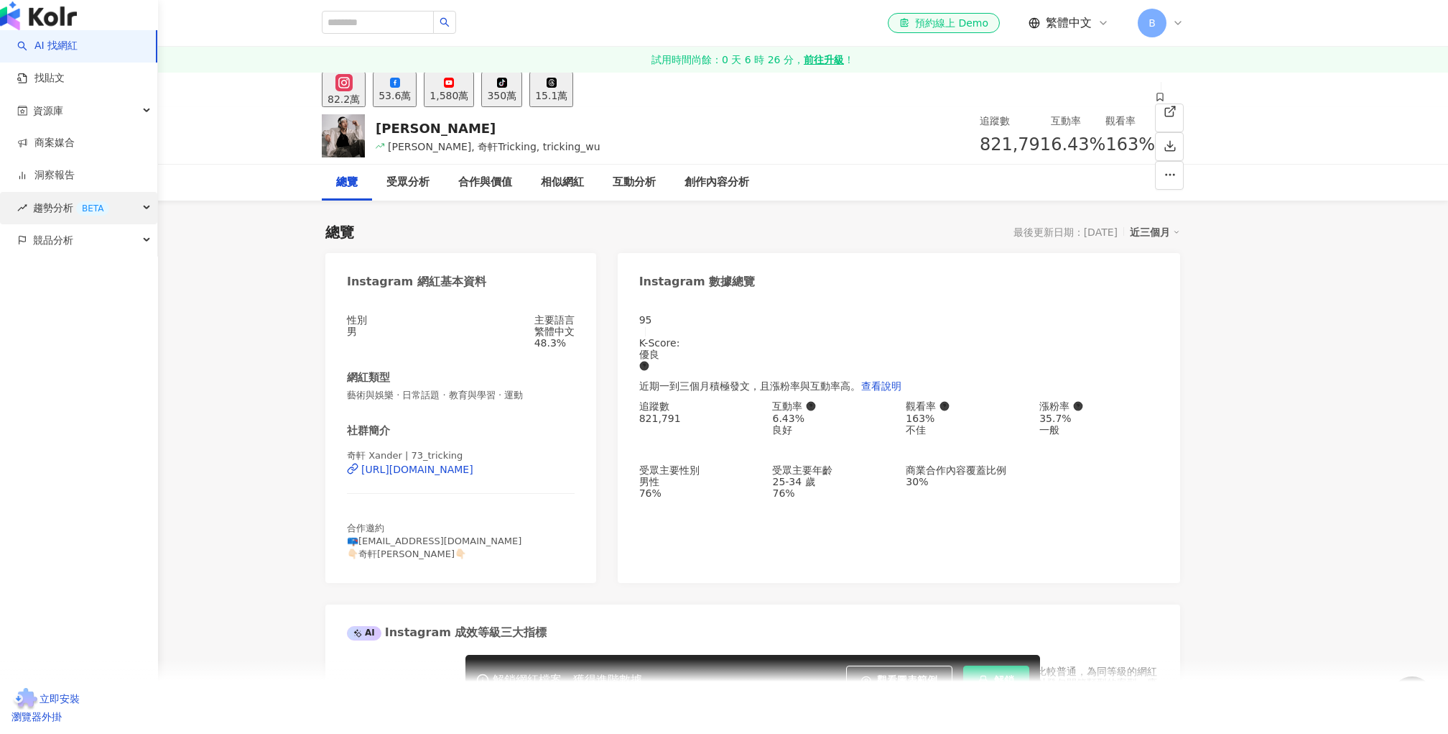
click at [98, 216] on div "BETA" at bounding box center [92, 208] width 33 height 14
click at [100, 247] on link "Hashtag 排行" at bounding box center [66, 240] width 65 height 14
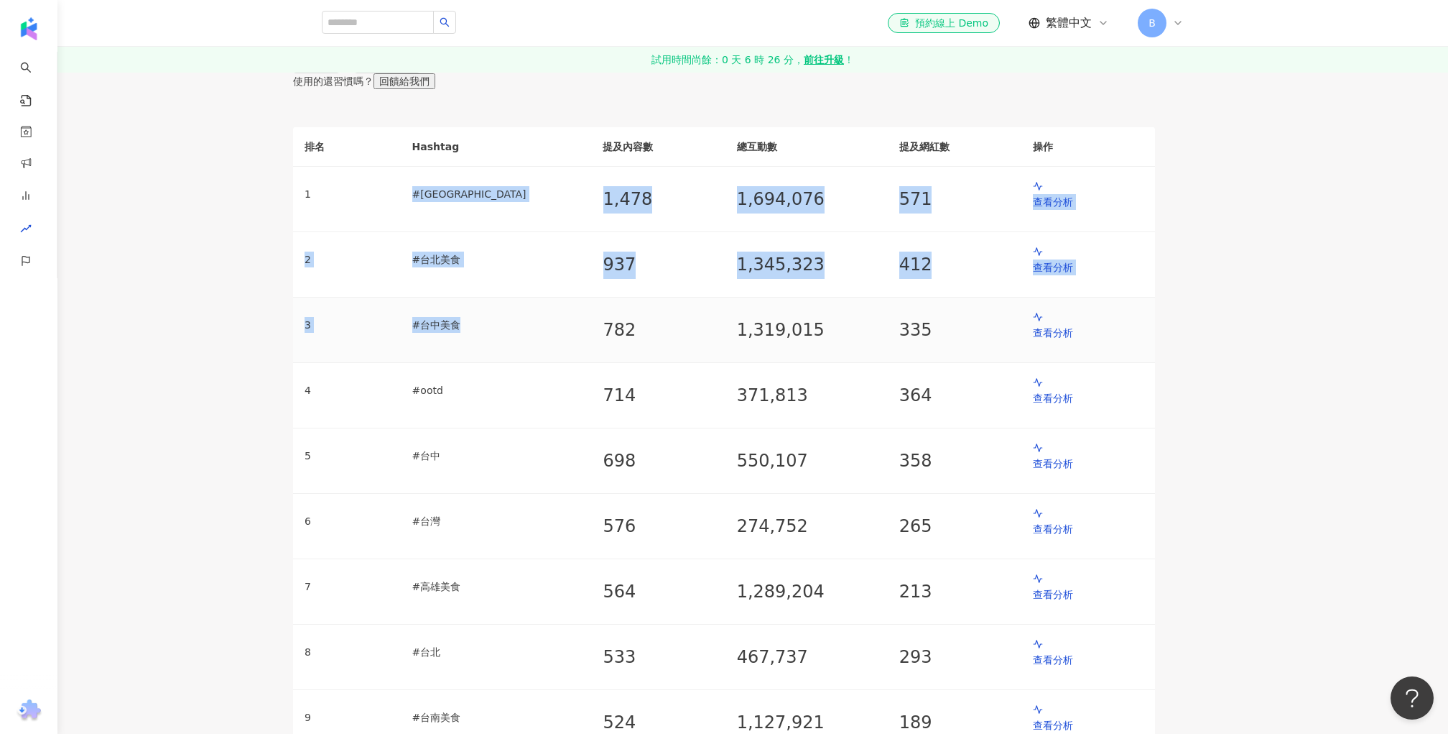
drag, startPoint x: 458, startPoint y: 361, endPoint x: 556, endPoint y: 471, distance: 147.1
click at [556, 363] on td "# 台中美食" at bounding box center [496, 329] width 191 height 65
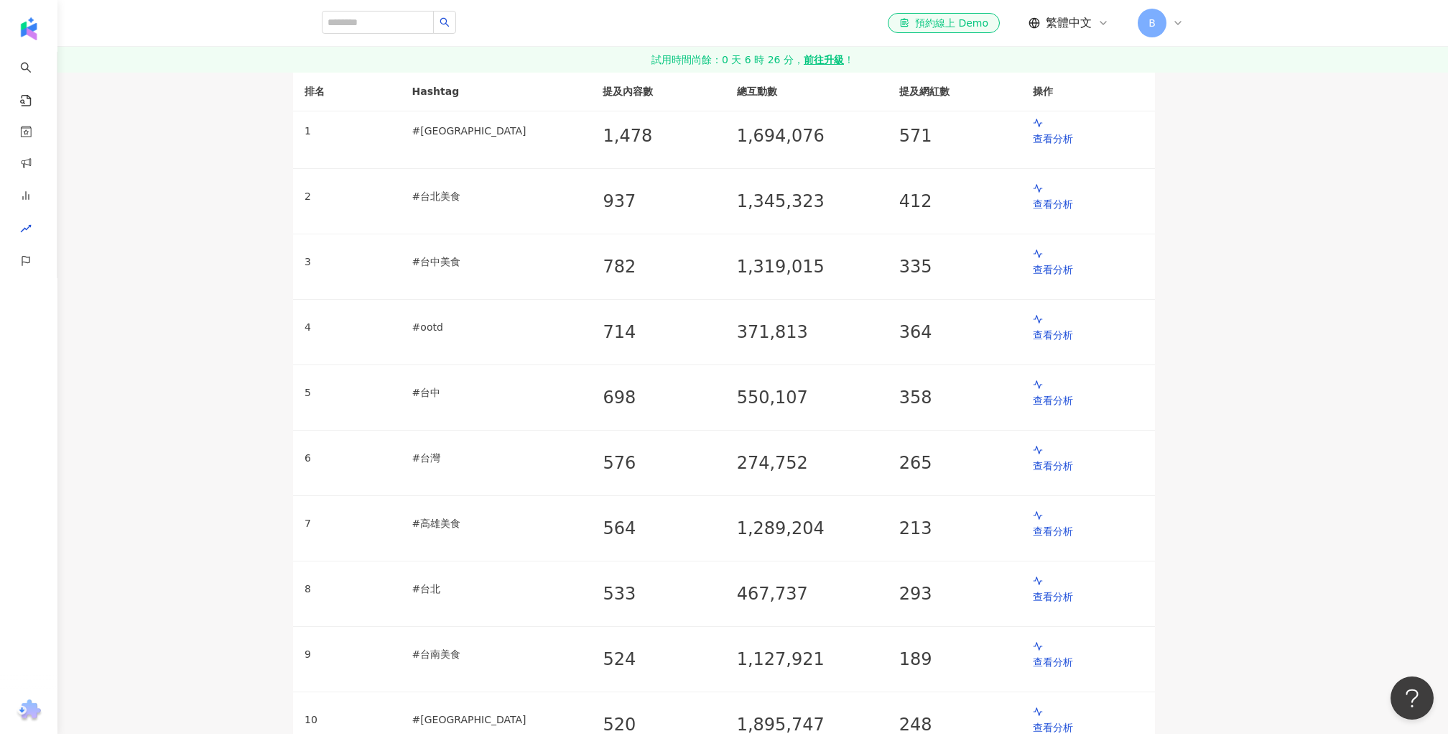
scroll to position [73, 0]
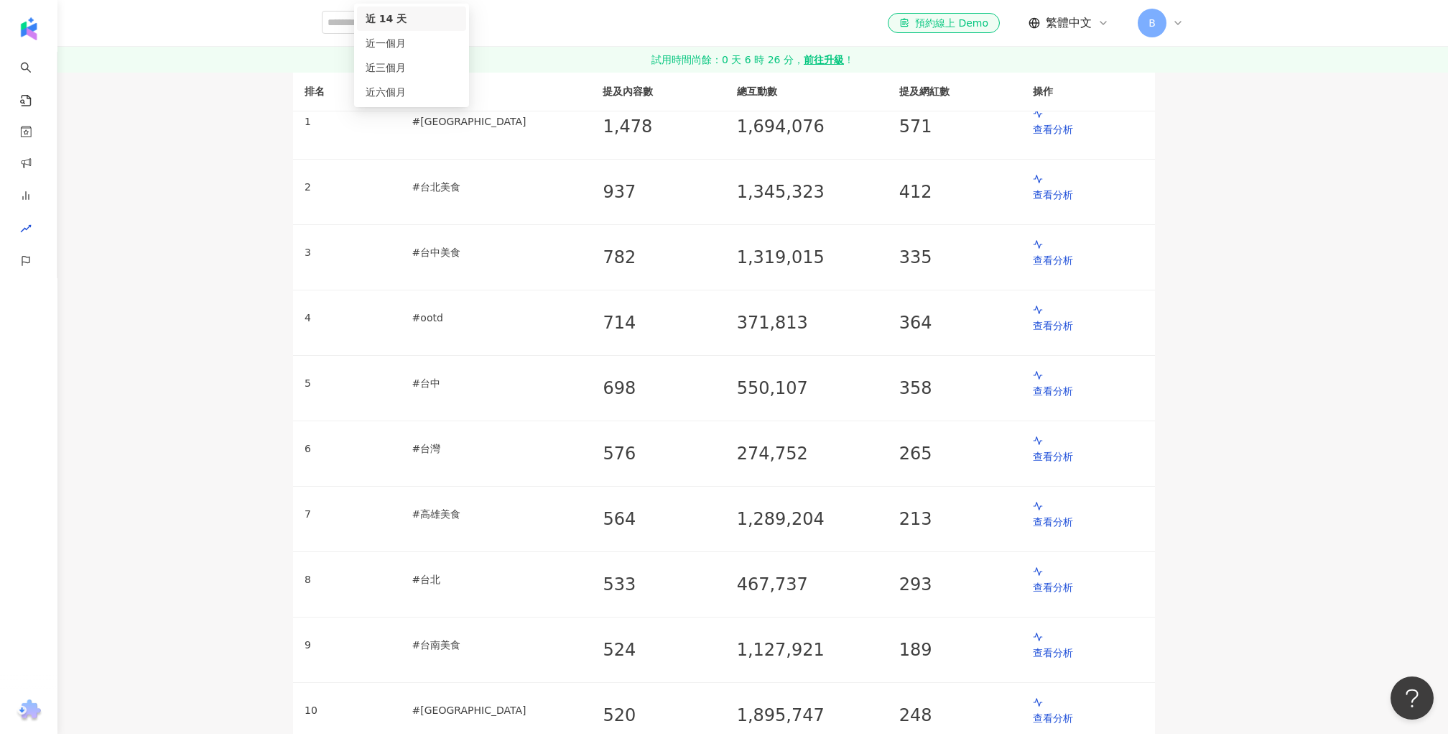
click at [458, 100] on div "近六個月" at bounding box center [412, 92] width 92 height 16
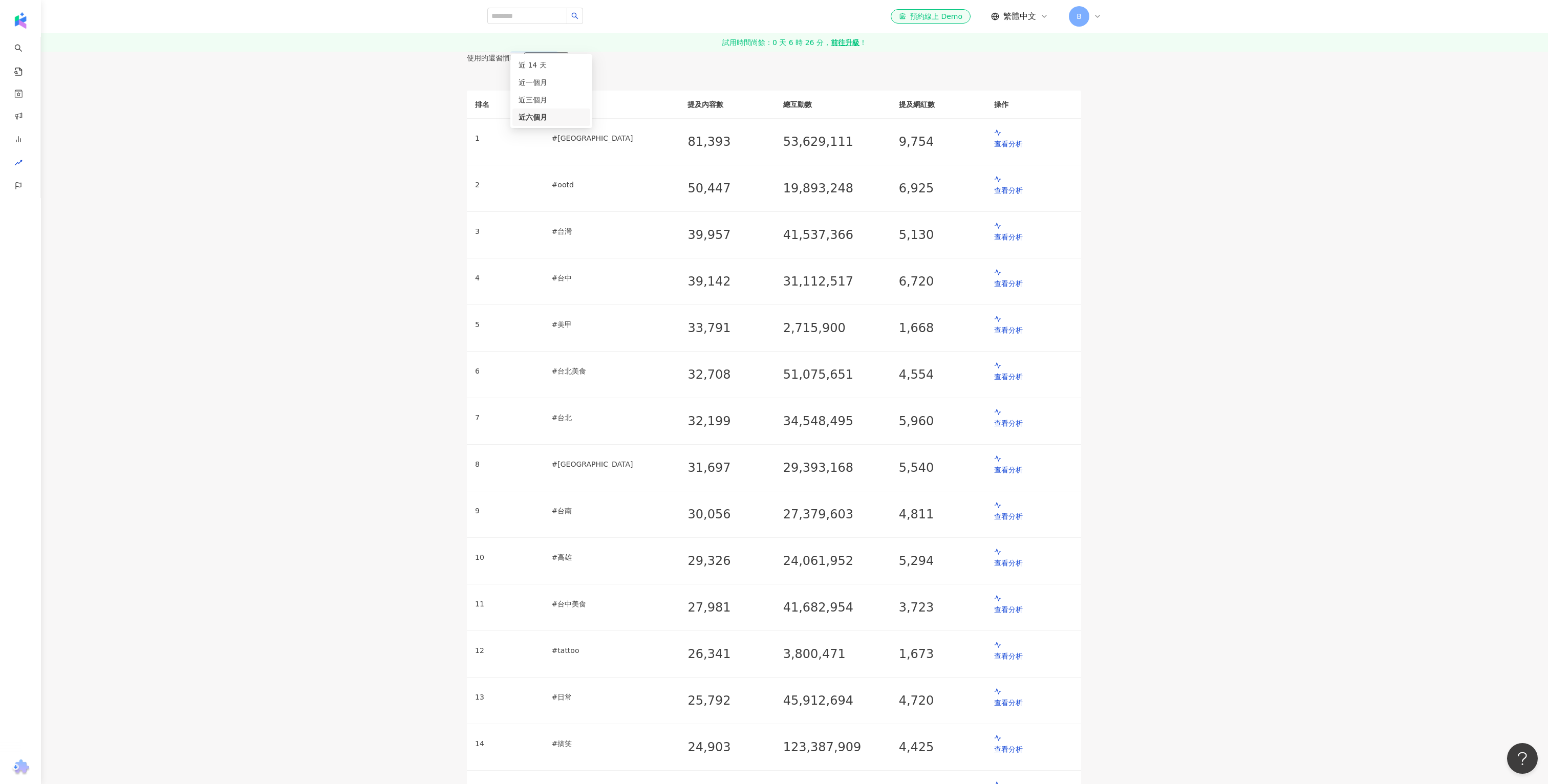
click at [879, 63] on div "台灣 近六個月 3m 6m 近 14 天 近一個月 近三個月 近六個月 不限 使用的還習慣嗎？ 回饋給我們" at bounding box center [774, 49] width 614 height 28
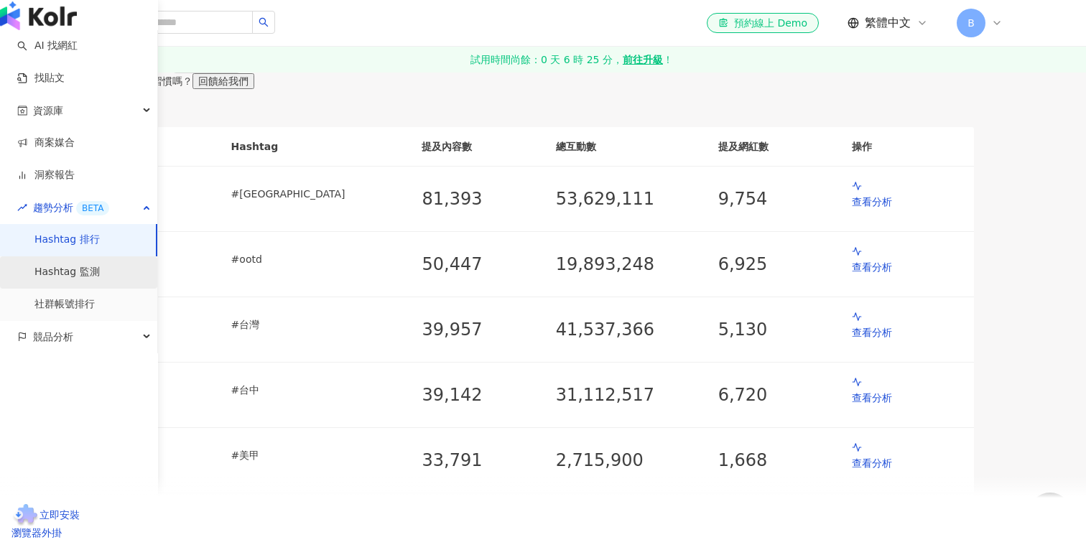
click at [100, 279] on link "Hashtag 監測" at bounding box center [66, 272] width 65 height 14
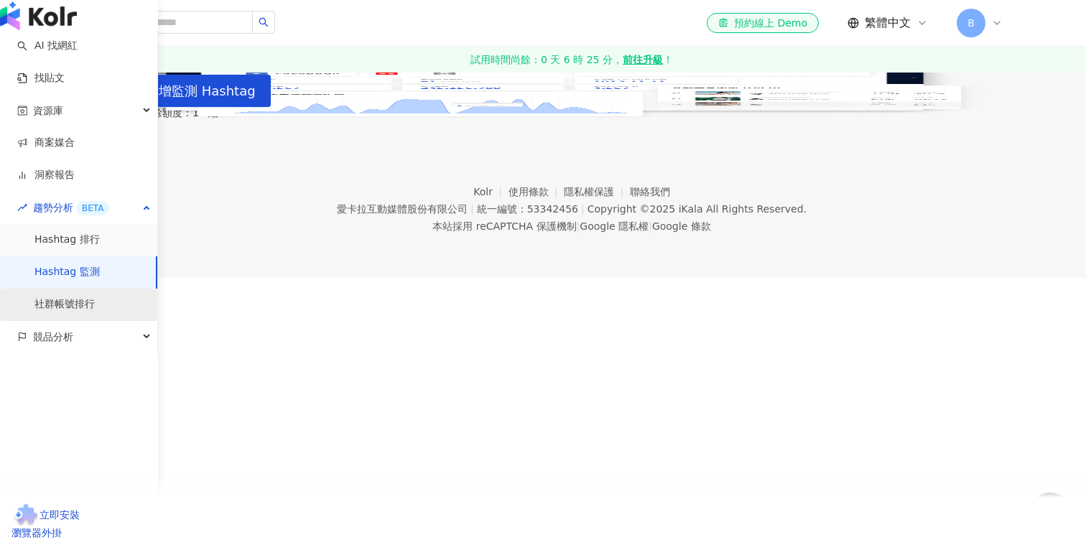
click at [95, 312] on link "社群帳號排行" at bounding box center [64, 304] width 60 height 14
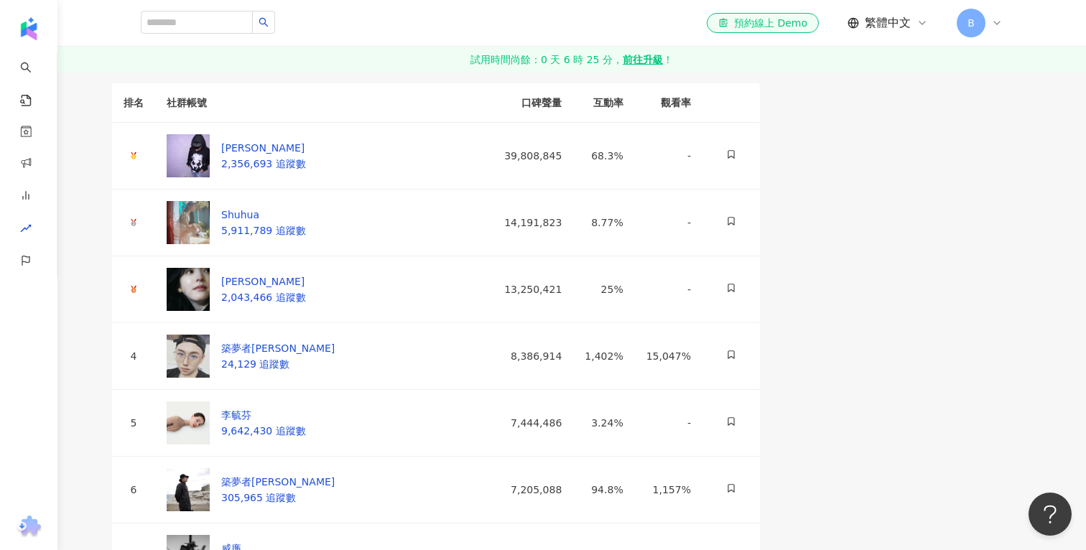
click at [228, 56] on span "互動率排序" at bounding box center [203, 50] width 50 height 11
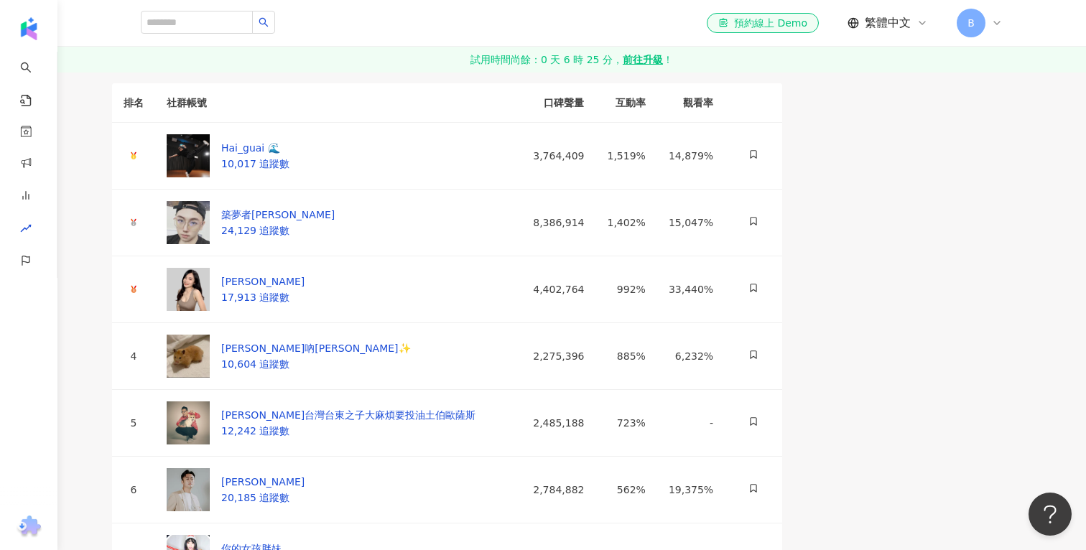
click at [285, 56] on div "觀看率排序" at bounding box center [259, 50] width 50 height 11
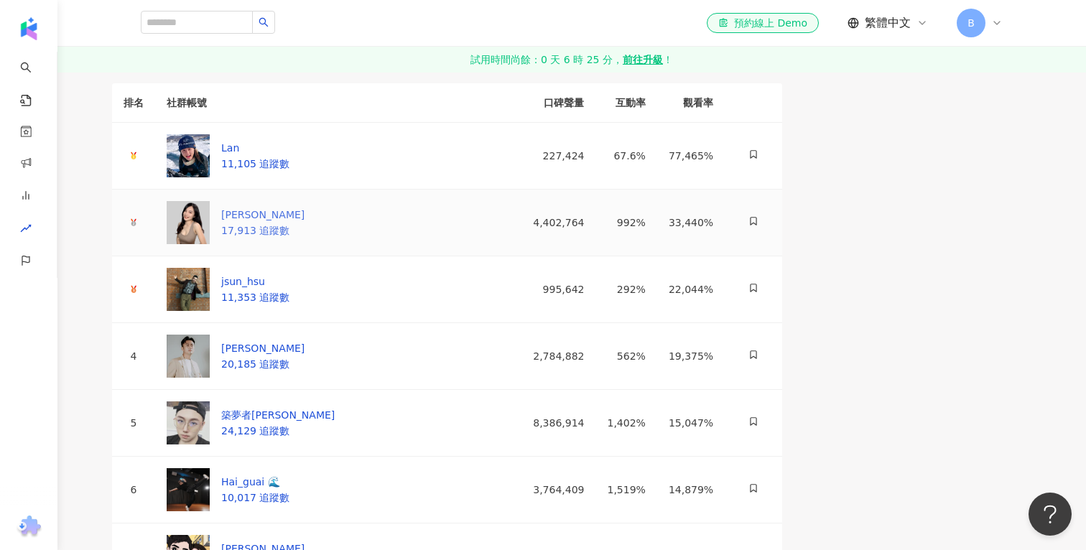
click at [305, 223] on div "[PERSON_NAME]" at bounding box center [262, 215] width 83 height 16
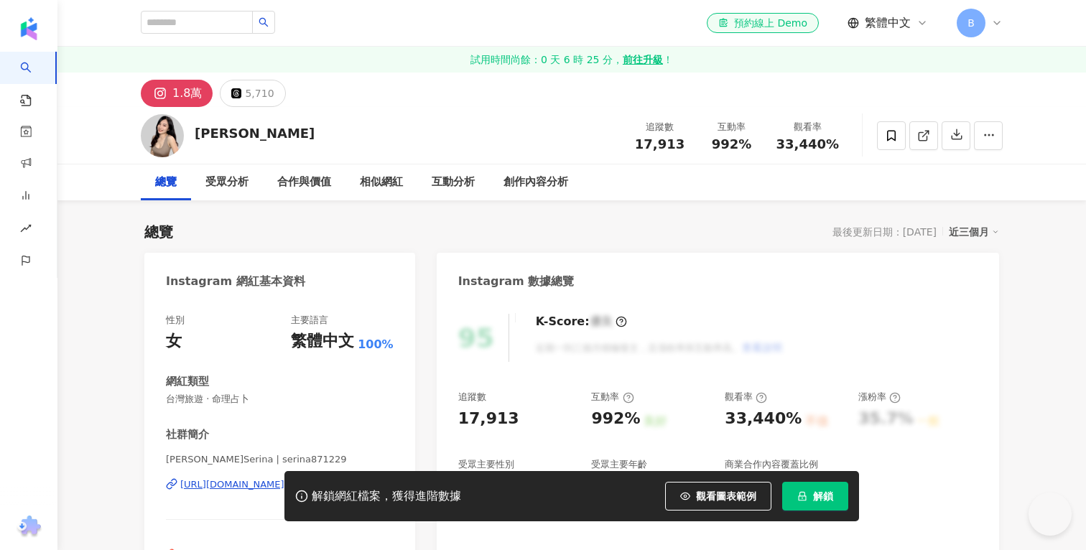
drag, startPoint x: 285, startPoint y: 139, endPoint x: 199, endPoint y: 139, distance: 86.2
click at [199, 138] on div "[PERSON_NAME]Serina 追蹤數 17,913 互動率 992% 觀看率 33,440%" at bounding box center [572, 135] width 920 height 57
click at [236, 487] on div "解鎖網紅檔案，獲得進階數據 觀看圖表範例 解鎖" at bounding box center [543, 496] width 1086 height 50
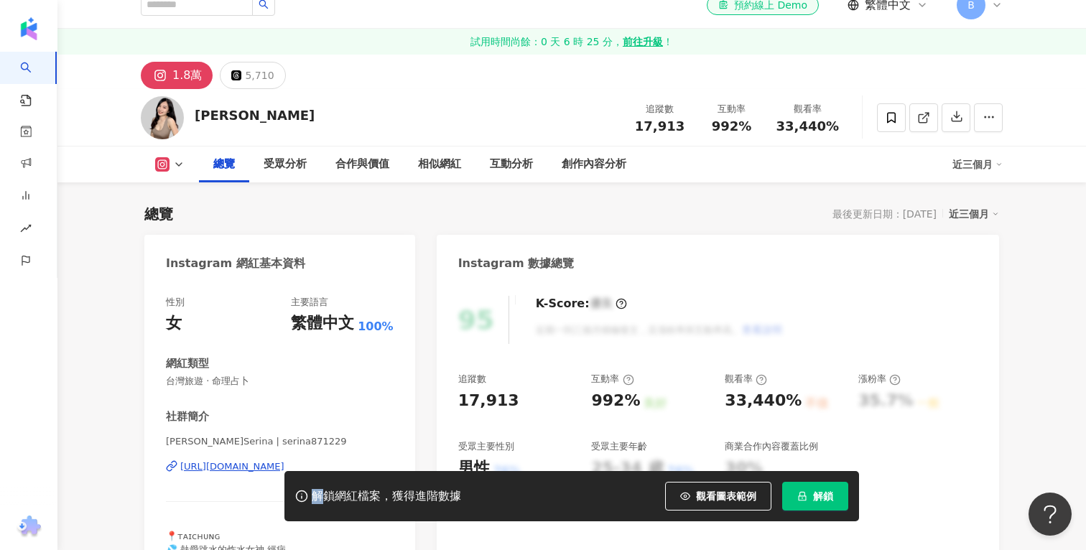
scroll to position [198, 0]
